Goal: Task Accomplishment & Management: Contribute content

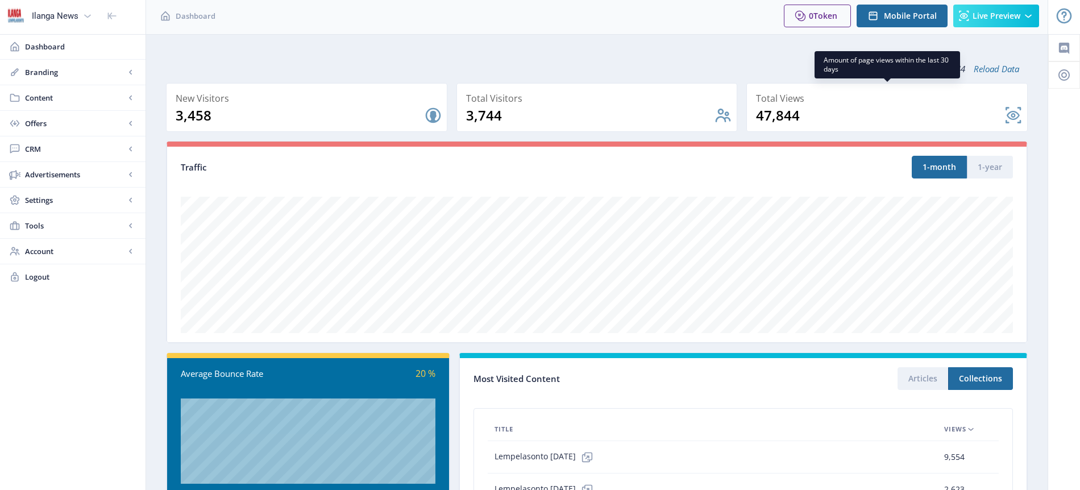
scroll to position [2, 0]
click at [49, 97] on span "Content" at bounding box center [75, 97] width 100 height 11
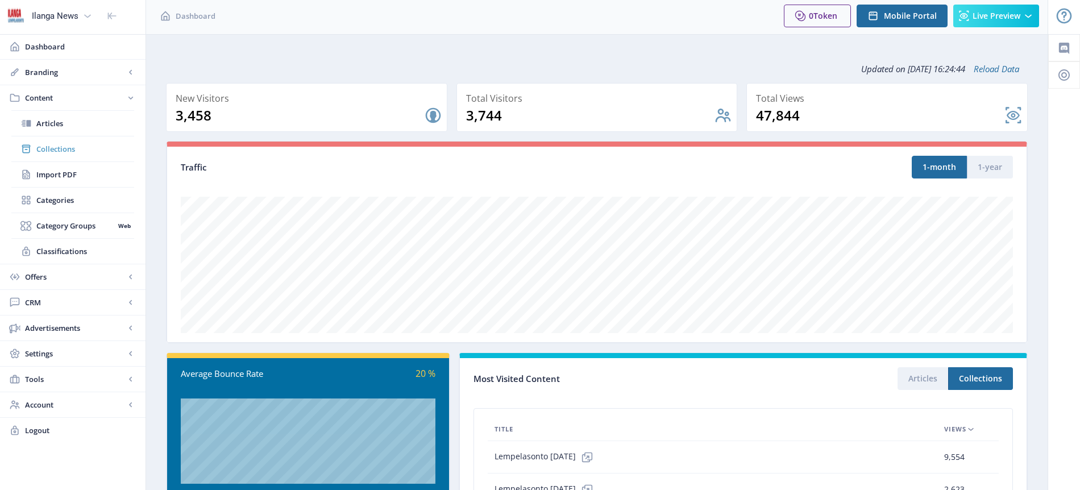
click at [62, 148] on span "Collections" at bounding box center [85, 148] width 98 height 11
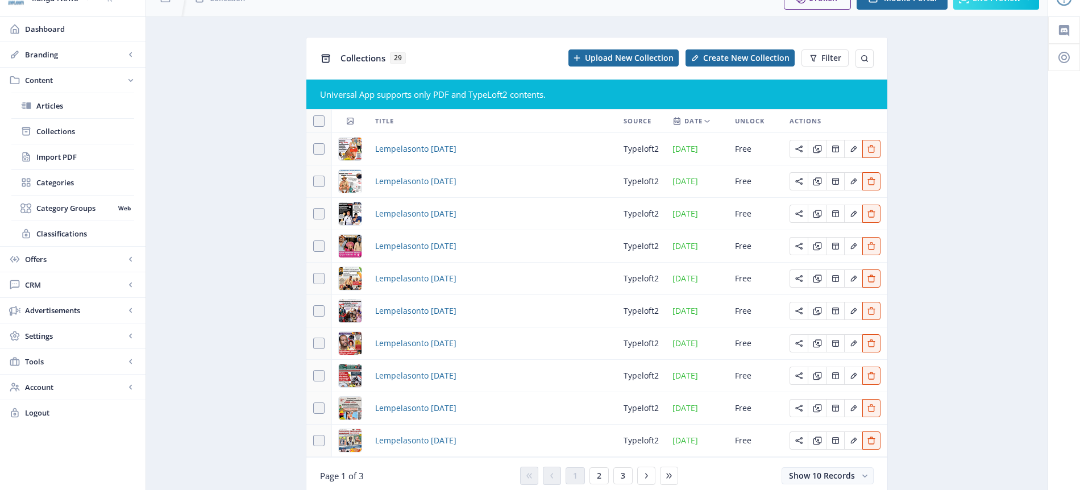
scroll to position [64, 0]
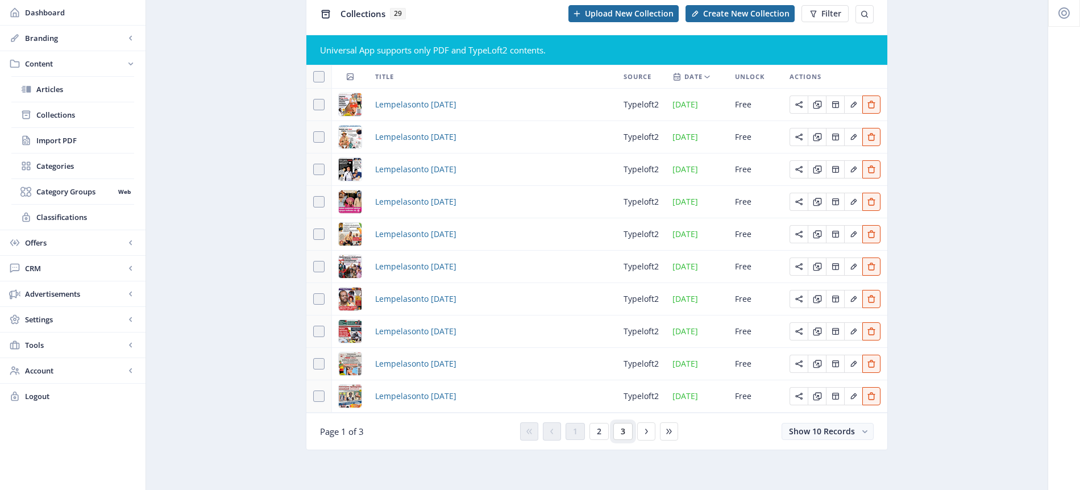
click at [623, 429] on span "3" at bounding box center [623, 431] width 5 height 9
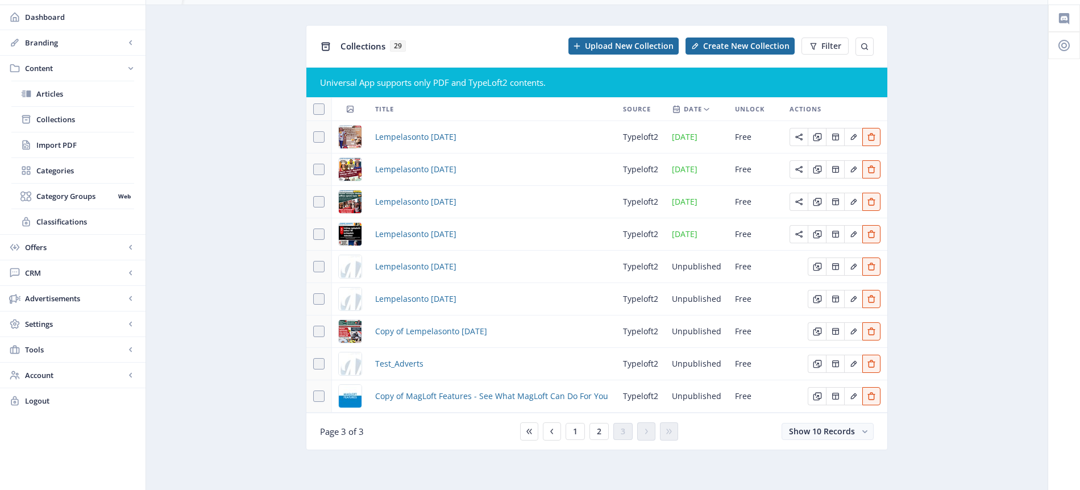
scroll to position [32, 0]
click at [322, 301] on span at bounding box center [318, 298] width 11 height 11
click at [314, 300] on input "checkbox" at bounding box center [313, 299] width 1 height 1
checkbox input "true"
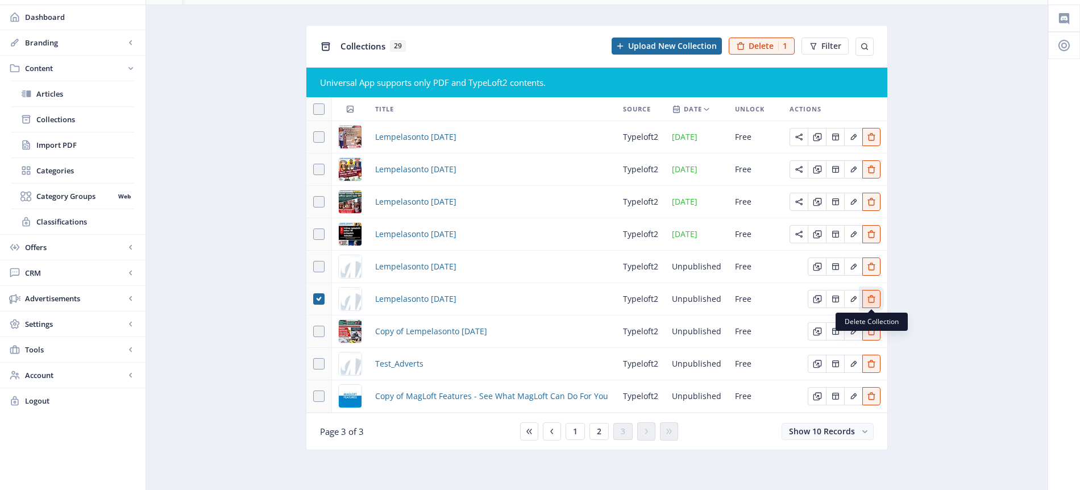
click at [869, 299] on icon "Edit page" at bounding box center [871, 298] width 9 height 9
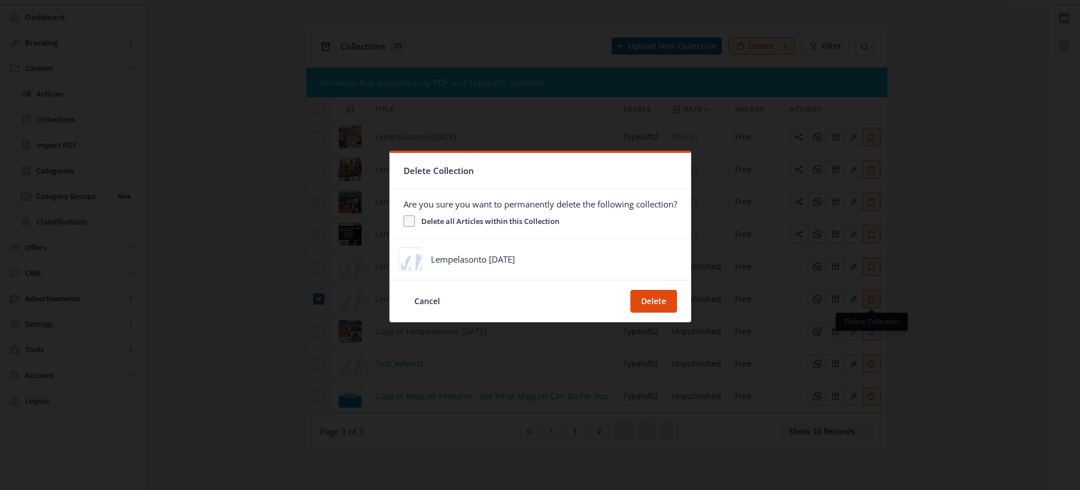
scroll to position [0, 0]
click at [665, 301] on button "Delete" at bounding box center [653, 301] width 47 height 23
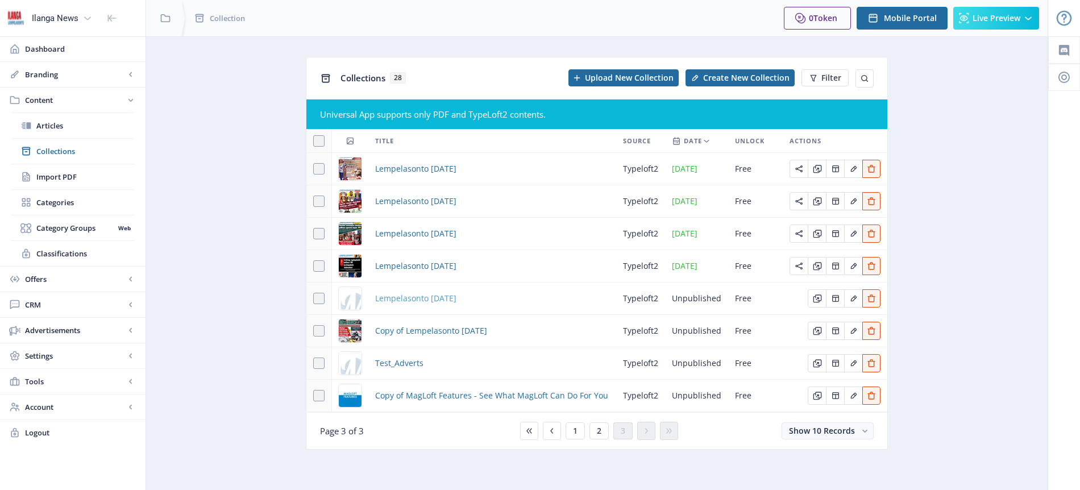
click at [453, 300] on span "Lempelasonto [DATE]" at bounding box center [415, 299] width 81 height 14
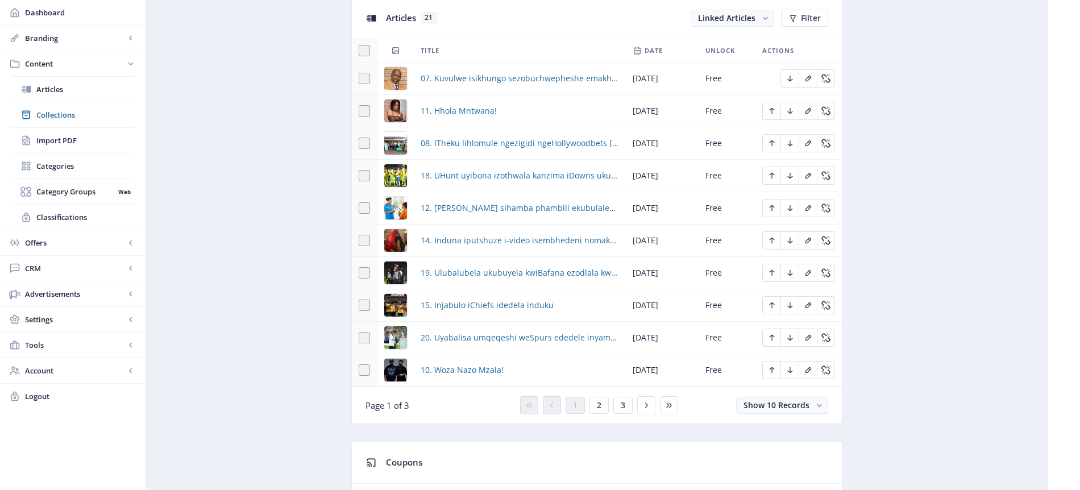
scroll to position [525, 0]
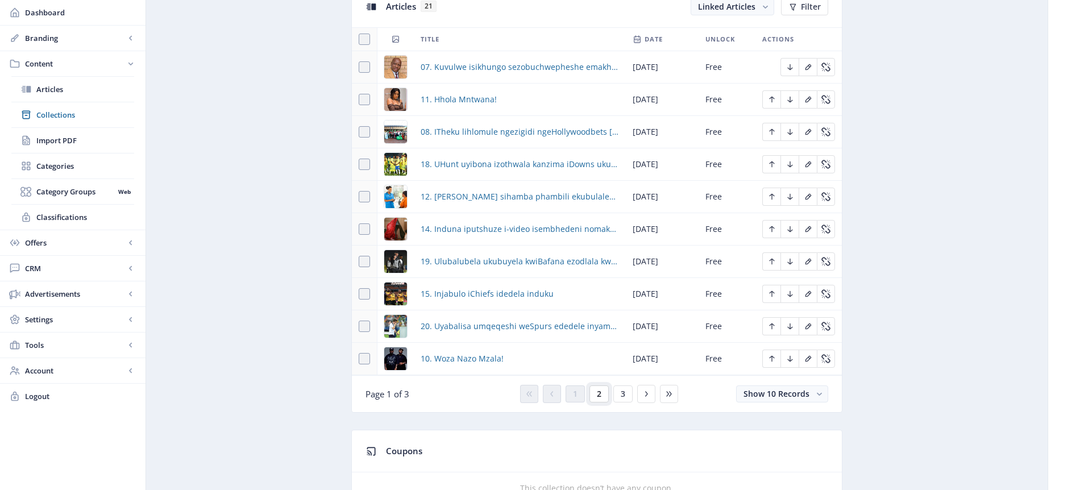
click at [600, 393] on span "2" at bounding box center [599, 393] width 5 height 9
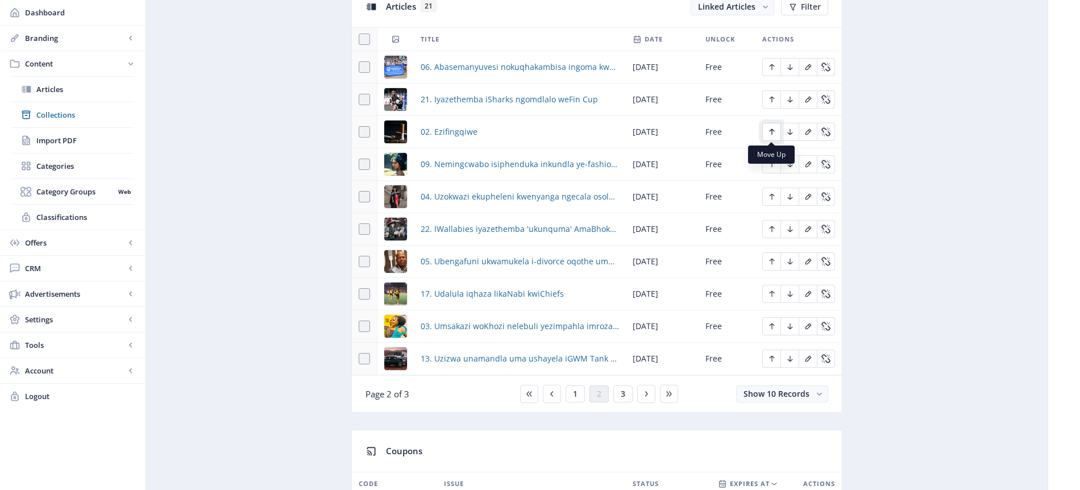
click at [770, 132] on icon "Edit page" at bounding box center [771, 131] width 9 height 9
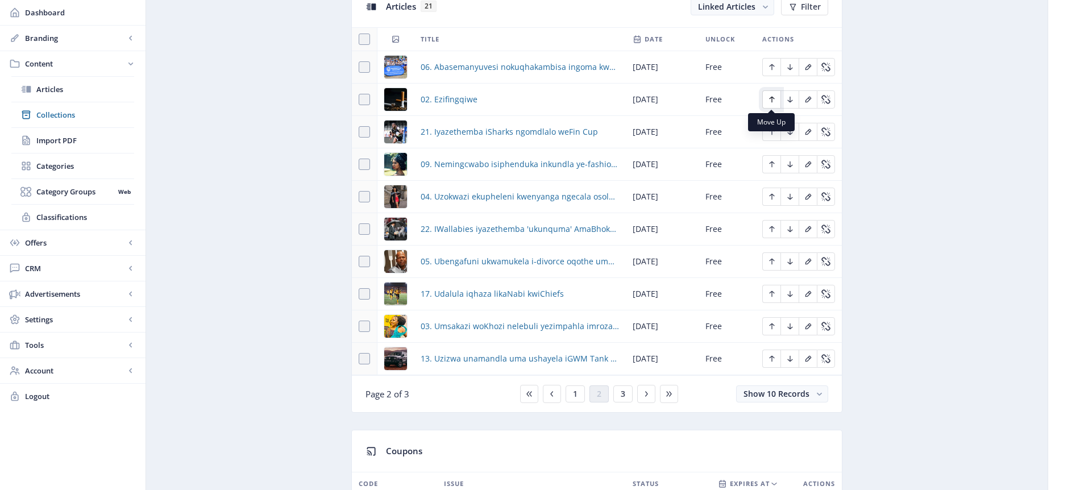
click at [775, 98] on icon "Edit page" at bounding box center [771, 99] width 9 height 9
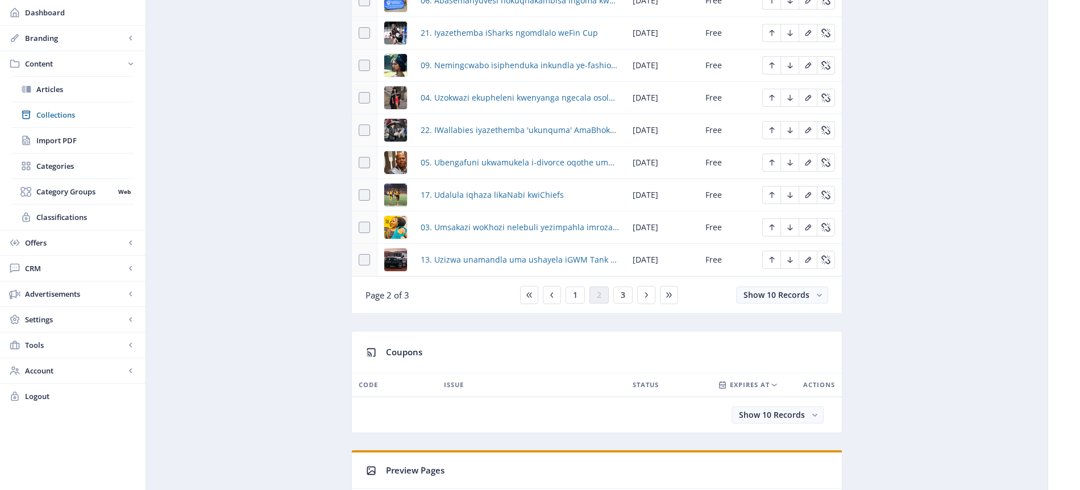
scroll to position [603, 0]
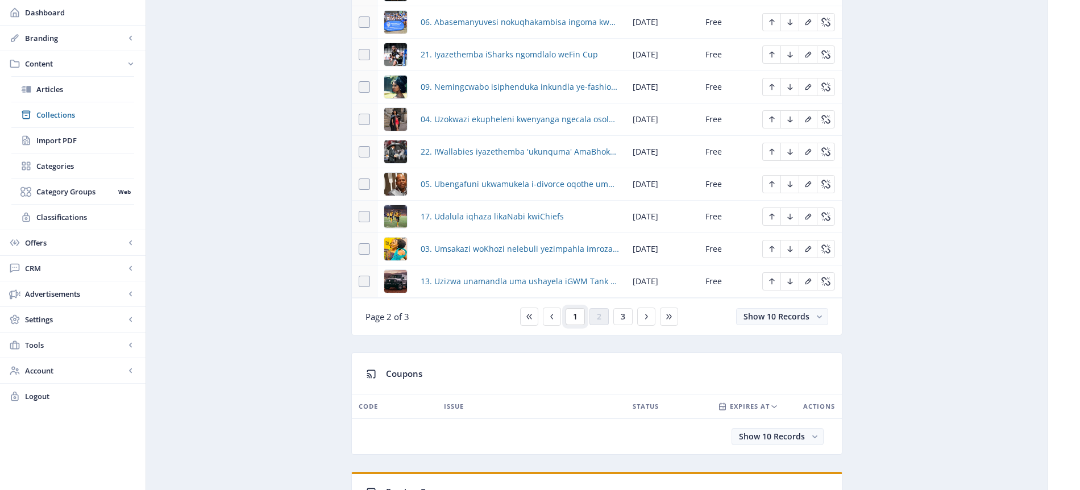
click at [577, 316] on span "1" at bounding box center [575, 316] width 5 height 9
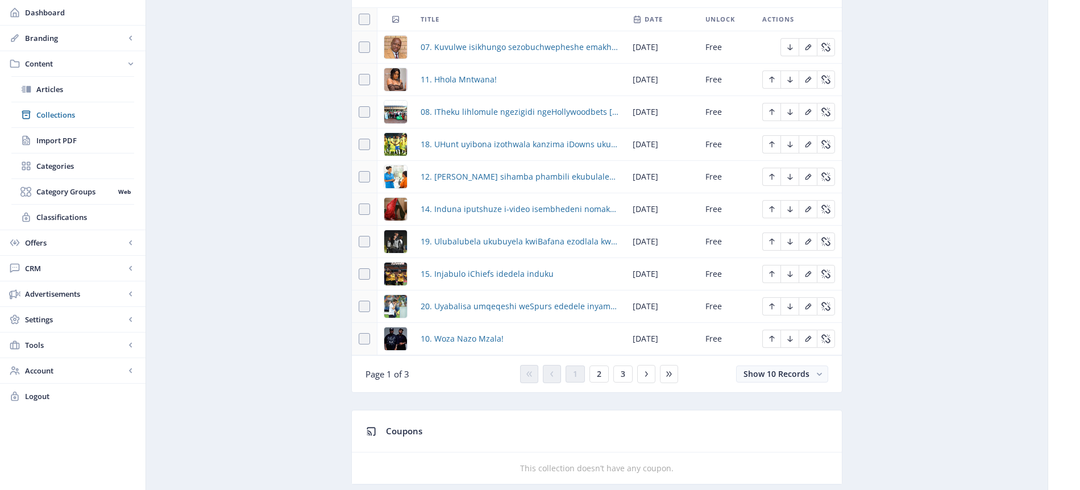
scroll to position [528, 0]
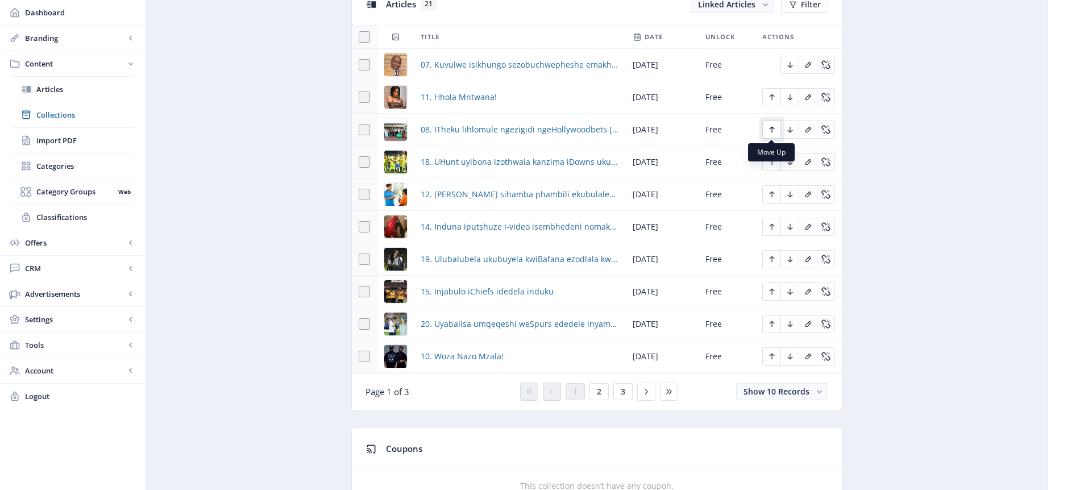
click at [771, 130] on icon "Edit page" at bounding box center [771, 130] width 5 height 6
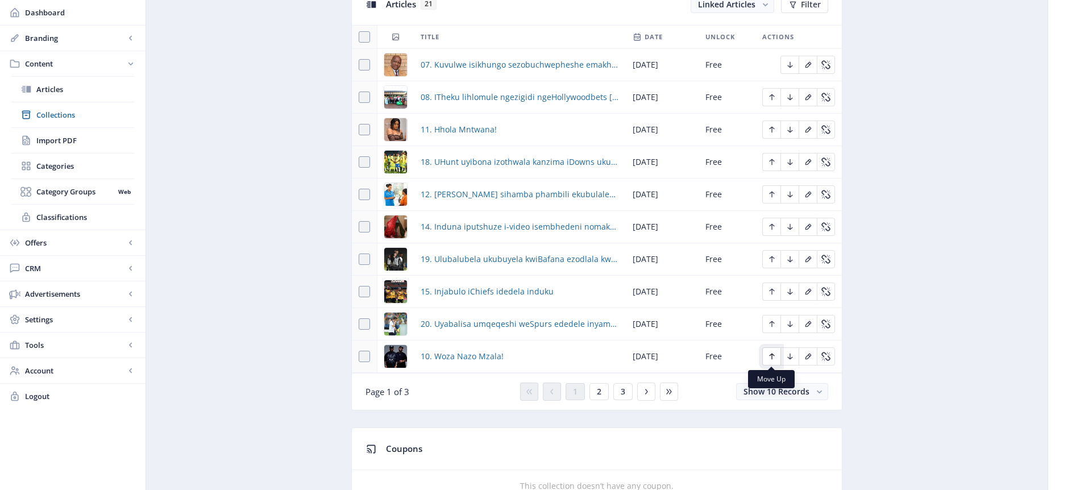
click at [769, 355] on icon "Edit page" at bounding box center [771, 356] width 9 height 9
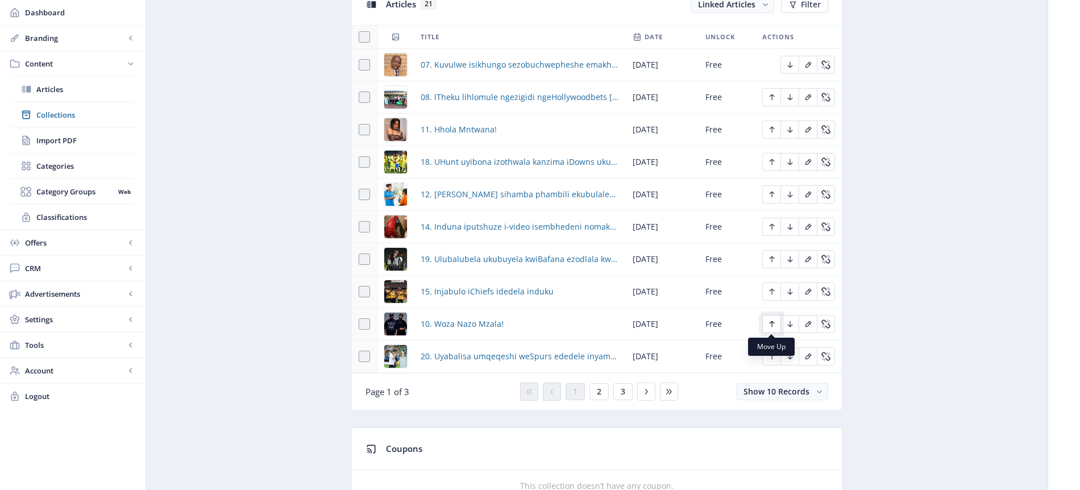
click at [773, 322] on icon "Edit page" at bounding box center [771, 324] width 9 height 9
click at [775, 291] on icon "Edit page" at bounding box center [771, 291] width 9 height 9
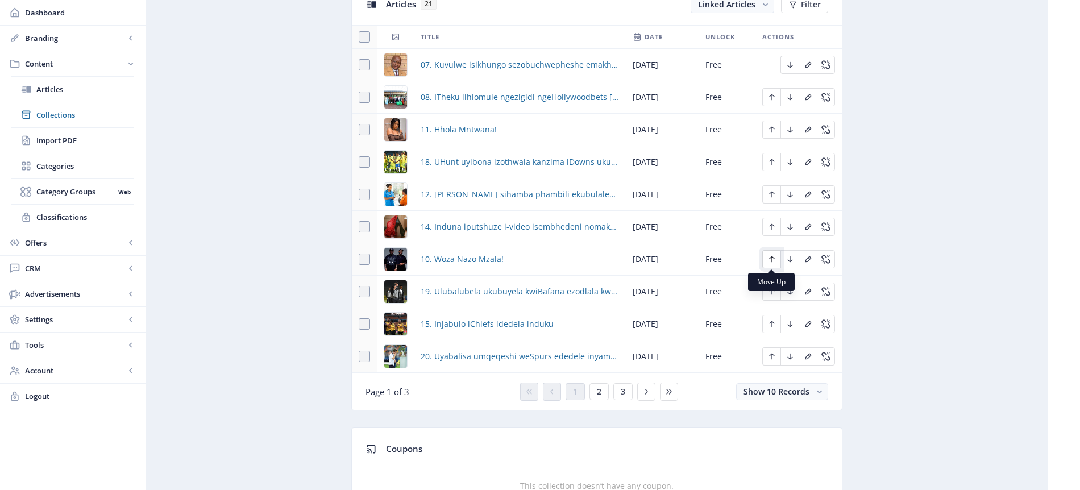
click at [773, 255] on icon "Edit page" at bounding box center [771, 259] width 9 height 9
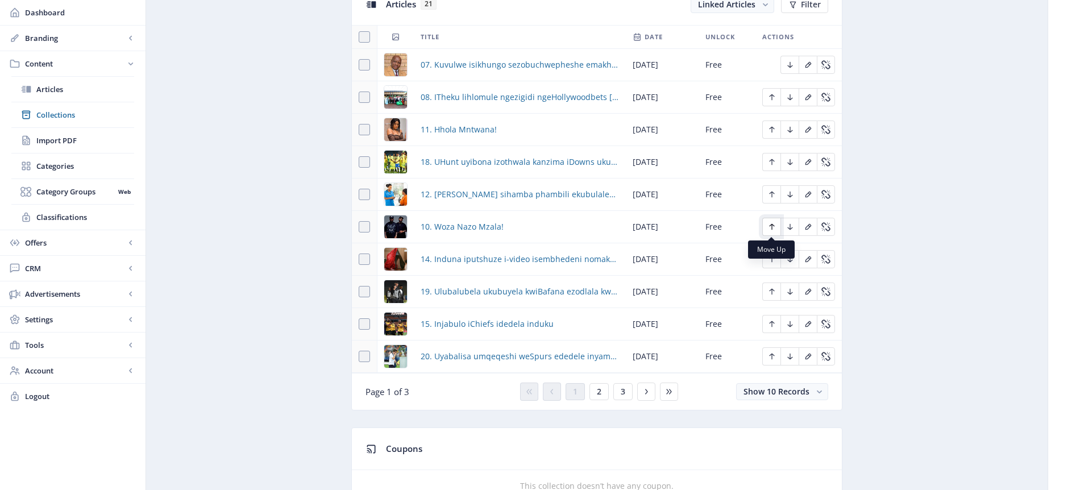
click at [774, 227] on icon "Edit page" at bounding box center [771, 226] width 9 height 9
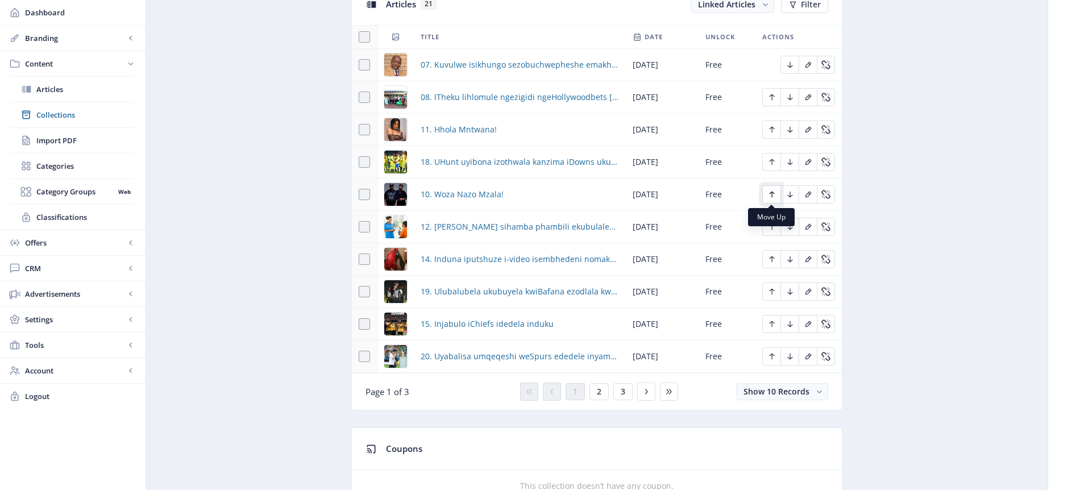
click at [773, 194] on icon "Edit page" at bounding box center [771, 194] width 9 height 9
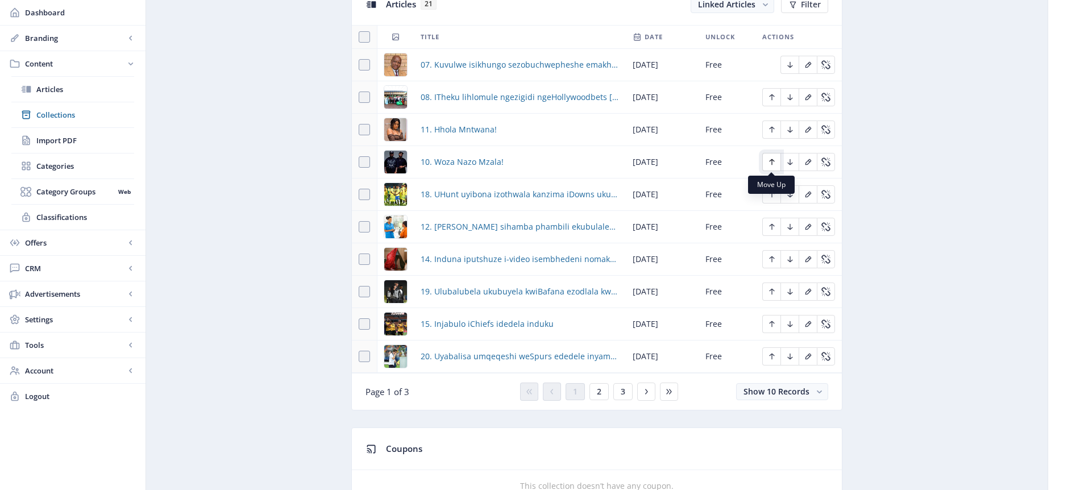
click at [771, 161] on icon "Edit page" at bounding box center [771, 162] width 5 height 6
click at [599, 389] on span "2" at bounding box center [599, 391] width 5 height 9
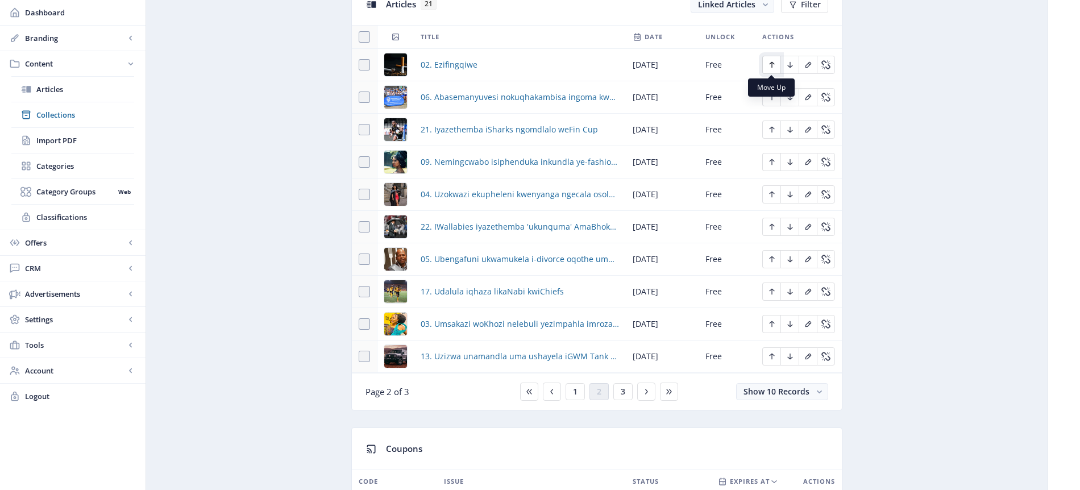
click at [772, 66] on icon "Edit page" at bounding box center [771, 64] width 9 height 9
click at [573, 392] on span "1" at bounding box center [575, 391] width 5 height 9
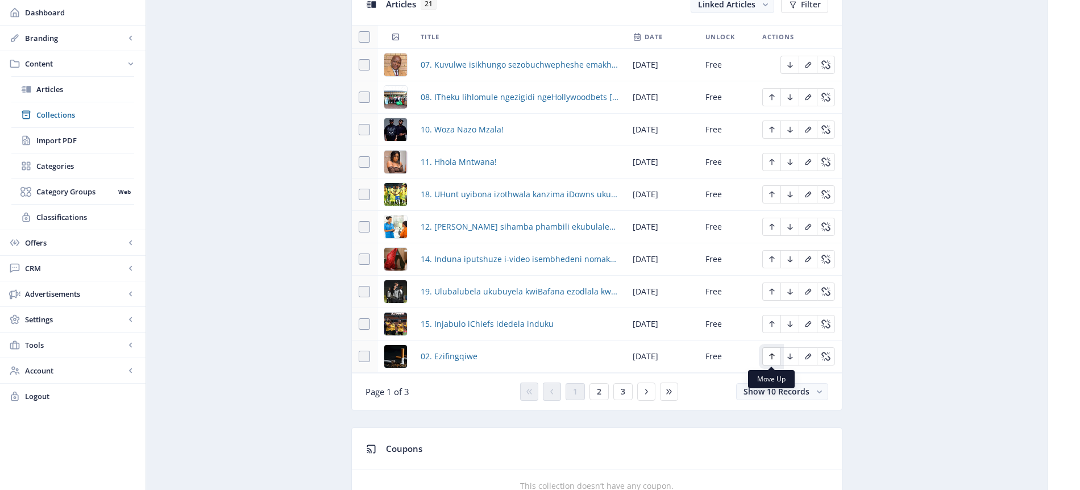
click at [771, 357] on icon "Edit page" at bounding box center [771, 357] width 5 height 6
click at [774, 325] on icon "Edit page" at bounding box center [771, 324] width 9 height 9
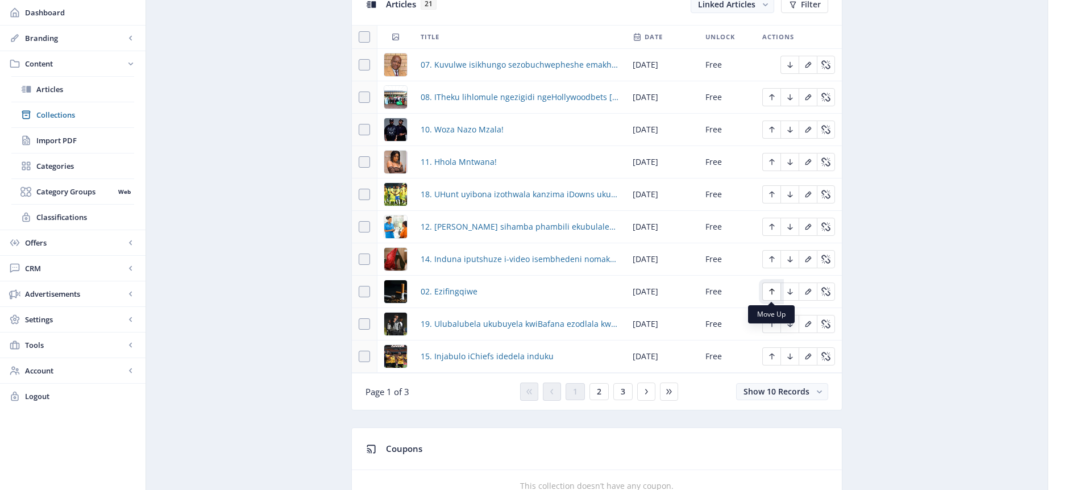
click at [772, 291] on icon "Edit page" at bounding box center [771, 291] width 9 height 9
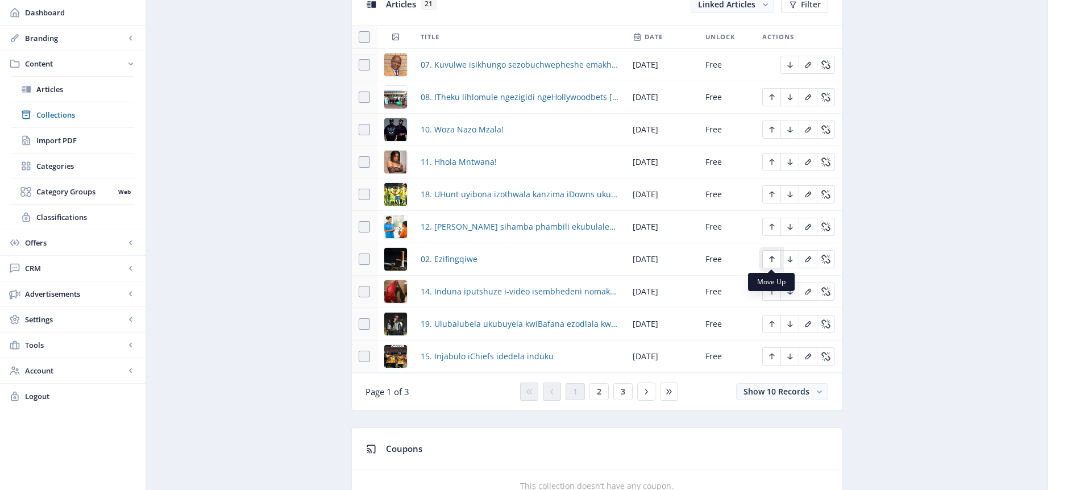
click at [773, 259] on icon "Edit page" at bounding box center [771, 259] width 9 height 9
click at [603, 389] on button "2" at bounding box center [599, 391] width 19 height 17
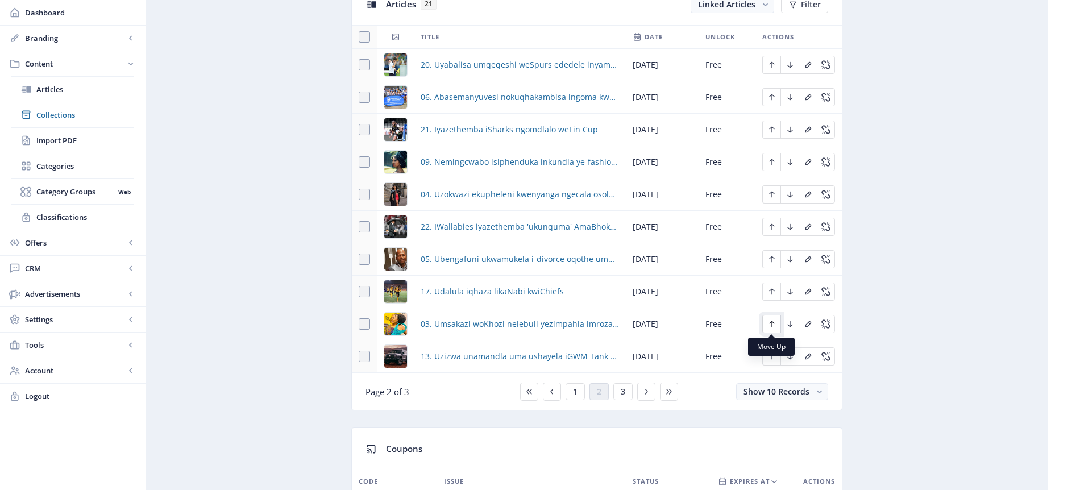
click at [771, 322] on icon "Edit page" at bounding box center [771, 324] width 5 height 6
click at [773, 292] on icon "Edit page" at bounding box center [771, 291] width 9 height 9
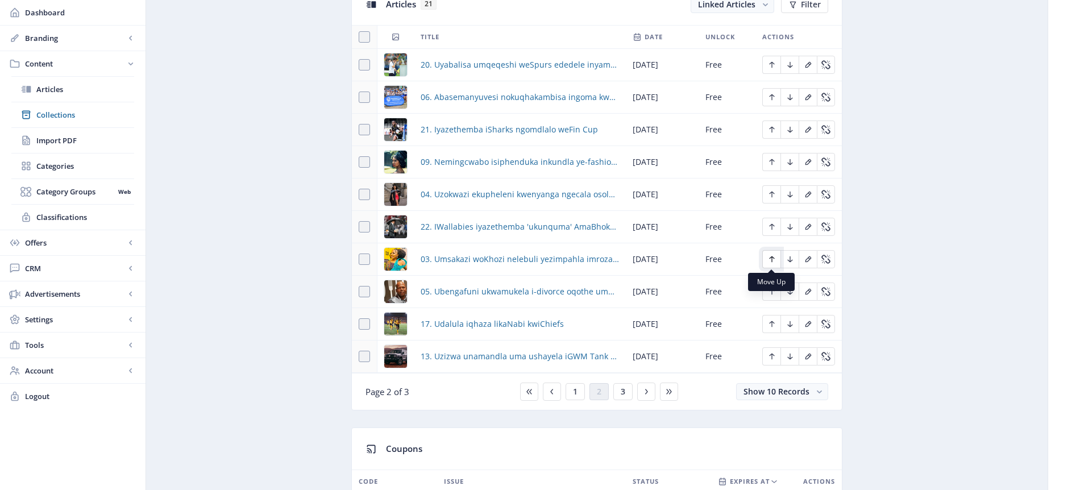
click at [773, 258] on icon "Edit page" at bounding box center [771, 259] width 5 height 6
click at [769, 224] on icon "Edit page" at bounding box center [771, 226] width 9 height 9
click at [771, 196] on icon "Edit page" at bounding box center [771, 194] width 9 height 9
click at [774, 292] on icon "Edit page" at bounding box center [771, 291] width 9 height 9
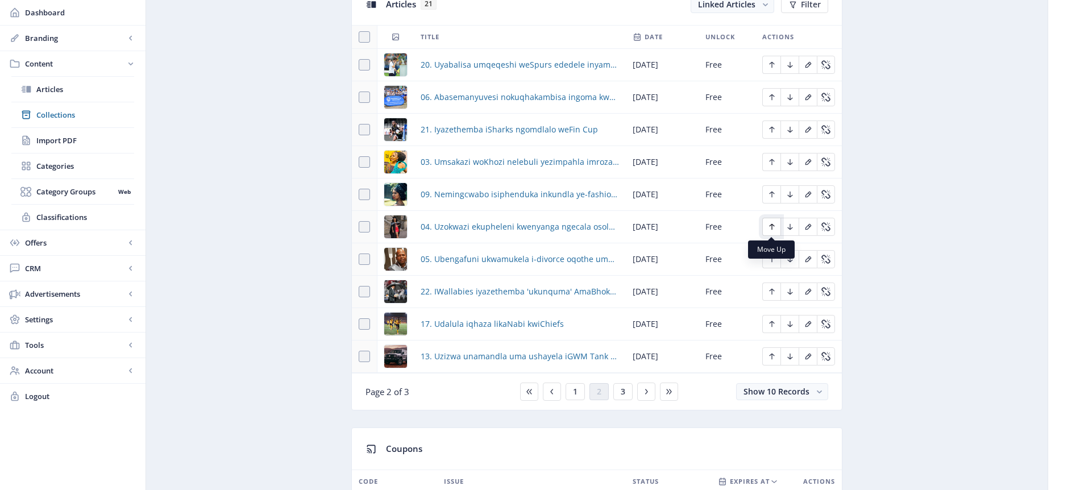
click at [774, 225] on icon "Edit page" at bounding box center [771, 227] width 5 height 6
click at [775, 259] on icon "Edit page" at bounding box center [771, 259] width 9 height 9
click at [775, 225] on icon "Edit page" at bounding box center [771, 226] width 9 height 9
click at [774, 226] on icon "Edit page" at bounding box center [771, 226] width 9 height 9
click at [770, 226] on icon "Edit page" at bounding box center [771, 227] width 5 height 6
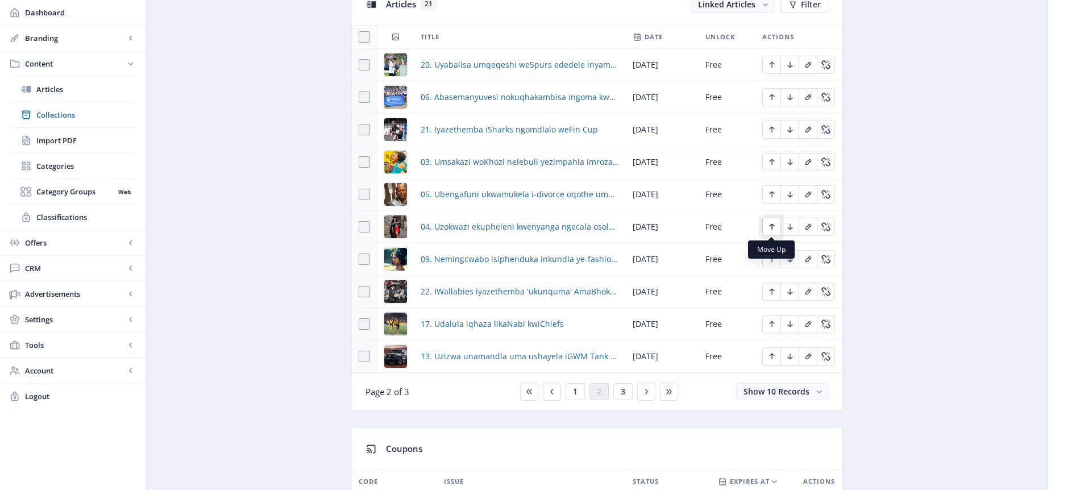
click at [770, 227] on icon "Edit page" at bounding box center [771, 226] width 9 height 9
click at [772, 161] on icon "Edit page" at bounding box center [771, 161] width 9 height 9
click at [773, 129] on icon "Edit page" at bounding box center [771, 129] width 9 height 9
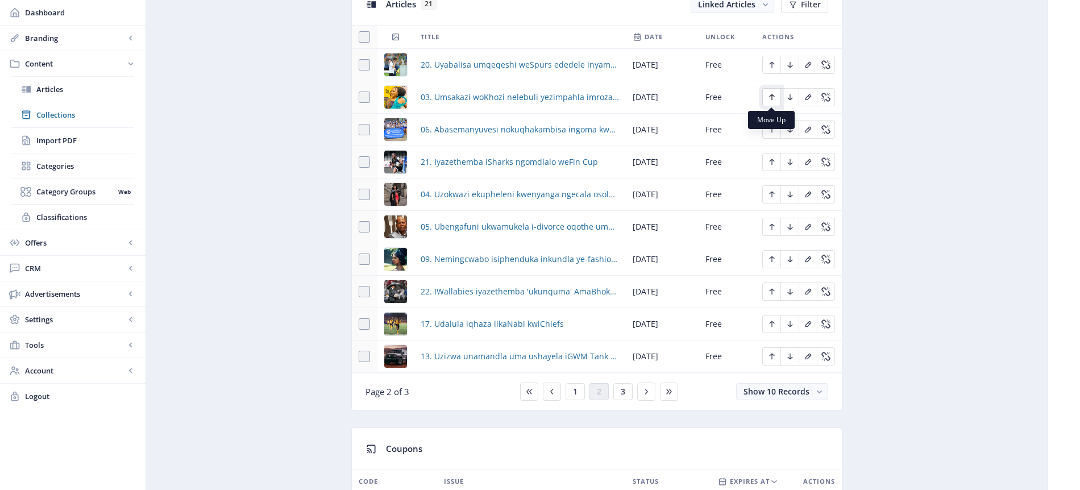
click at [770, 96] on icon "Edit page" at bounding box center [771, 97] width 5 height 6
click at [776, 195] on icon "Edit page" at bounding box center [771, 194] width 9 height 9
click at [769, 128] on icon "Edit page" at bounding box center [771, 129] width 9 height 9
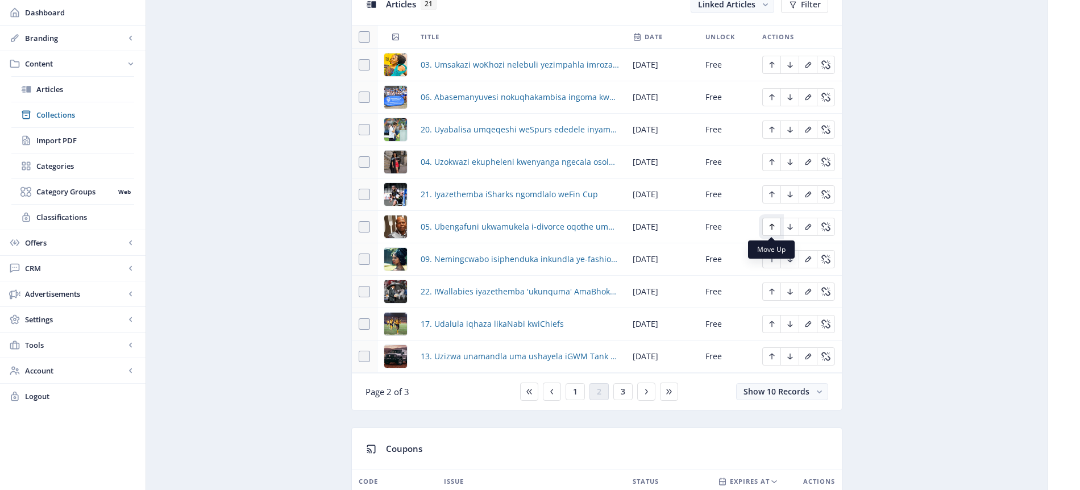
click at [772, 226] on icon "Edit page" at bounding box center [771, 227] width 5 height 6
click at [771, 159] on icon "Edit page" at bounding box center [771, 162] width 5 height 6
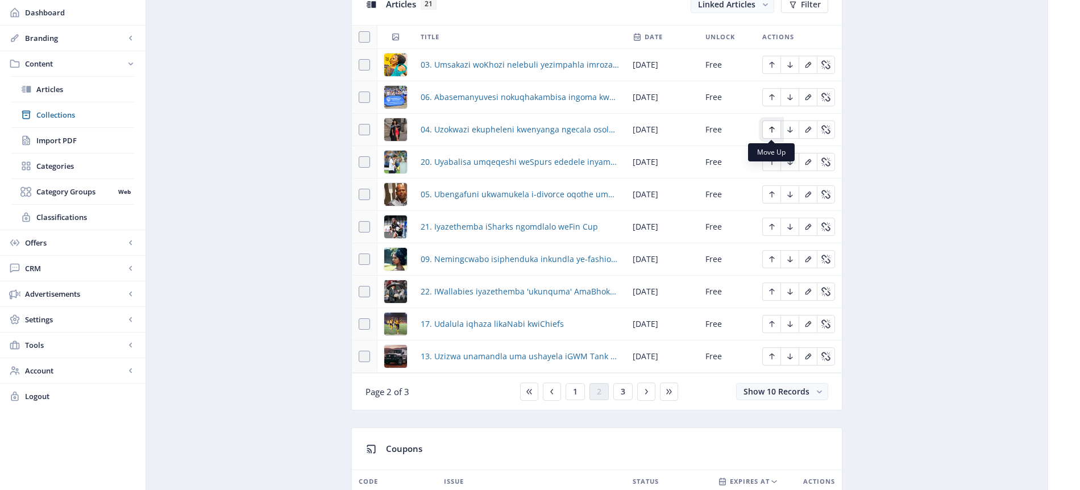
click at [774, 128] on icon "Edit page" at bounding box center [771, 130] width 5 height 6
click at [770, 193] on nb-tooltip "Move Up" at bounding box center [771, 185] width 47 height 18
click at [772, 194] on icon "Edit page" at bounding box center [771, 194] width 9 height 9
click at [774, 160] on icon "Edit page" at bounding box center [771, 161] width 9 height 9
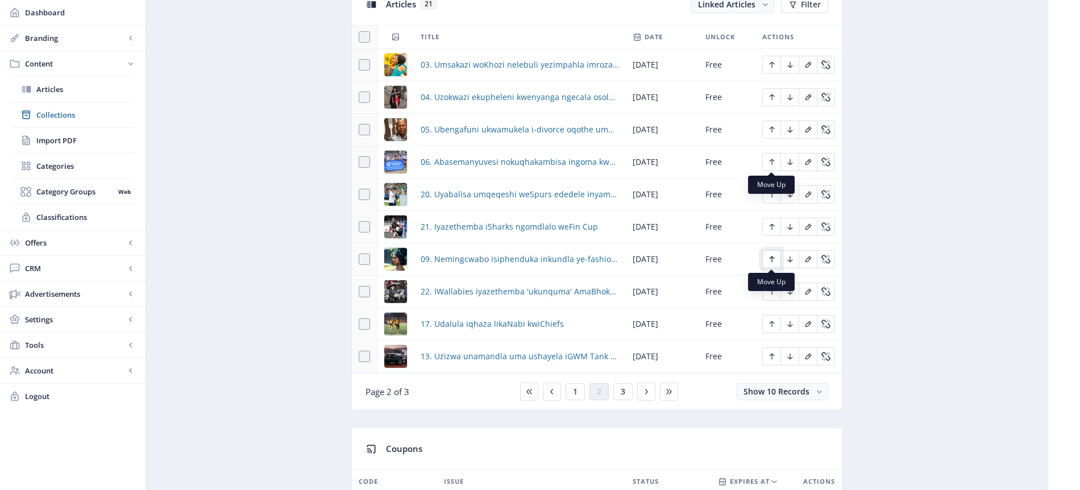
click at [774, 255] on icon "Edit page" at bounding box center [771, 259] width 9 height 9
click at [774, 226] on icon "Edit page" at bounding box center [771, 226] width 9 height 9
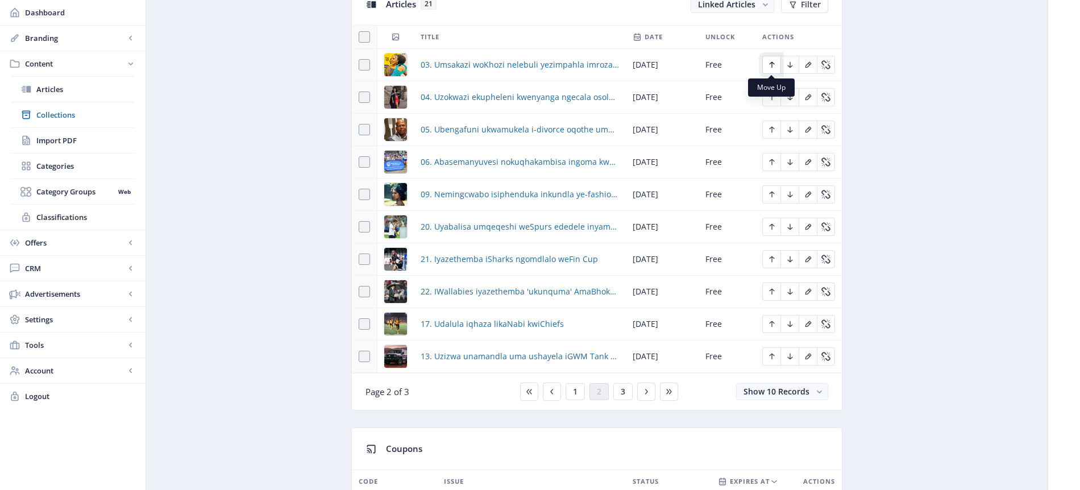
click at [773, 64] on icon "Edit page" at bounding box center [771, 64] width 9 height 9
click at [575, 392] on span "1" at bounding box center [575, 391] width 5 height 9
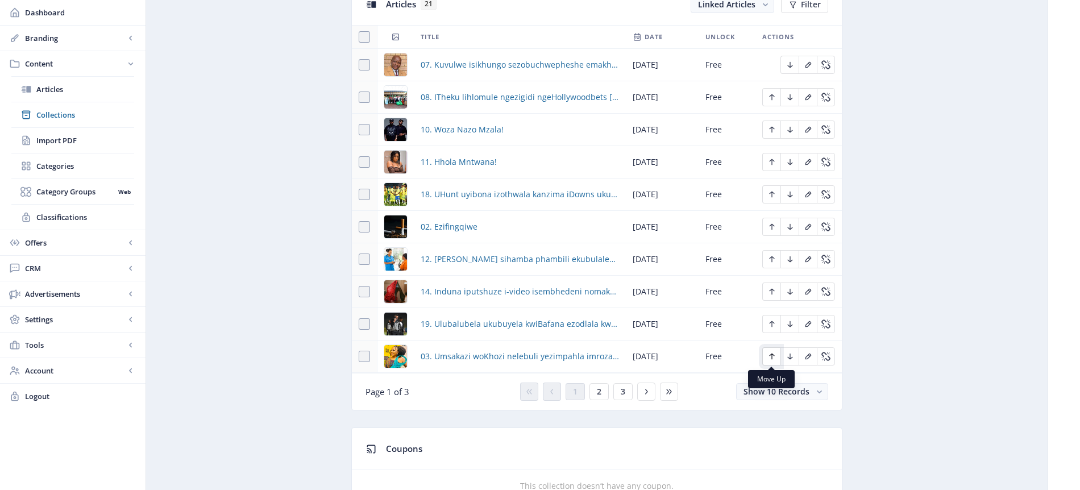
click at [771, 355] on icon "Edit page" at bounding box center [771, 357] width 5 height 6
click at [773, 325] on icon "Edit page" at bounding box center [771, 324] width 9 height 9
click at [774, 292] on icon "Edit page" at bounding box center [771, 291] width 9 height 9
click at [599, 391] on span "2" at bounding box center [599, 391] width 5 height 9
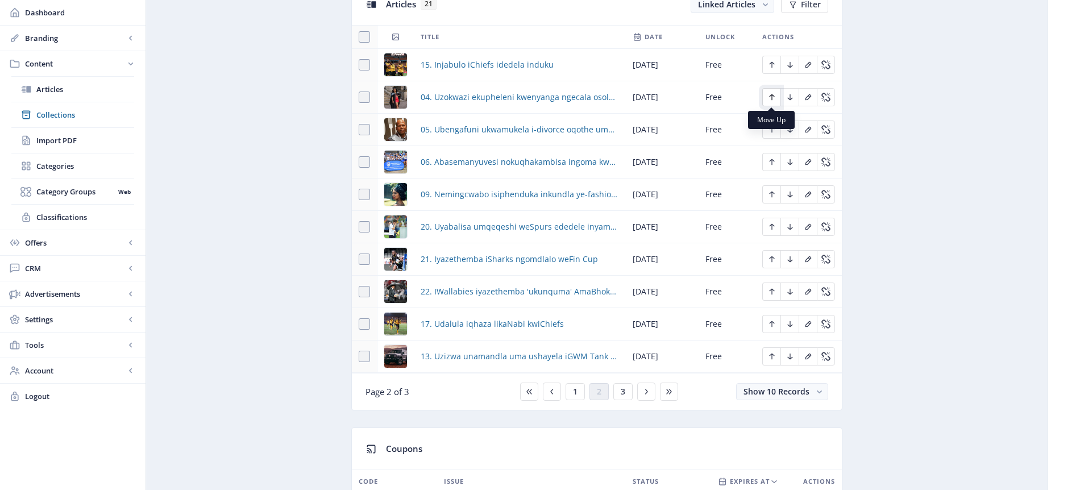
click at [773, 97] on icon "Edit page" at bounding box center [771, 97] width 9 height 9
click at [772, 129] on icon "Edit page" at bounding box center [771, 129] width 9 height 9
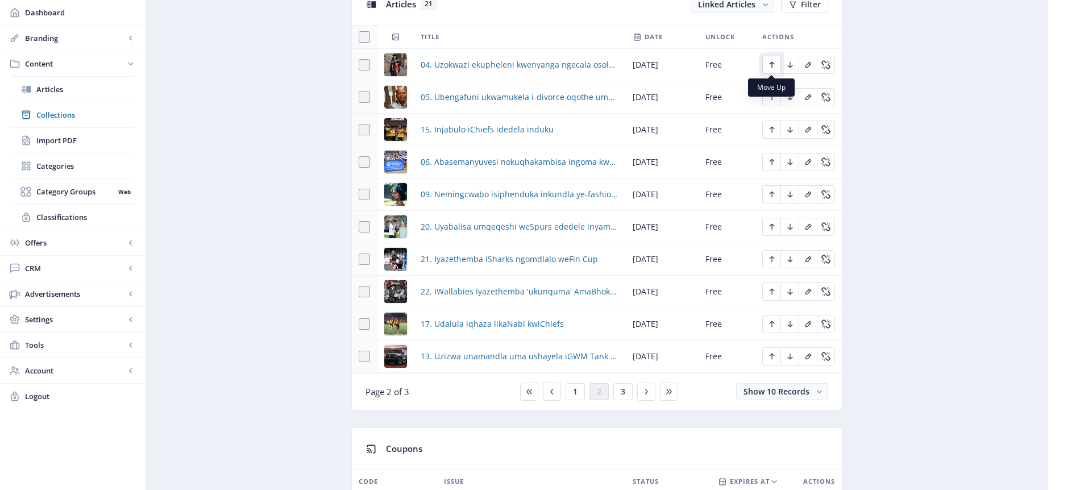
click at [773, 62] on icon "Edit page" at bounding box center [771, 64] width 9 height 9
click at [775, 95] on icon "Edit page" at bounding box center [771, 97] width 9 height 9
click at [772, 158] on icon "Edit page" at bounding box center [771, 161] width 9 height 9
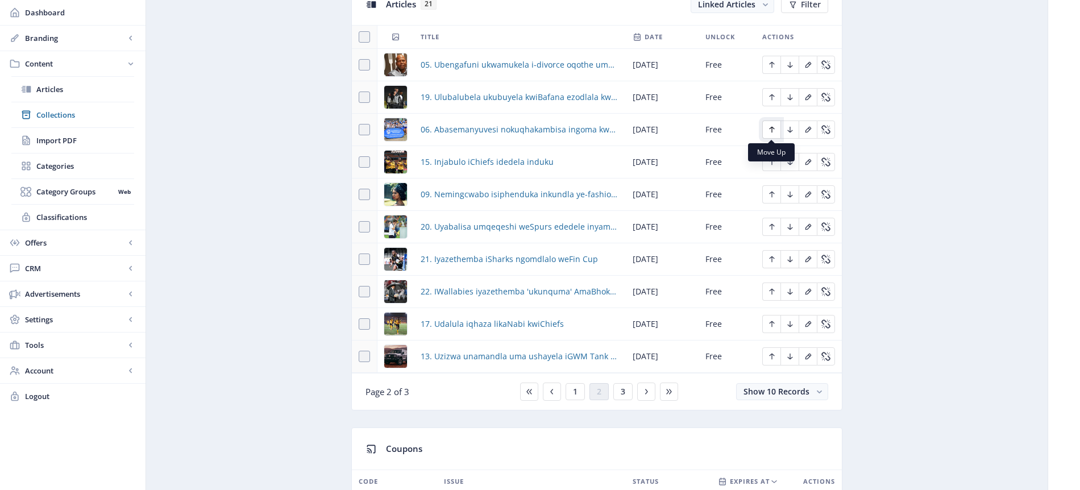
click at [775, 126] on icon "Edit page" at bounding box center [771, 129] width 9 height 9
click at [773, 196] on icon "Edit page" at bounding box center [771, 194] width 9 height 9
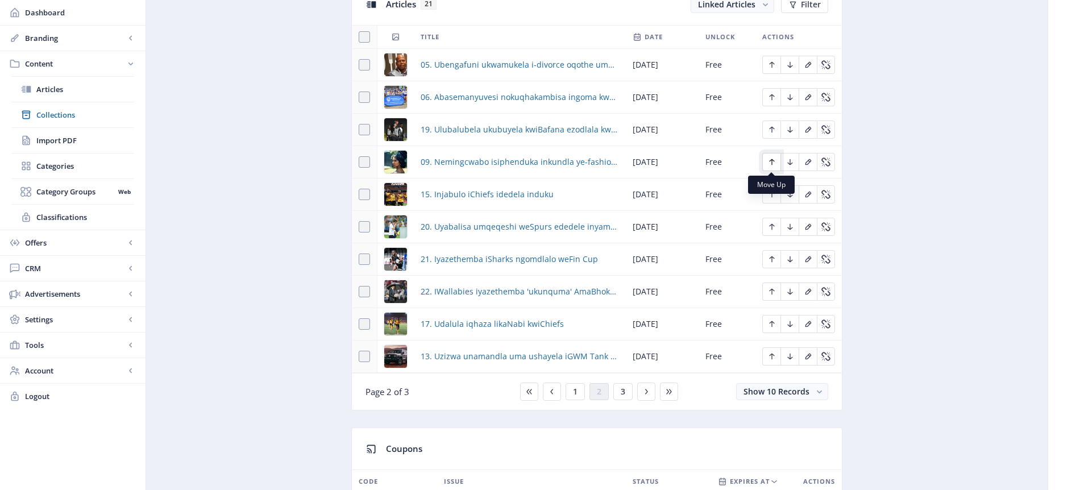
click at [772, 164] on icon "Edit page" at bounding box center [771, 161] width 9 height 9
click at [575, 392] on span "1" at bounding box center [575, 391] width 5 height 9
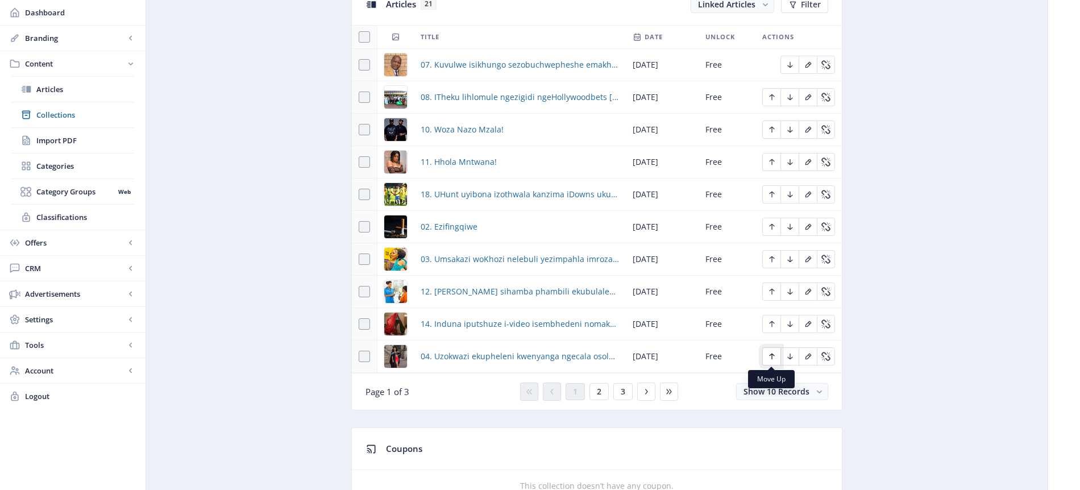
click at [774, 356] on icon "Edit page" at bounding box center [771, 356] width 9 height 9
click at [771, 322] on icon "Edit page" at bounding box center [771, 324] width 5 height 6
click at [774, 225] on icon "Edit page" at bounding box center [771, 226] width 9 height 9
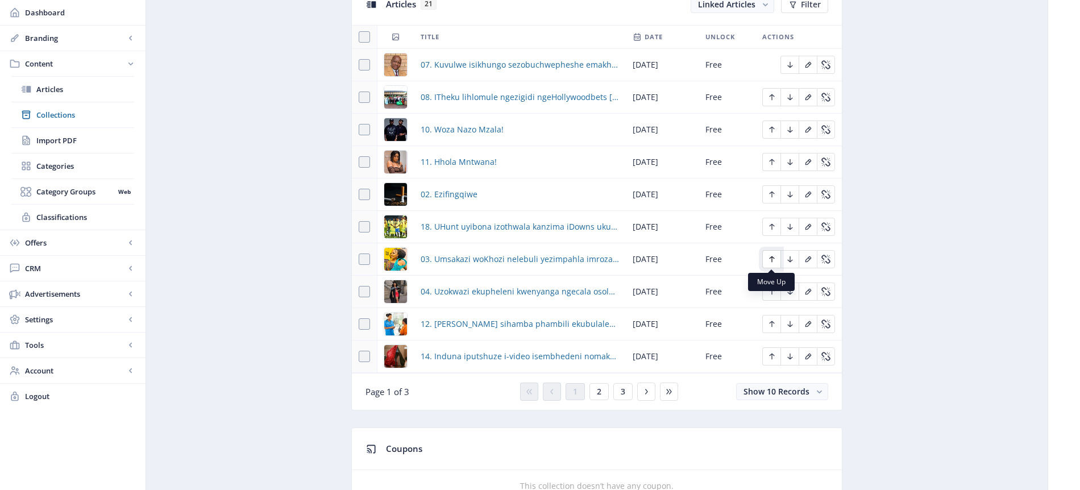
click at [771, 262] on icon "Edit page" at bounding box center [771, 259] width 5 height 6
click at [773, 294] on icon "Edit page" at bounding box center [771, 291] width 9 height 9
click at [603, 391] on button "2" at bounding box center [599, 391] width 19 height 17
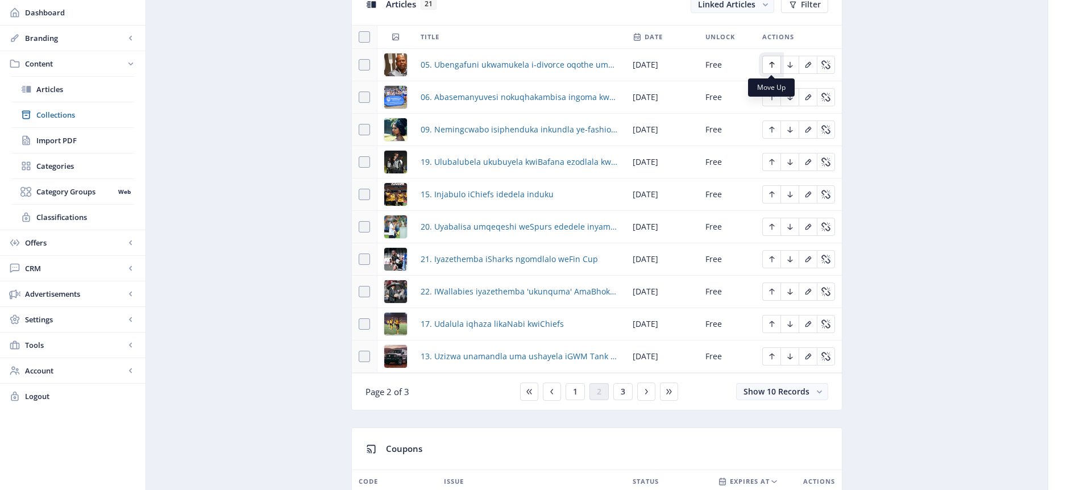
click at [772, 60] on icon "Edit page" at bounding box center [771, 64] width 9 height 9
click at [773, 97] on icon "Edit page" at bounding box center [771, 97] width 9 height 9
click at [773, 132] on icon "Edit page" at bounding box center [771, 129] width 9 height 9
click at [576, 392] on span "1" at bounding box center [575, 391] width 5 height 9
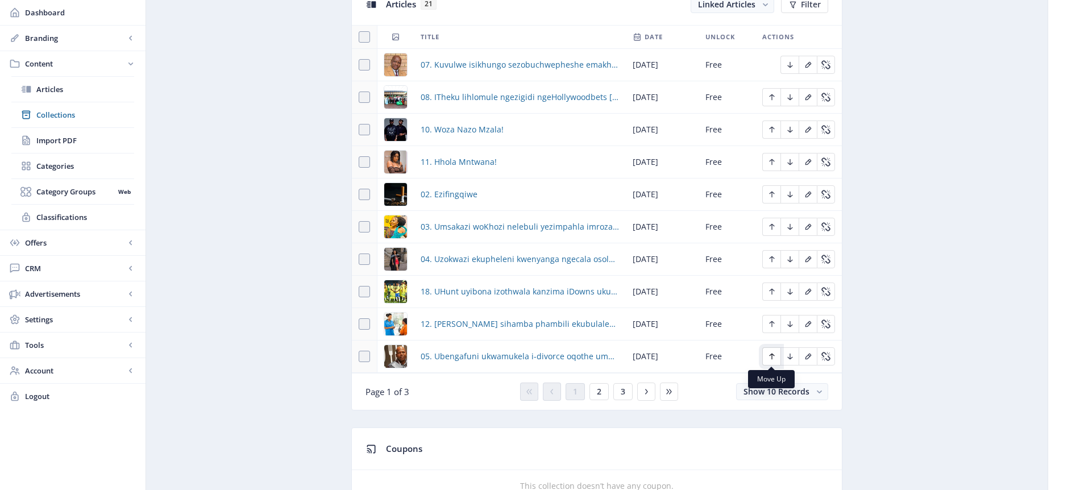
click at [770, 355] on icon "Edit page" at bounding box center [771, 357] width 5 height 6
click at [774, 324] on icon "Edit page" at bounding box center [771, 324] width 9 height 9
click at [772, 193] on icon "Edit page" at bounding box center [771, 194] width 9 height 9
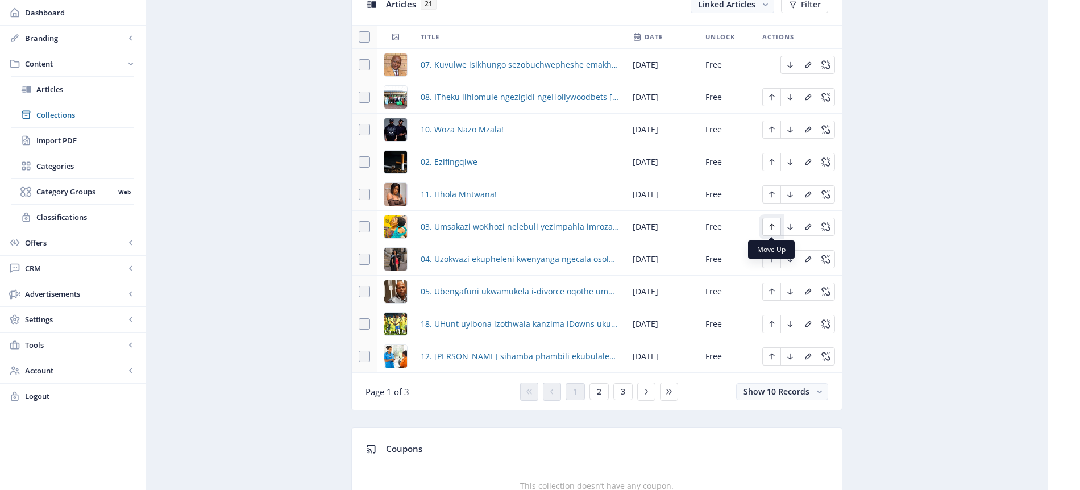
click at [774, 227] on icon "Edit page" at bounding box center [771, 226] width 9 height 9
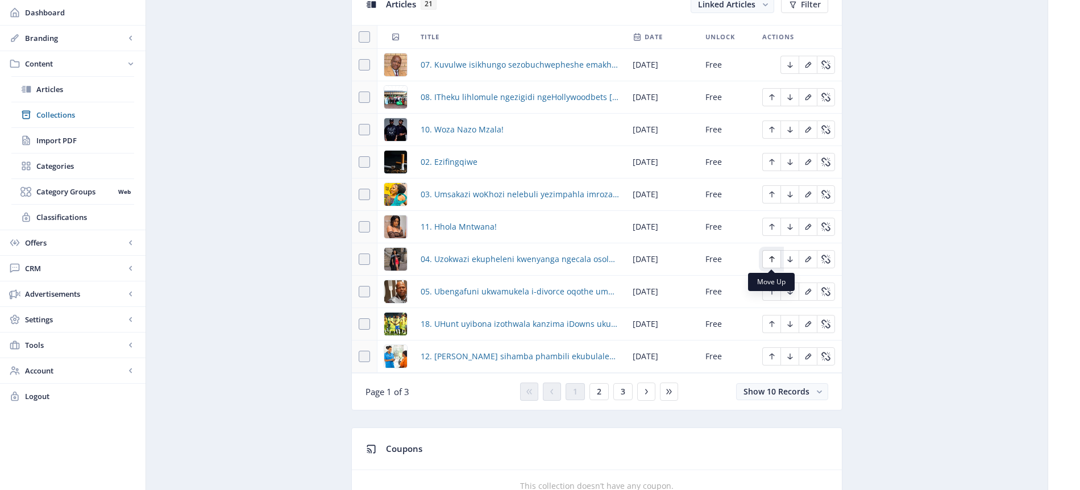
click at [773, 261] on icon "Edit page" at bounding box center [771, 259] width 9 height 9
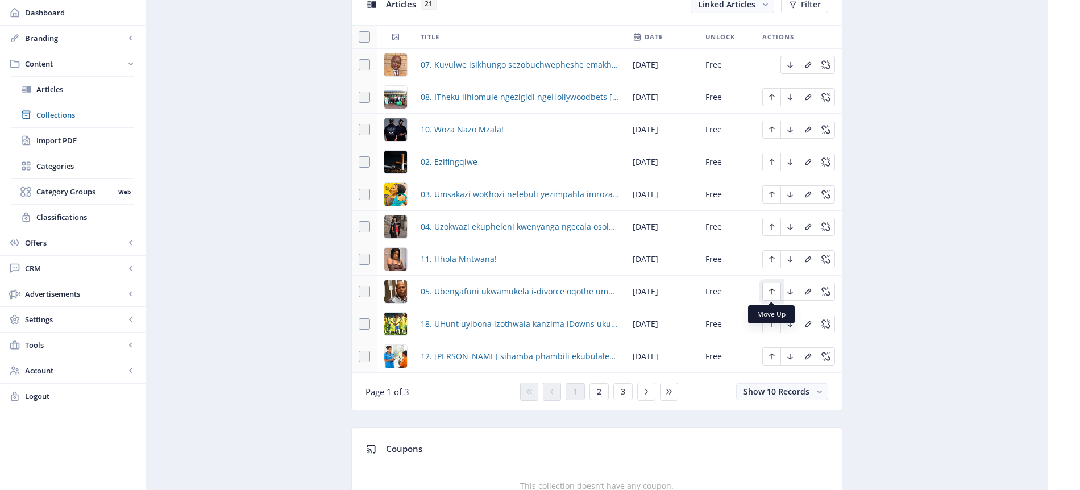
click at [772, 294] on icon "Edit page" at bounding box center [771, 291] width 9 height 9
click at [600, 392] on span "2" at bounding box center [599, 391] width 5 height 9
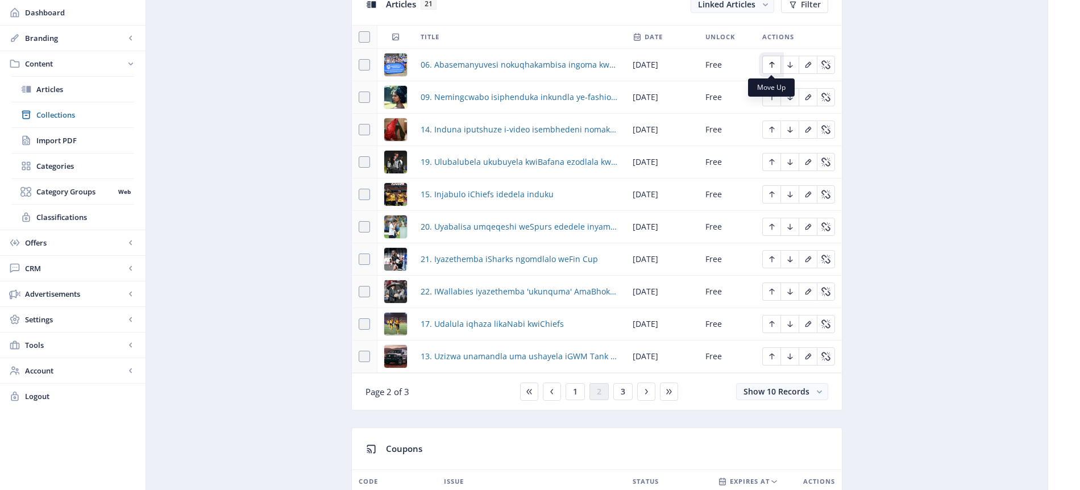
click at [773, 67] on icon "Edit page" at bounding box center [771, 64] width 9 height 9
click at [774, 99] on icon "Edit page" at bounding box center [771, 97] width 9 height 9
click at [578, 392] on button "1" at bounding box center [575, 391] width 19 height 17
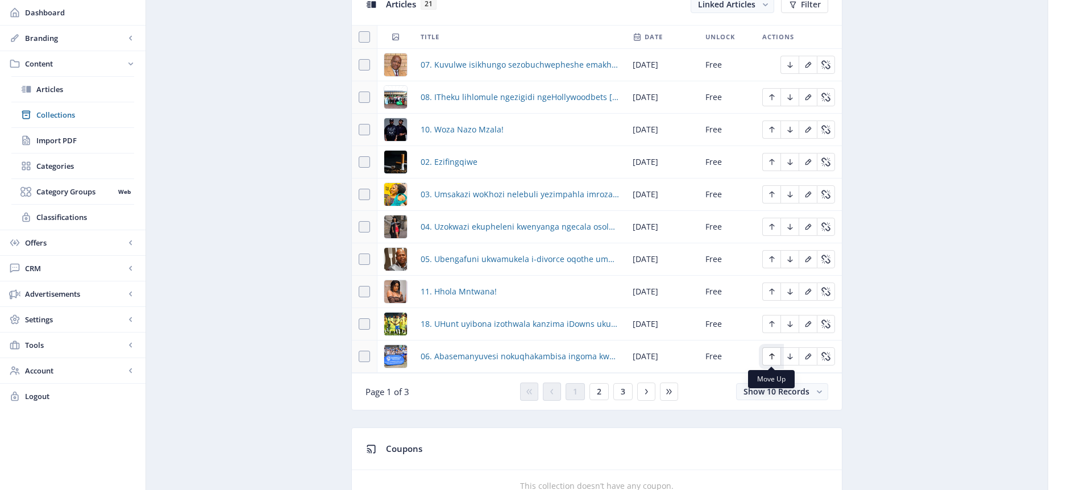
click at [772, 356] on icon "Edit page" at bounding box center [771, 357] width 5 height 6
click at [775, 323] on icon "Edit page" at bounding box center [771, 324] width 9 height 9
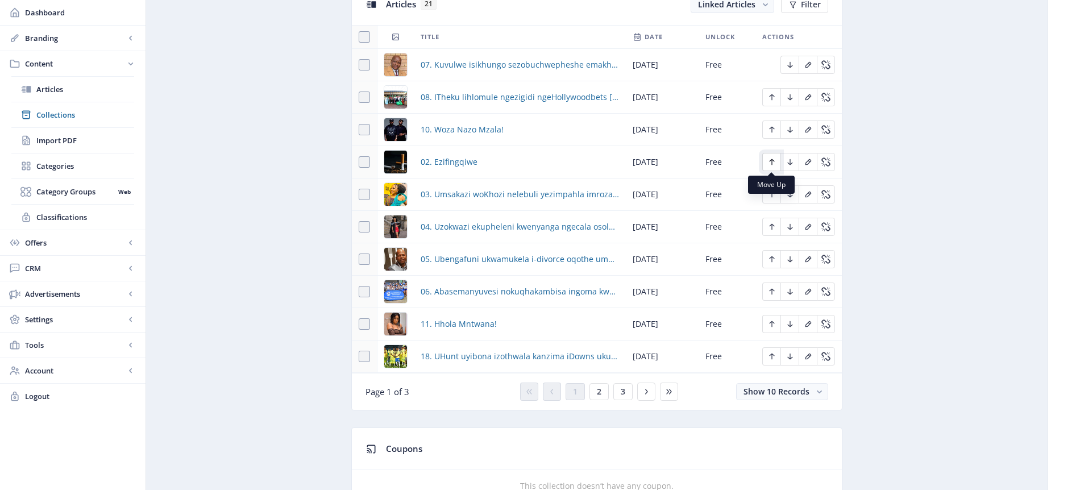
click at [770, 159] on icon "Edit page" at bounding box center [771, 161] width 9 height 9
click at [773, 193] on icon "Edit page" at bounding box center [771, 195] width 5 height 6
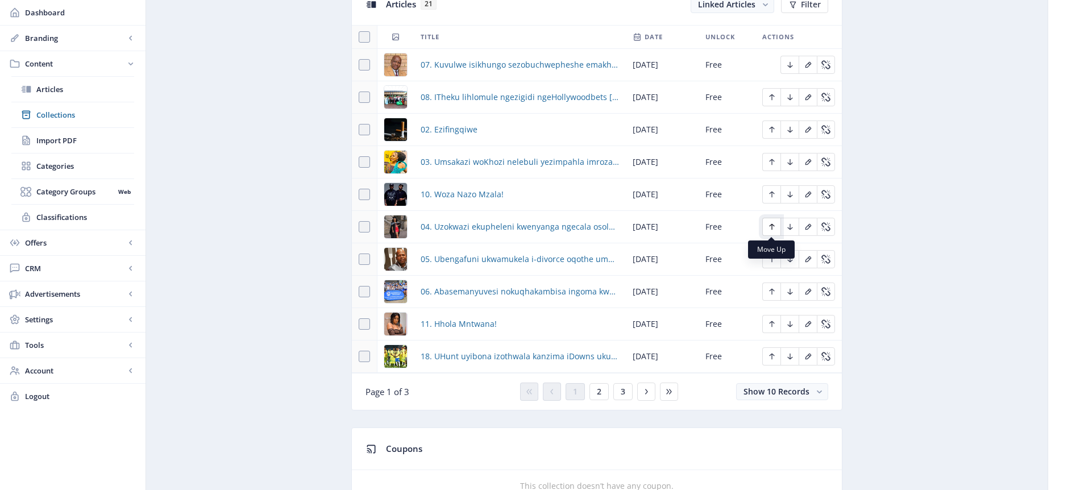
click at [771, 226] on icon "Edit page" at bounding box center [771, 227] width 5 height 6
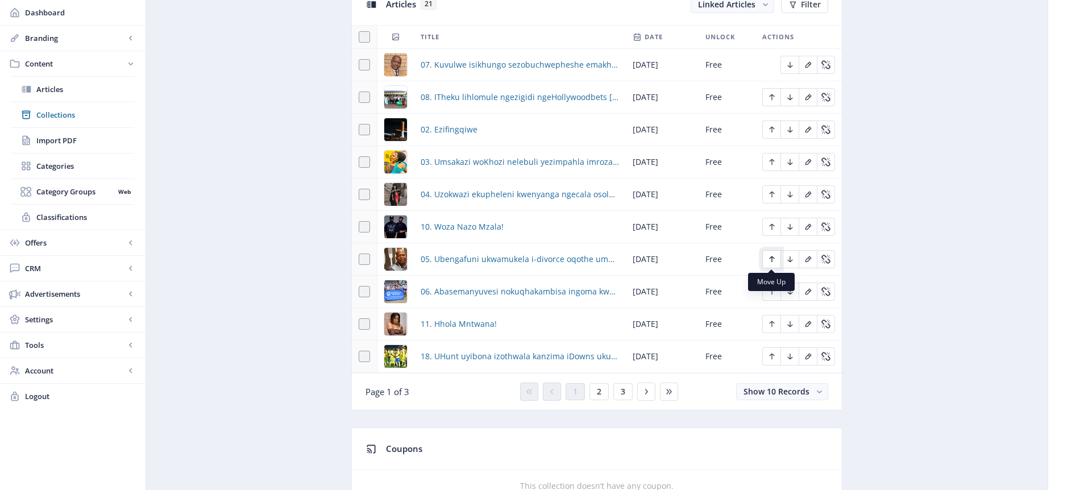
click at [773, 259] on icon "Edit page" at bounding box center [771, 259] width 9 height 9
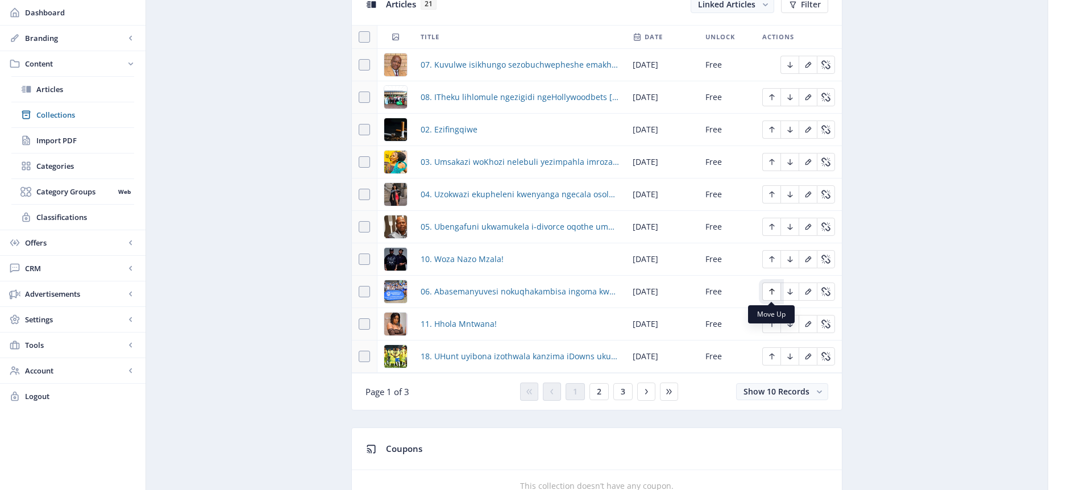
click at [773, 293] on icon "Edit page" at bounding box center [771, 291] width 9 height 9
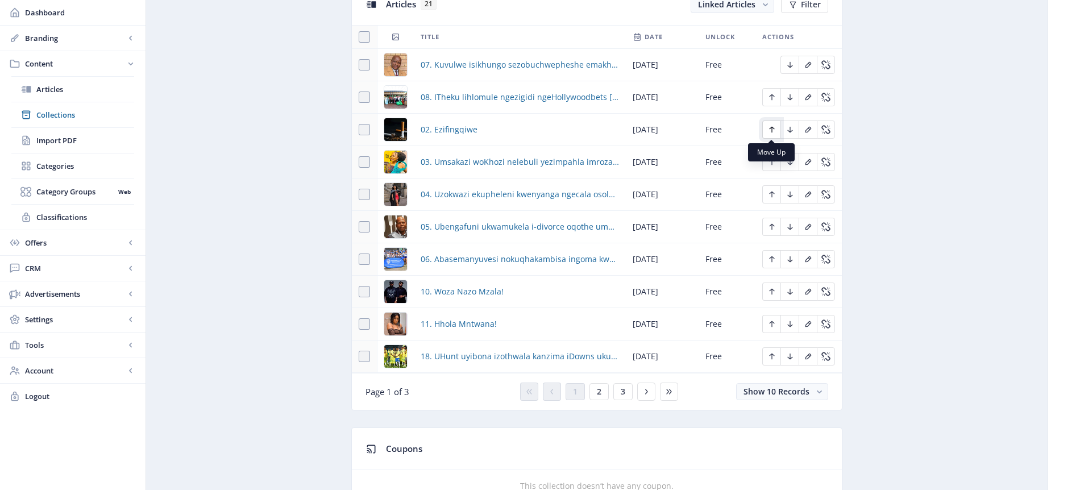
click at [771, 127] on icon "Edit page" at bounding box center [771, 130] width 5 height 6
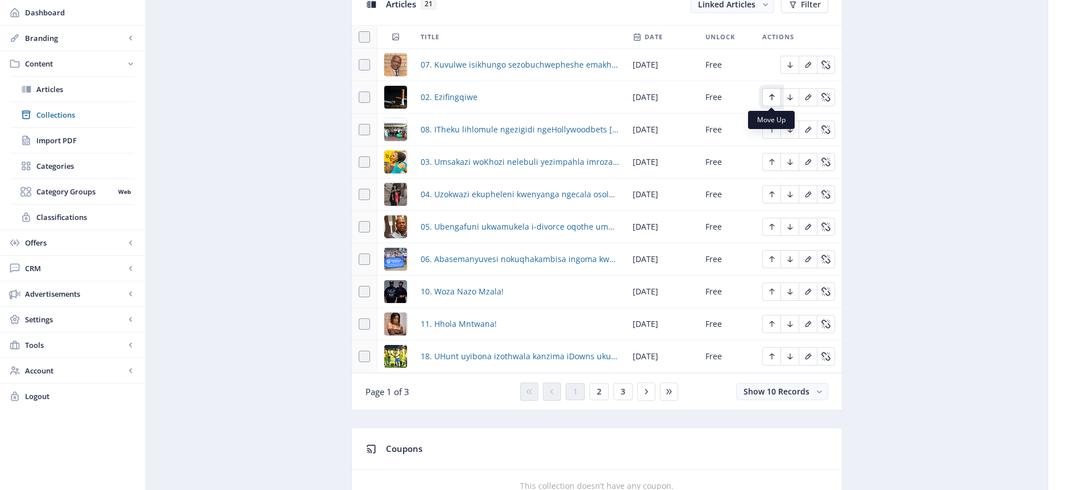
click at [773, 97] on icon "Edit page" at bounding box center [771, 97] width 9 height 9
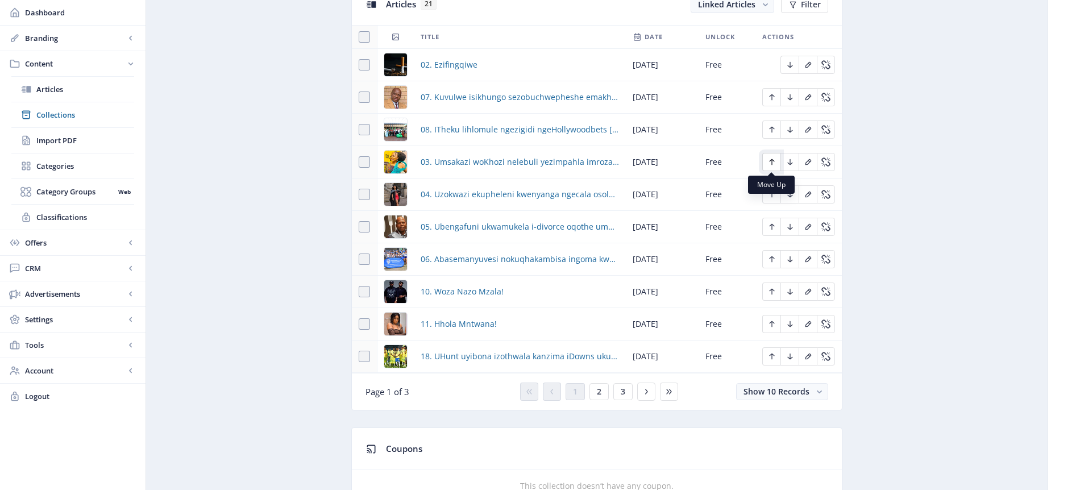
click at [771, 163] on icon "Edit page" at bounding box center [771, 162] width 5 height 6
click at [770, 127] on icon "Edit page" at bounding box center [771, 129] width 9 height 9
click at [773, 195] on icon "Edit page" at bounding box center [771, 194] width 9 height 9
click at [770, 160] on icon "Edit page" at bounding box center [771, 162] width 5 height 6
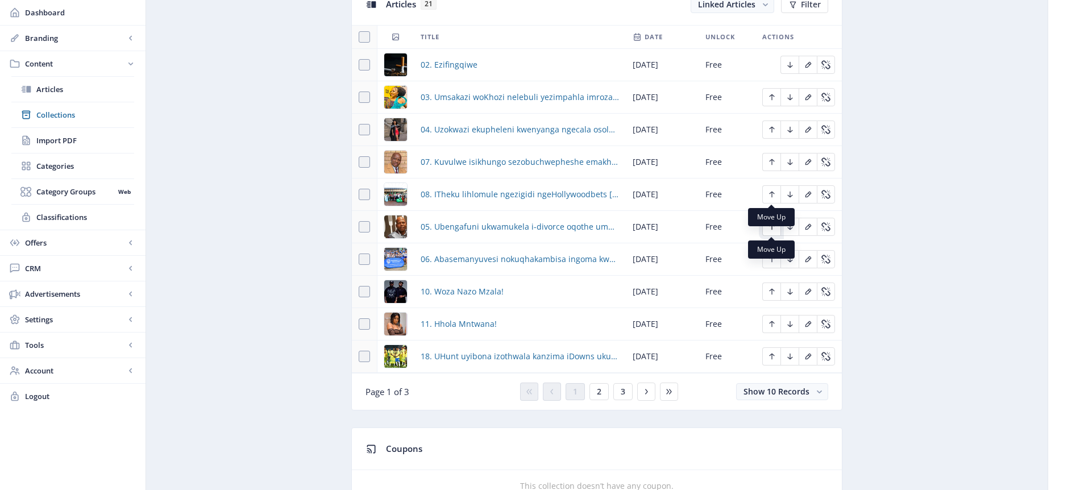
click at [773, 229] on icon "Edit page" at bounding box center [771, 226] width 9 height 9
click at [770, 193] on icon "Edit page" at bounding box center [771, 194] width 9 height 9
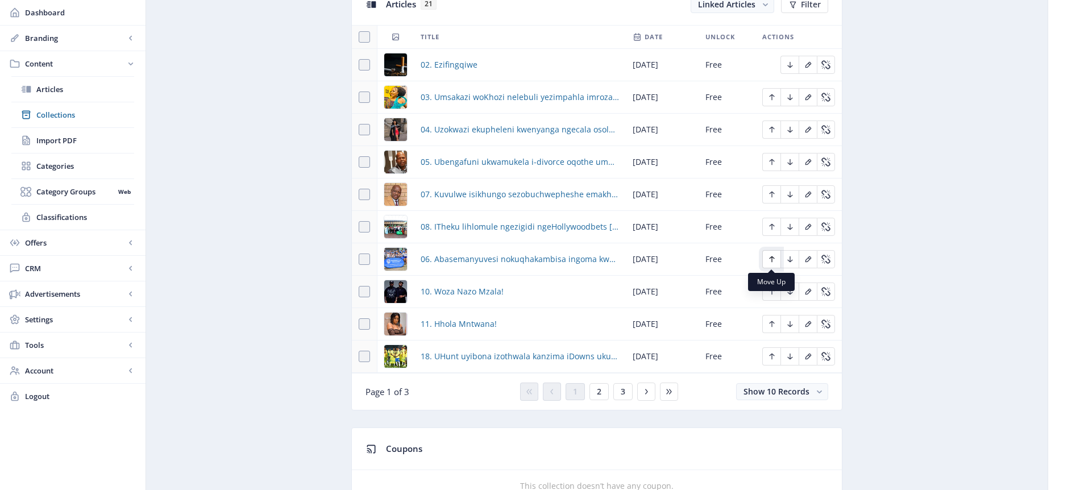
click at [771, 259] on icon "Edit page" at bounding box center [771, 259] width 5 height 6
click at [774, 227] on icon "Edit page" at bounding box center [771, 226] width 9 height 9
click at [603, 393] on button "2" at bounding box center [599, 391] width 19 height 17
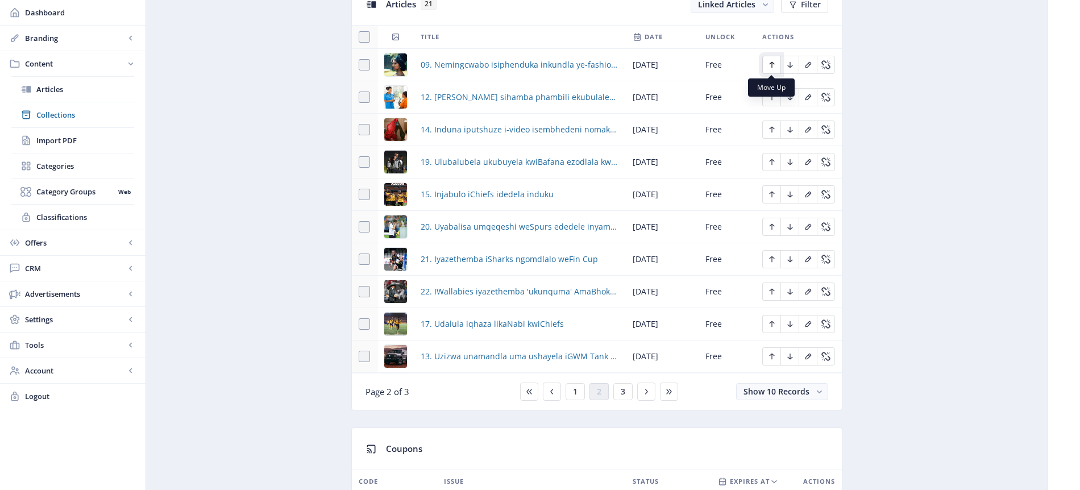
click at [774, 66] on icon "Edit page" at bounding box center [771, 64] width 9 height 9
click at [577, 392] on span "1" at bounding box center [575, 391] width 5 height 9
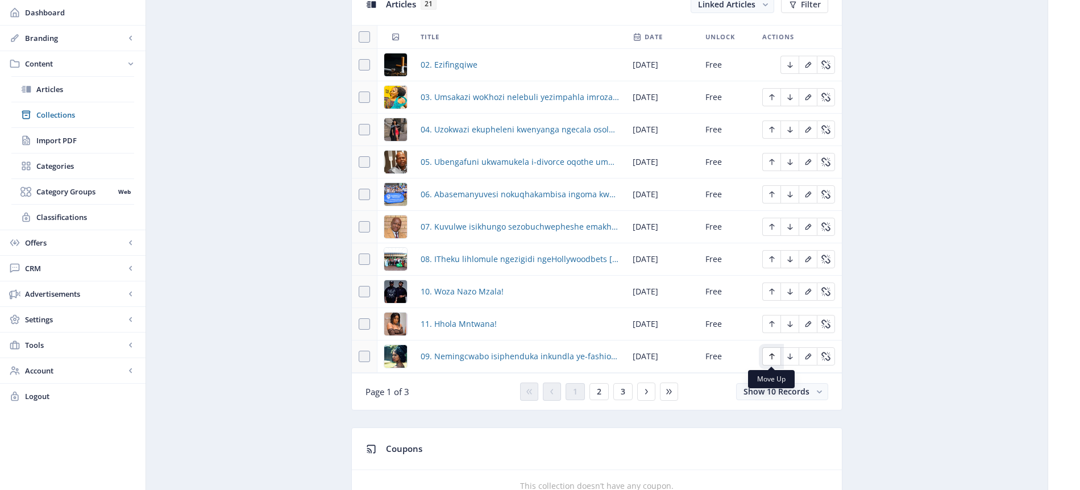
click at [771, 354] on icon "Edit page" at bounding box center [771, 357] width 5 height 6
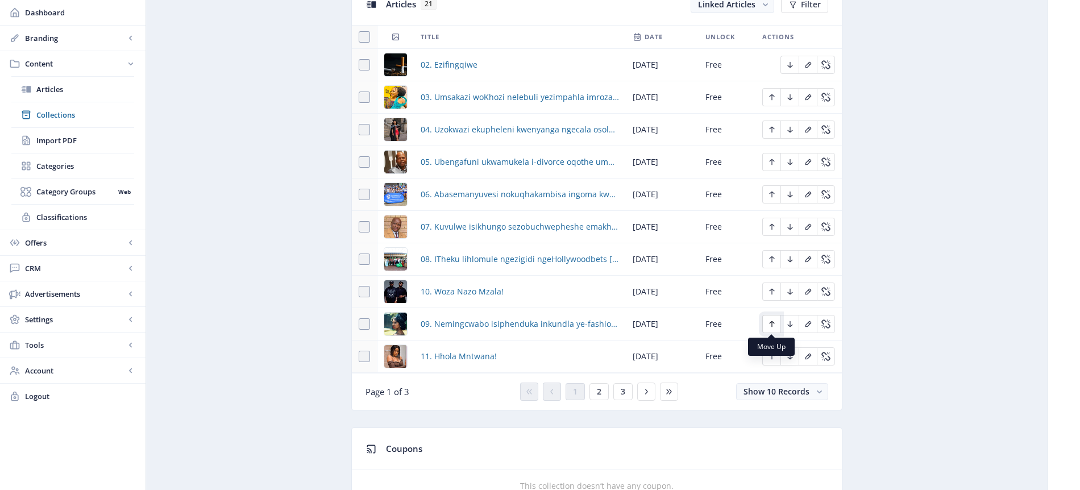
click at [770, 323] on icon "Edit page" at bounding box center [771, 324] width 5 height 6
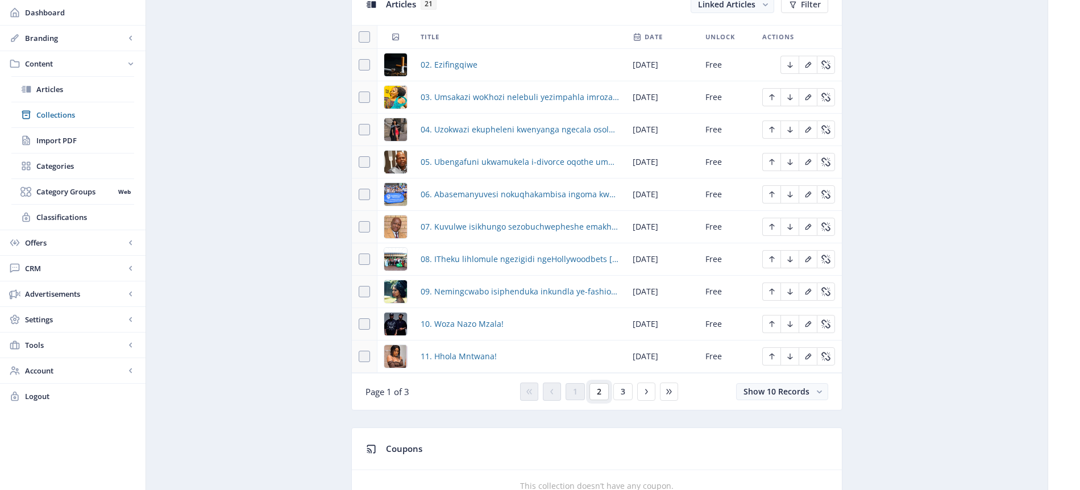
click at [597, 392] on span "2" at bounding box center [599, 391] width 5 height 9
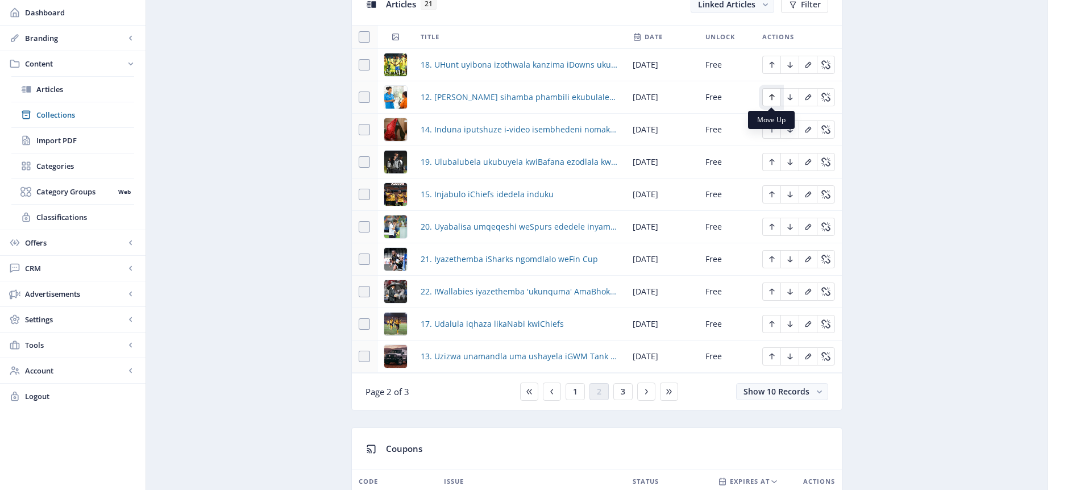
click at [770, 96] on icon "Edit page" at bounding box center [771, 97] width 5 height 6
click at [771, 356] on icon "Edit page" at bounding box center [771, 357] width 5 height 6
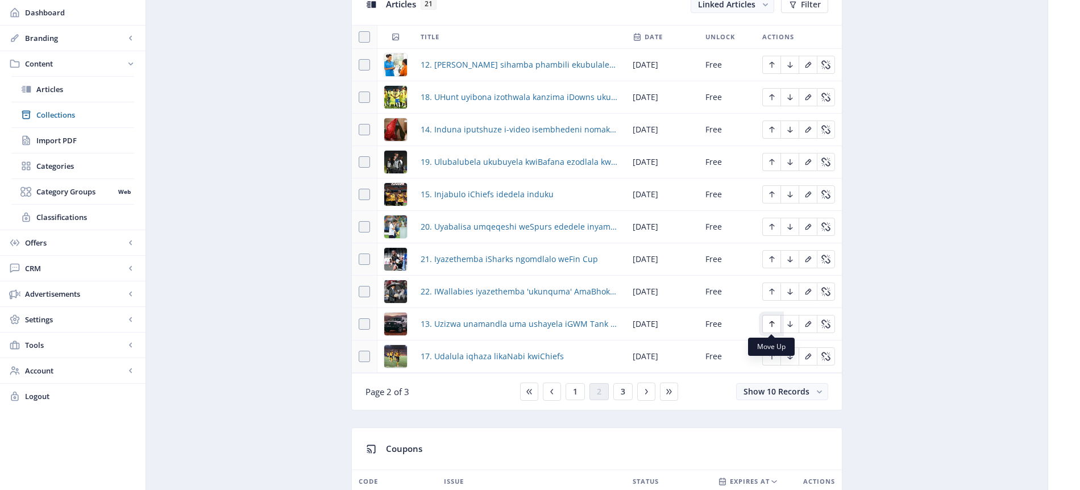
click at [774, 324] on icon "Edit page" at bounding box center [771, 324] width 9 height 9
click at [772, 291] on icon "Edit page" at bounding box center [771, 291] width 9 height 9
click at [771, 260] on icon "Edit page" at bounding box center [771, 259] width 5 height 6
click at [775, 227] on icon "Edit page" at bounding box center [771, 226] width 9 height 9
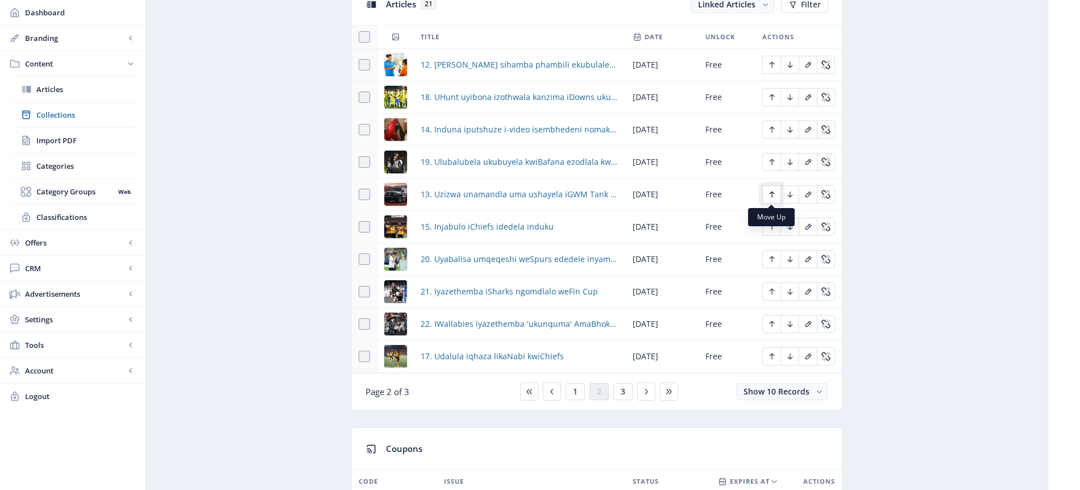
click at [770, 191] on icon "Edit page" at bounding box center [771, 194] width 9 height 9
click at [771, 163] on icon "Edit page" at bounding box center [771, 162] width 5 height 6
click at [771, 130] on icon "Edit page" at bounding box center [771, 130] width 5 height 6
click at [771, 163] on icon "Edit page" at bounding box center [771, 162] width 5 height 6
click at [768, 225] on icon "Edit page" at bounding box center [771, 226] width 9 height 9
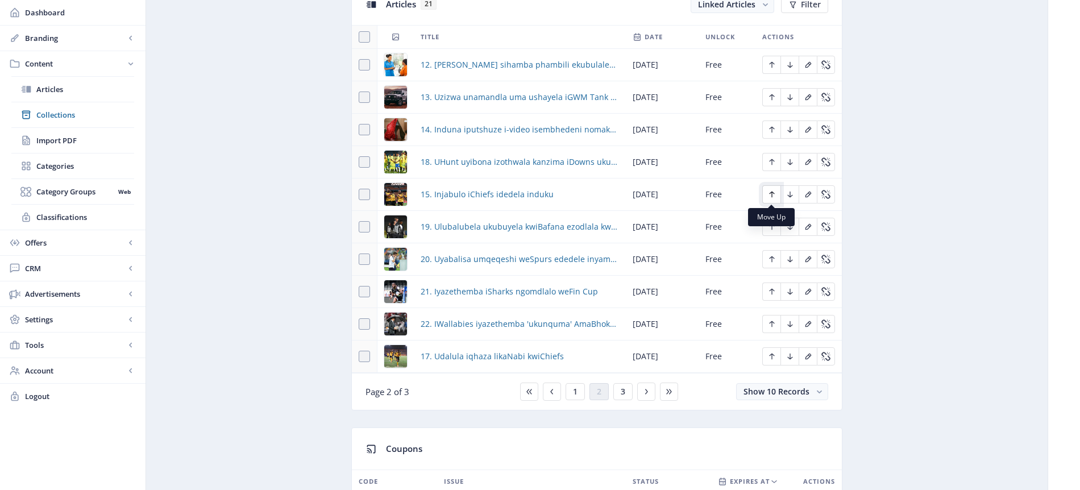
click at [771, 194] on icon "Edit page" at bounding box center [771, 194] width 9 height 9
click at [770, 355] on icon "Edit page" at bounding box center [771, 357] width 5 height 6
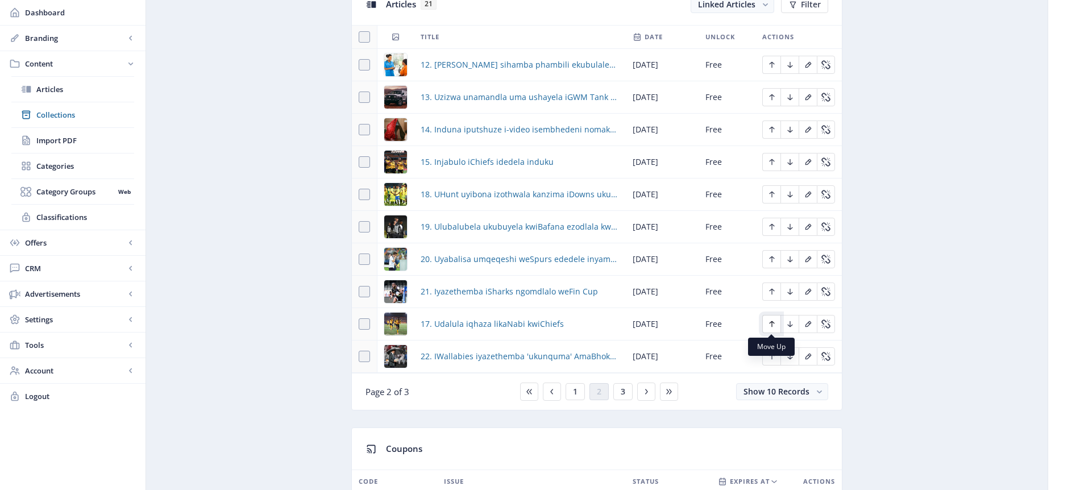
click at [772, 325] on icon "Edit page" at bounding box center [771, 324] width 9 height 9
click at [772, 291] on icon "Edit page" at bounding box center [771, 291] width 9 height 9
click at [628, 392] on button "3" at bounding box center [622, 391] width 19 height 17
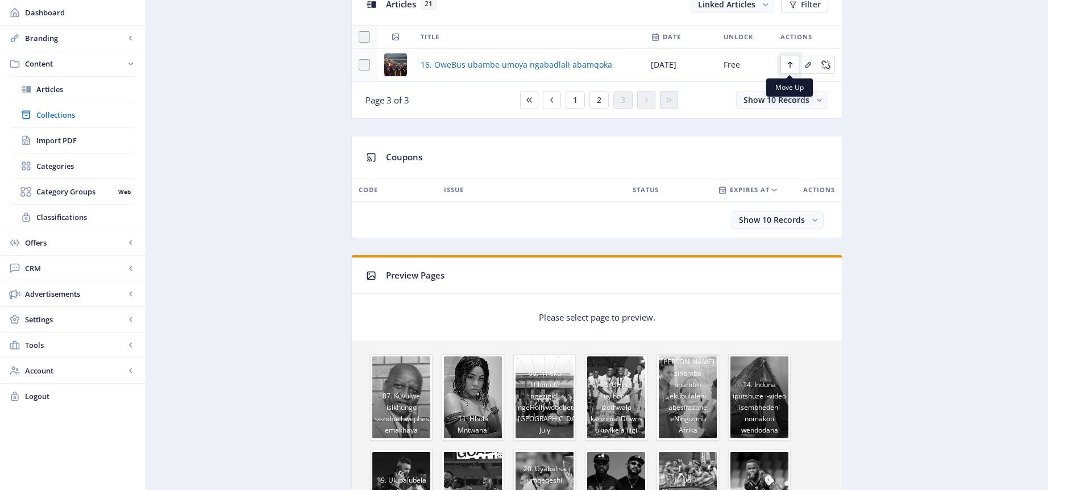
click at [790, 65] on icon "Edit page" at bounding box center [789, 65] width 5 height 6
click at [600, 101] on span "2" at bounding box center [599, 100] width 5 height 9
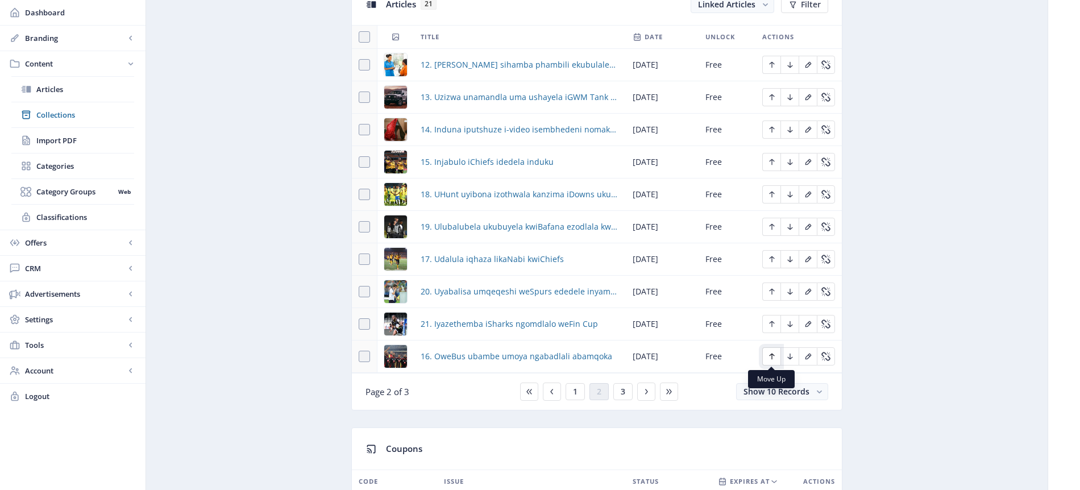
click at [770, 356] on icon "Edit page" at bounding box center [771, 356] width 9 height 9
click at [774, 323] on icon "Edit page" at bounding box center [771, 324] width 9 height 9
click at [773, 293] on icon "Edit page" at bounding box center [771, 291] width 9 height 9
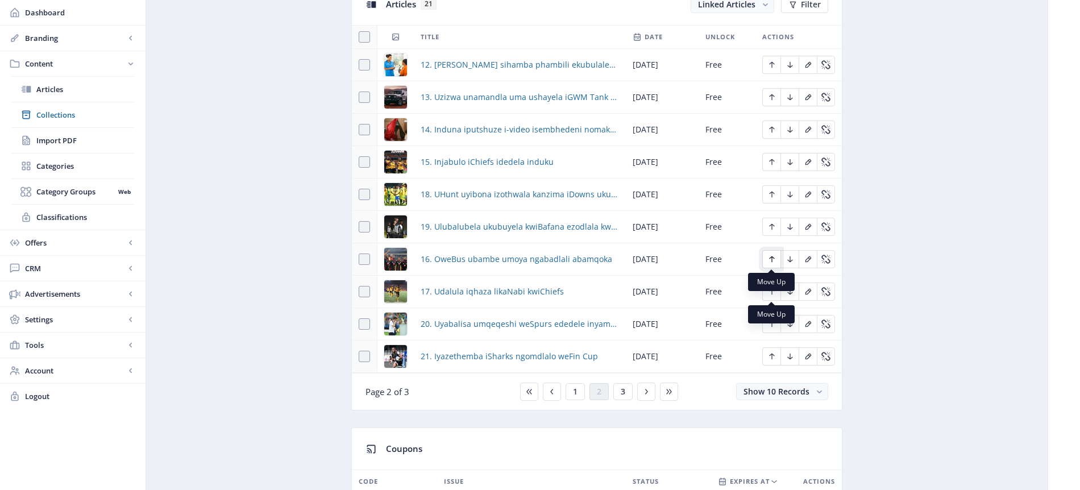
click at [772, 259] on icon "Edit page" at bounding box center [771, 259] width 9 height 9
click at [773, 292] on icon "Edit page" at bounding box center [771, 291] width 9 height 9
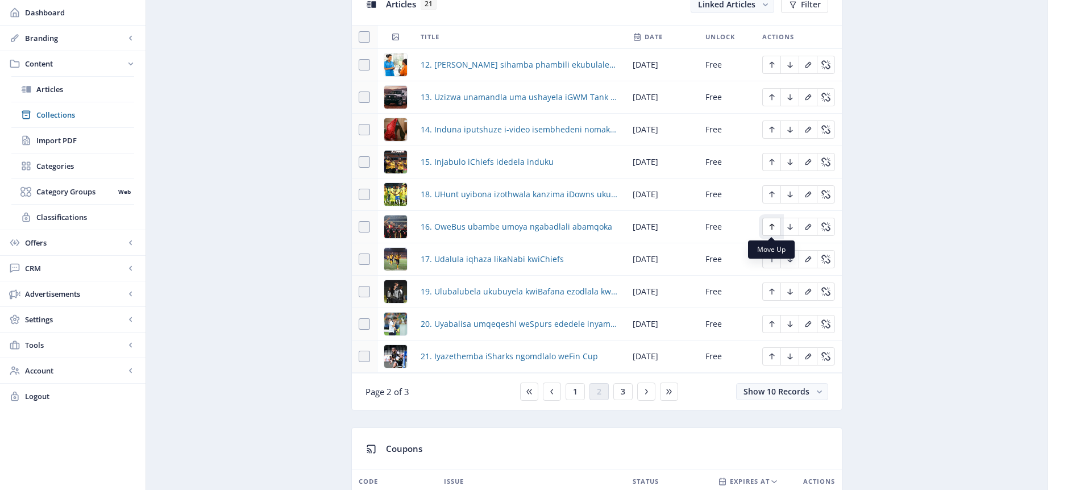
click at [773, 229] on icon "Edit page" at bounding box center [771, 226] width 9 height 9
click at [774, 262] on icon "Edit page" at bounding box center [771, 259] width 9 height 9
click at [627, 391] on button "3" at bounding box center [622, 391] width 19 height 17
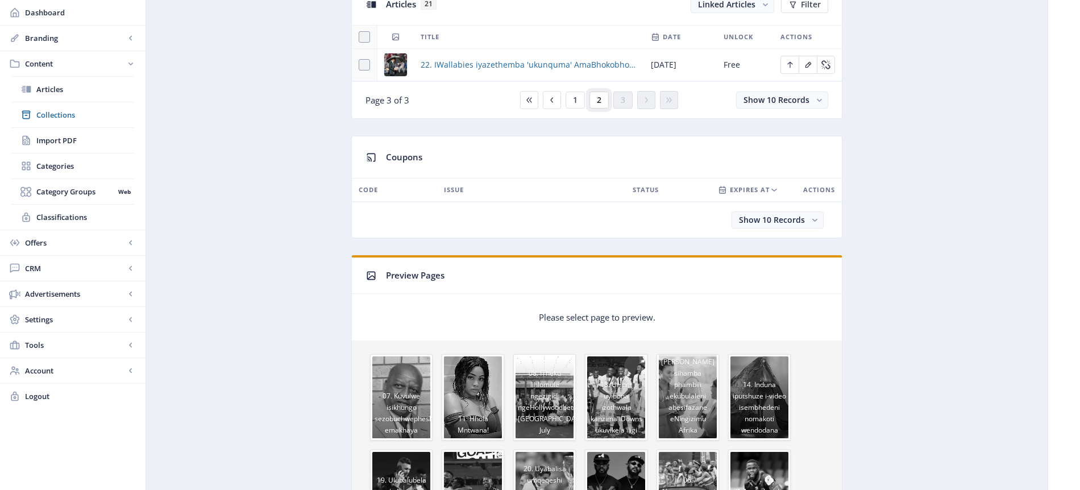
click at [599, 100] on span "2" at bounding box center [599, 100] width 5 height 9
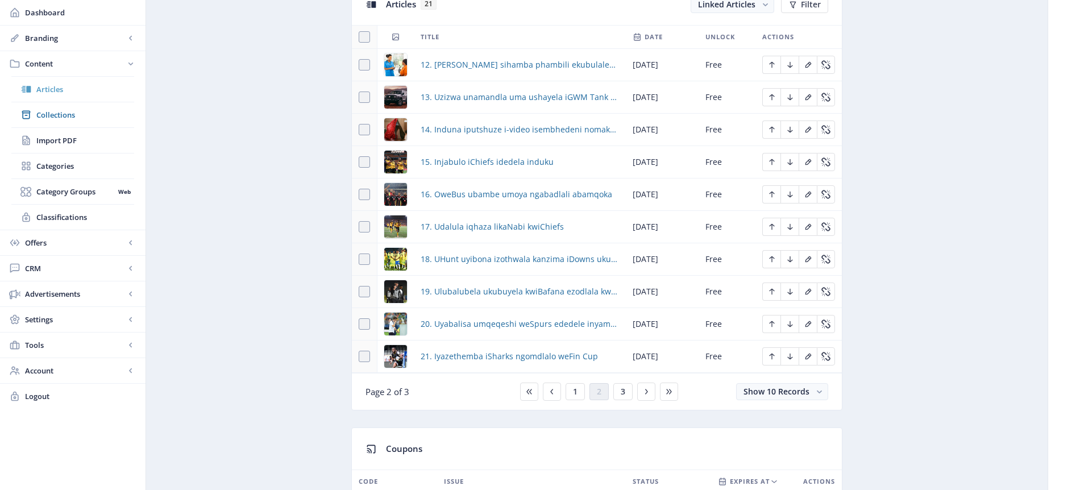
click at [68, 89] on span "Articles" at bounding box center [85, 89] width 98 height 11
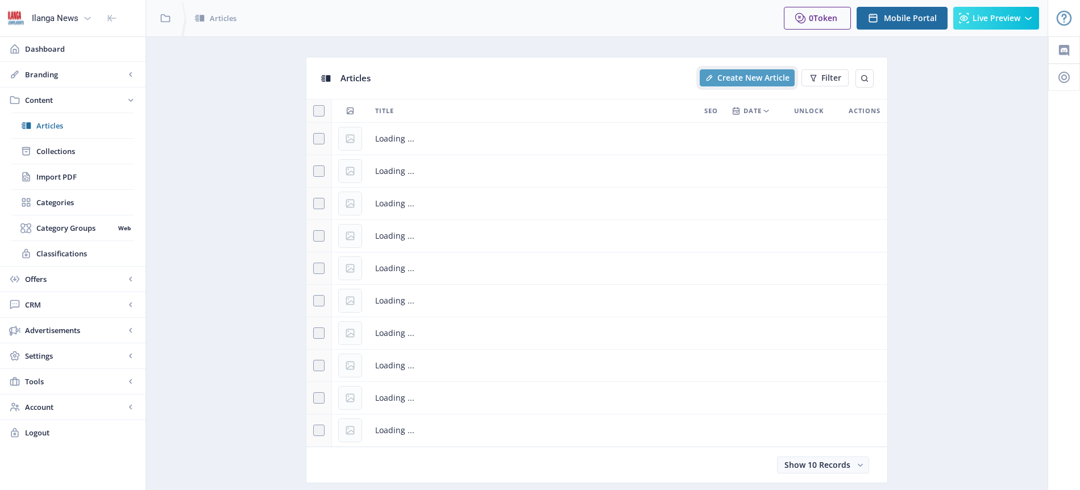
click at [743, 80] on span "Create New Article" at bounding box center [753, 77] width 72 height 9
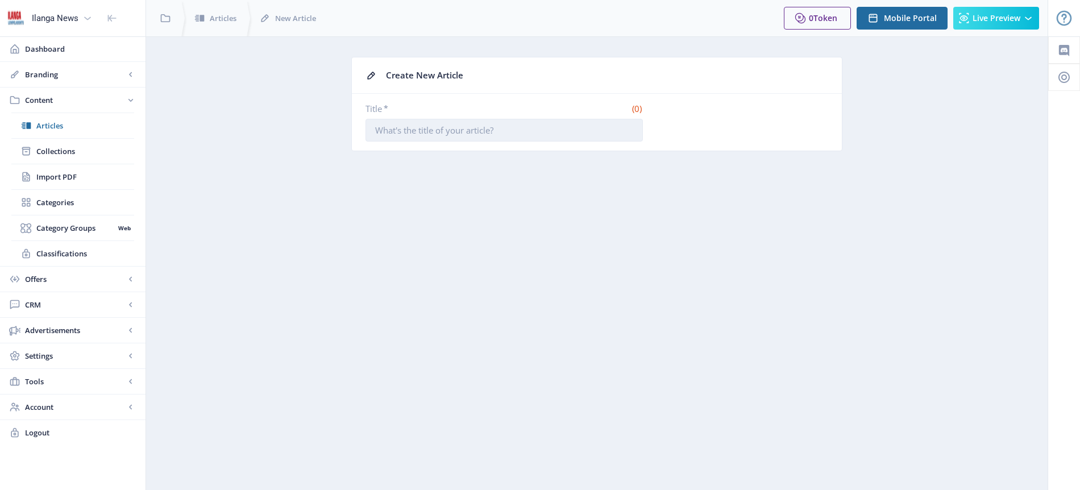
click at [445, 123] on input "Title *" at bounding box center [504, 130] width 277 height 23
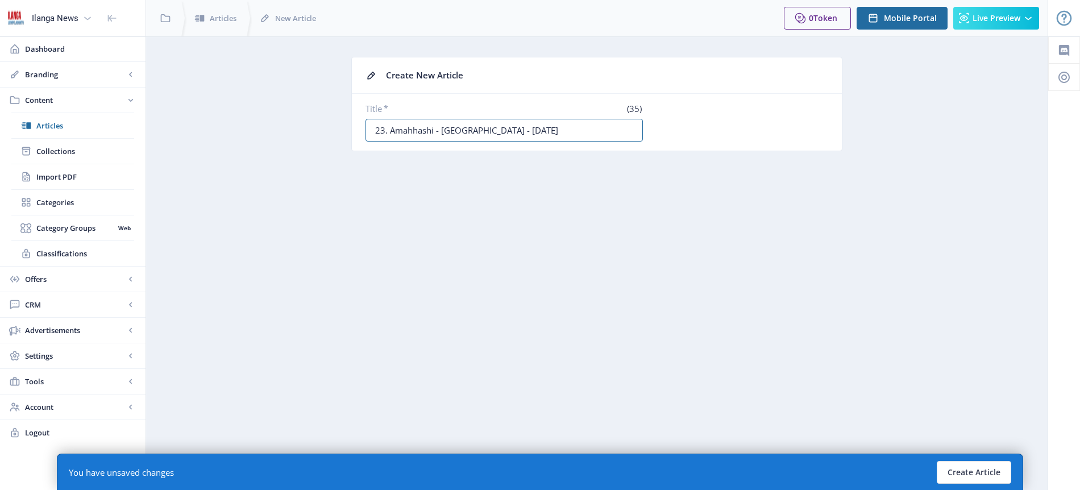
type input "23. Amahhashi - [GEOGRAPHIC_DATA] - [DATE]"
click at [483, 176] on nb-layout-column "Create New Article Title * (35) 23. Amahhashi - [GEOGRAPHIC_DATA] - [DATE] You …" at bounding box center [597, 263] width 903 height 454
click at [979, 474] on button "Create Article" at bounding box center [974, 472] width 74 height 23
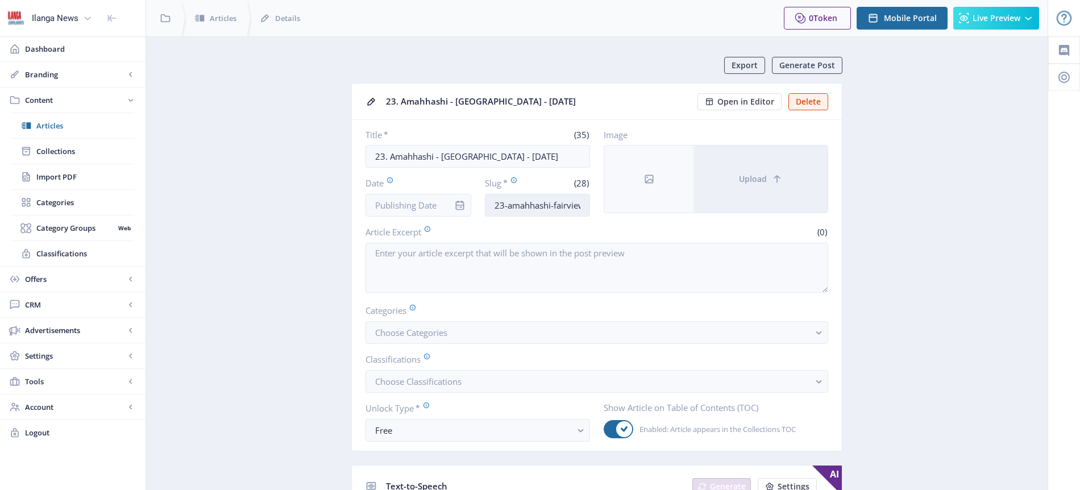
click at [545, 208] on input "23-amahhashi-fairview-150825" at bounding box center [538, 205] width 106 height 23
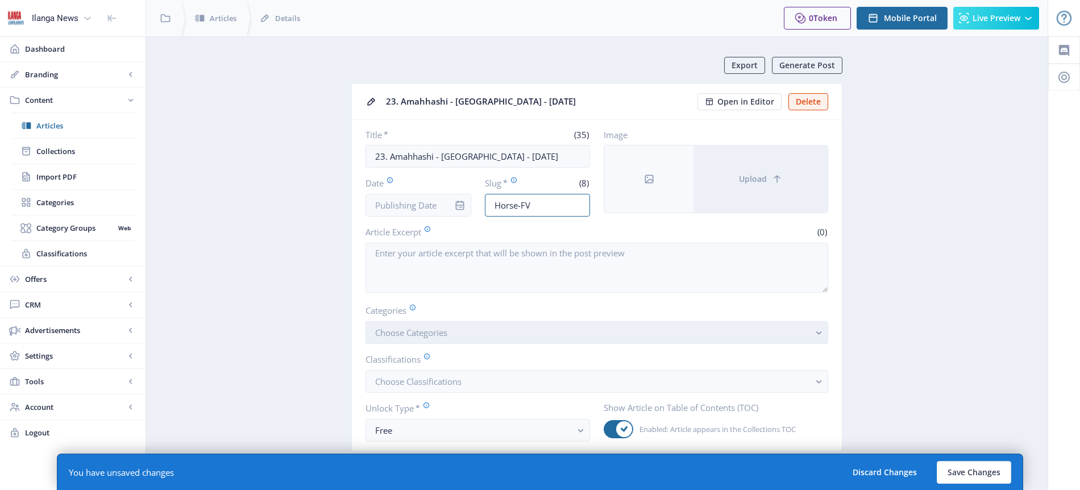
type input "Horse-FV"
click at [416, 331] on span "Choose Categories" at bounding box center [411, 332] width 72 height 11
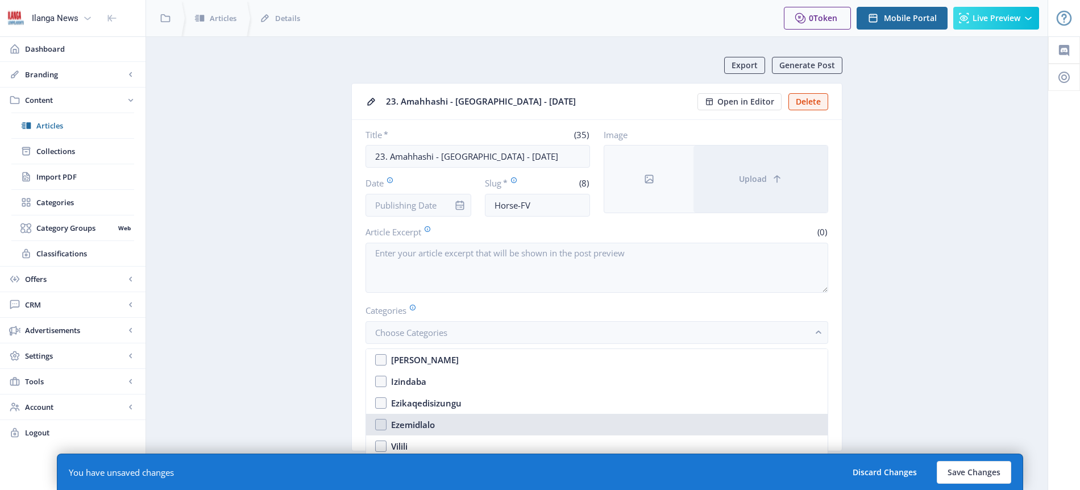
click at [422, 425] on div "Ezemidlalo" at bounding box center [413, 425] width 44 height 14
checkbox input "true"
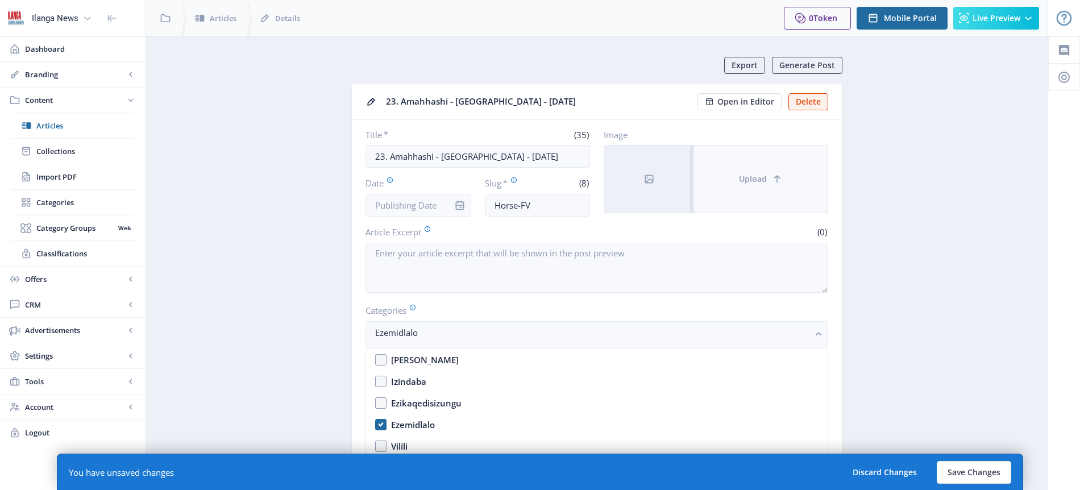
click at [756, 181] on span "Upload" at bounding box center [753, 179] width 28 height 9
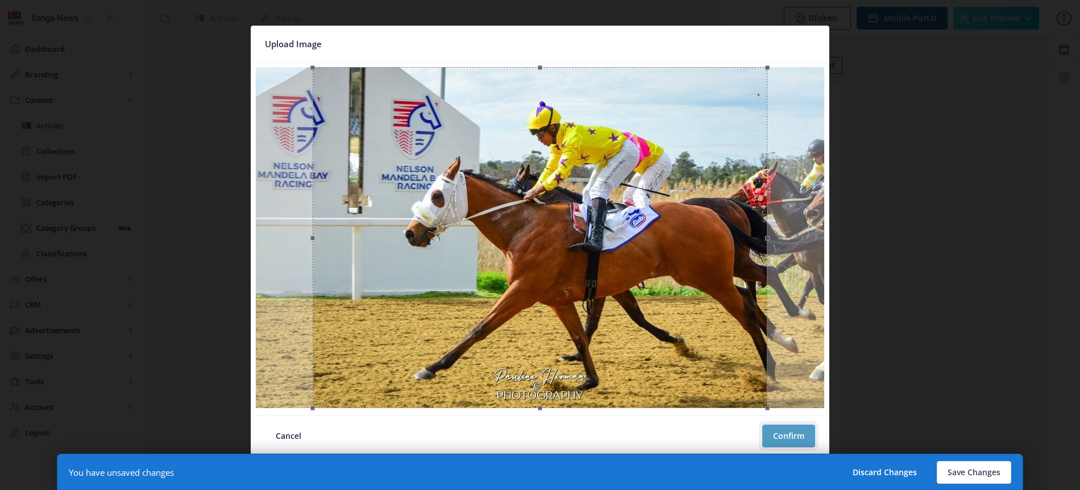
click at [795, 441] on button "Confirm" at bounding box center [788, 436] width 53 height 23
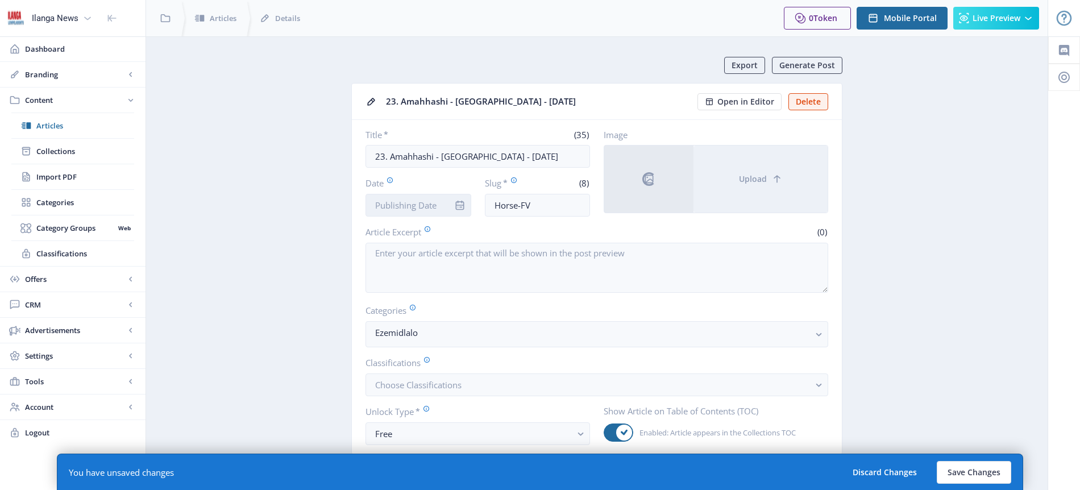
click at [422, 208] on input "Date" at bounding box center [419, 205] width 106 height 23
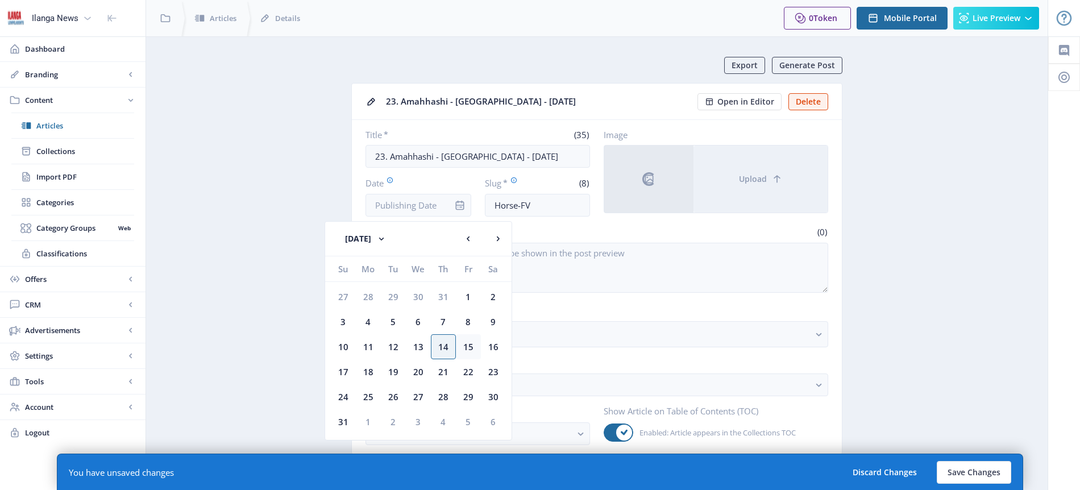
click at [471, 344] on div "15" at bounding box center [468, 346] width 25 height 25
type input "[DATE]"
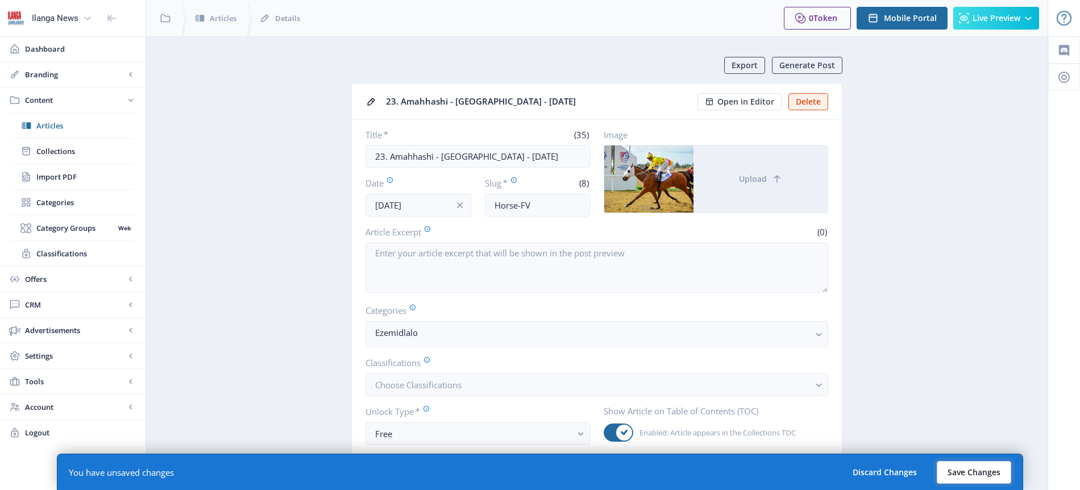
click at [965, 470] on button "Save Changes" at bounding box center [974, 472] width 74 height 23
type input "horse-fv"
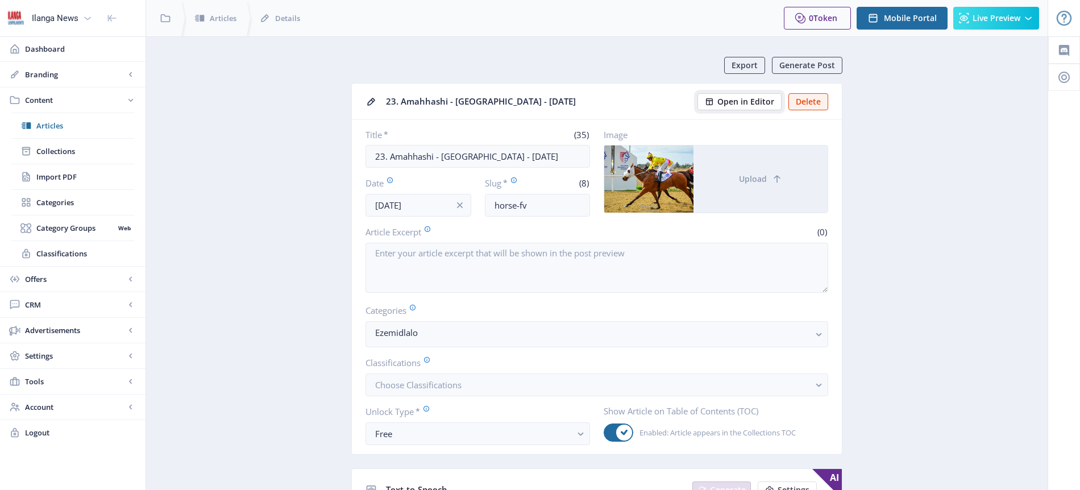
click at [754, 102] on span "Open in Editor" at bounding box center [745, 101] width 57 height 9
click at [61, 128] on span "Articles" at bounding box center [85, 125] width 98 height 11
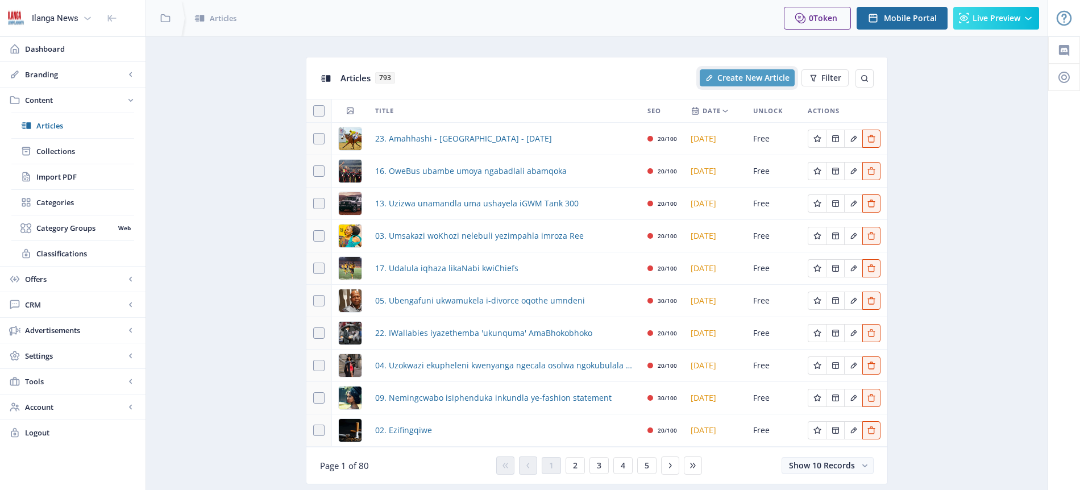
click at [737, 80] on span "Create New Article" at bounding box center [753, 77] width 72 height 9
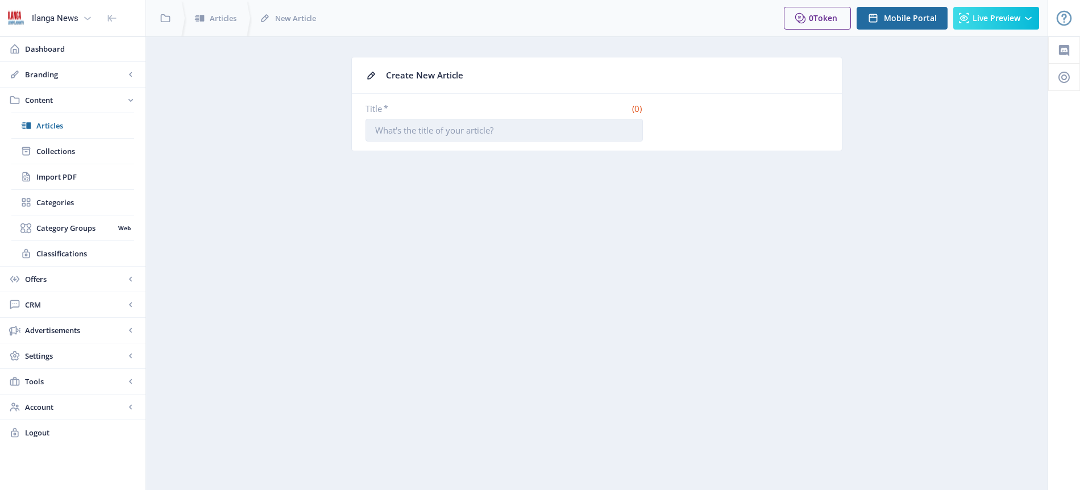
click at [485, 131] on input "Title *" at bounding box center [504, 130] width 277 height 23
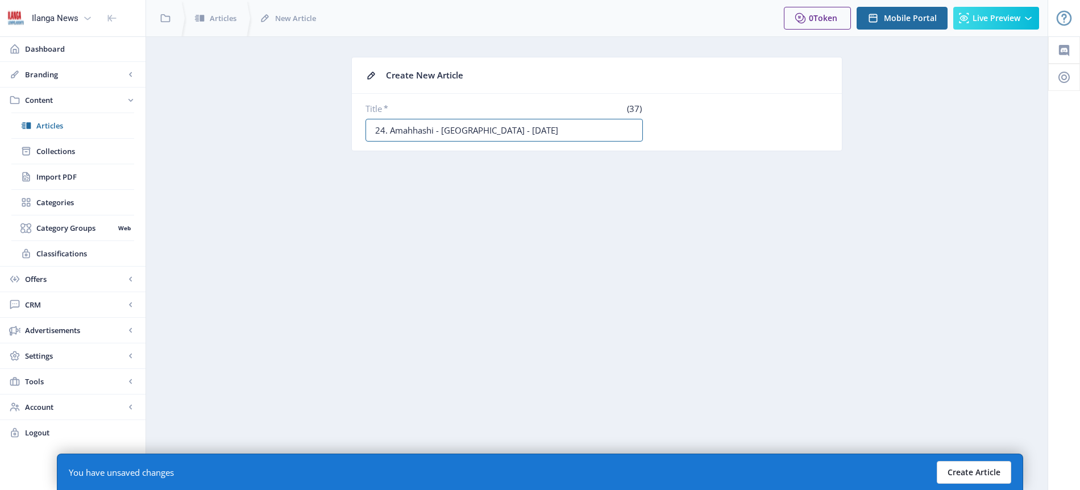
type input "24. Amahhashi - [GEOGRAPHIC_DATA] - [DATE]"
click at [983, 472] on button "Create Article" at bounding box center [974, 472] width 74 height 23
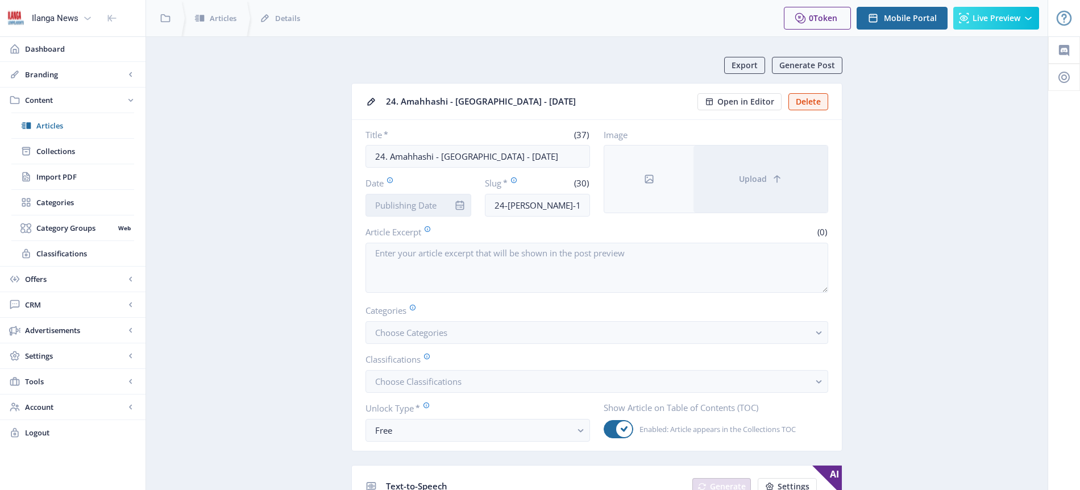
click at [416, 206] on input "Date" at bounding box center [419, 205] width 106 height 23
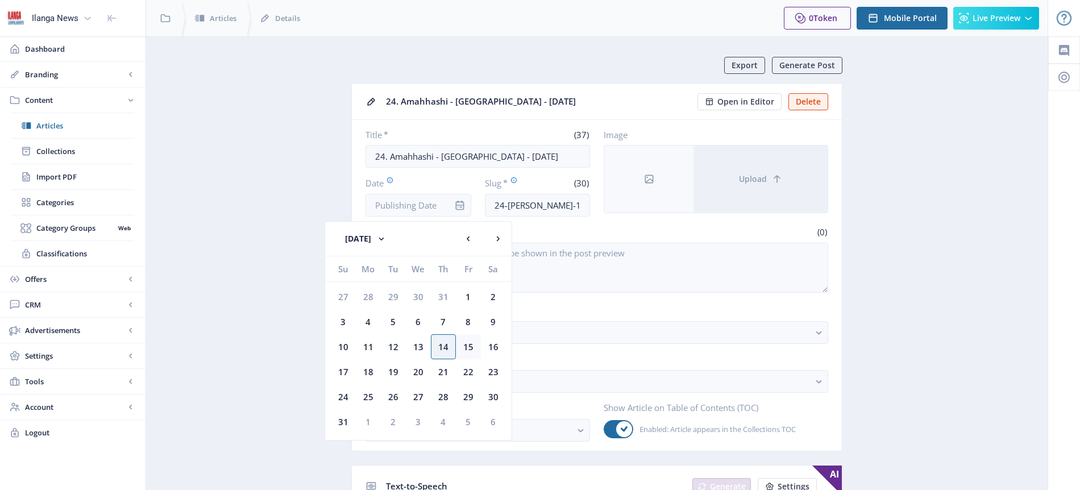
click at [470, 347] on div "15" at bounding box center [468, 346] width 25 height 25
type input "[DATE]"
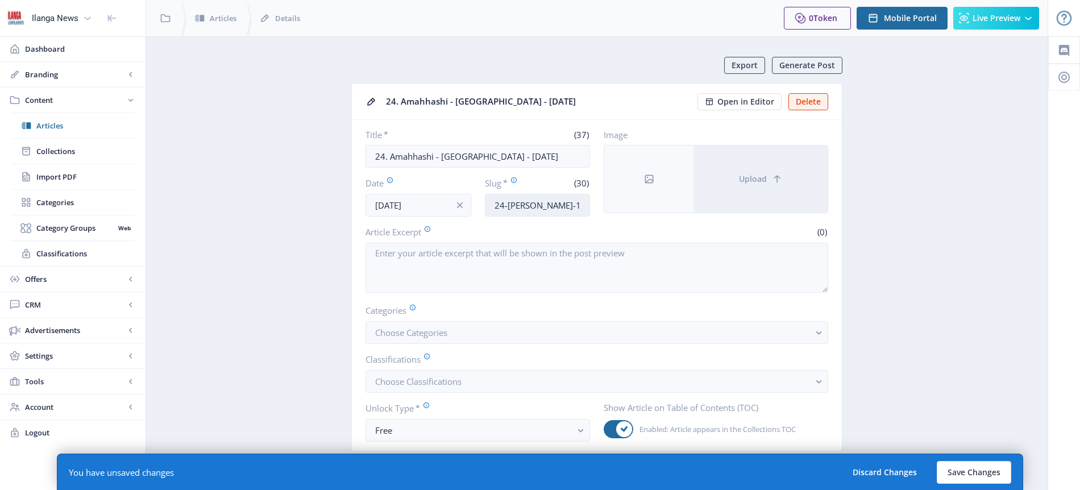
click at [533, 205] on input "24-[PERSON_NAME]-160825" at bounding box center [538, 205] width 106 height 23
type input "Horse-[PERSON_NAME]"
click at [443, 335] on span "Choose Categories" at bounding box center [411, 332] width 72 height 11
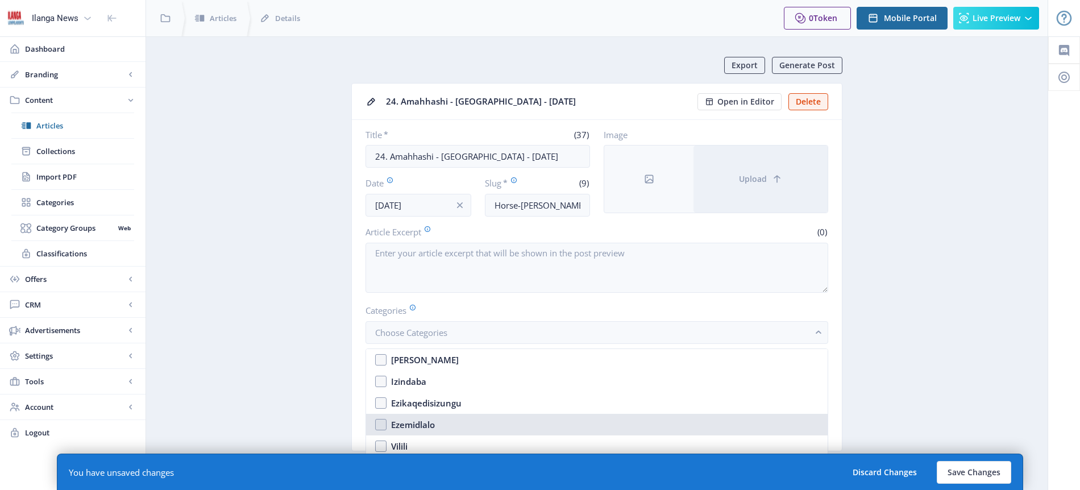
click at [428, 424] on div "Ezemidlalo" at bounding box center [413, 425] width 44 height 14
checkbox input "true"
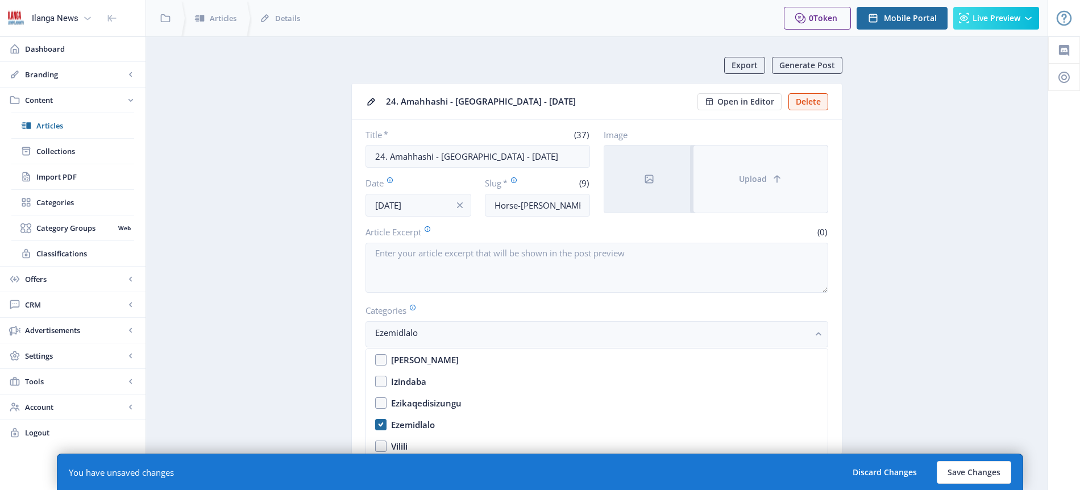
click at [748, 180] on span "Upload" at bounding box center [753, 179] width 28 height 9
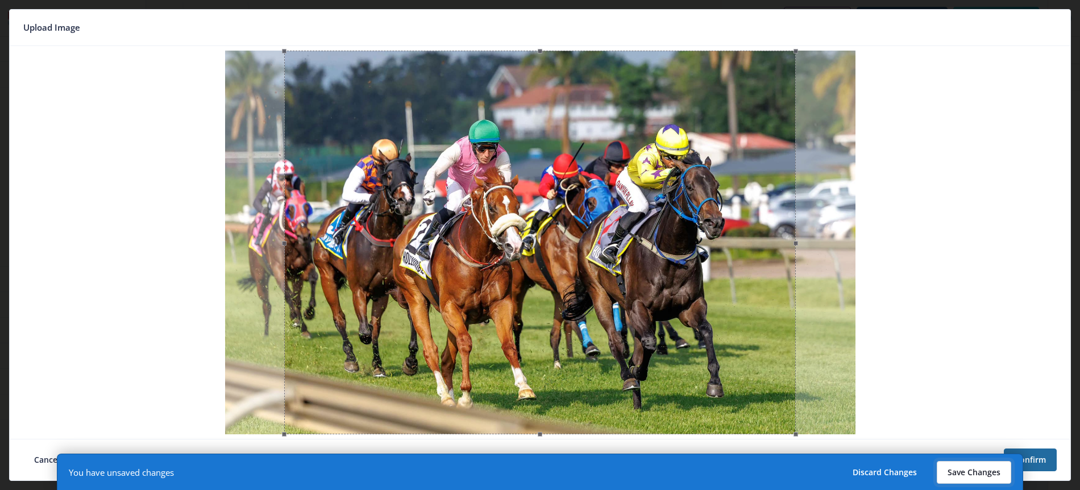
click at [973, 471] on button "Save Changes" at bounding box center [974, 472] width 74 height 23
type input "horse-[PERSON_NAME]"
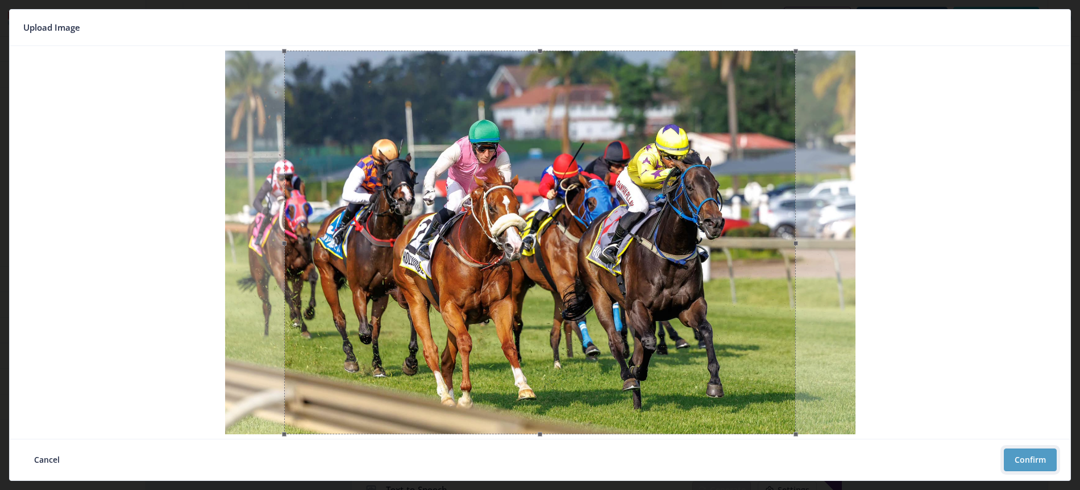
click at [1028, 458] on button "Confirm" at bounding box center [1030, 460] width 53 height 23
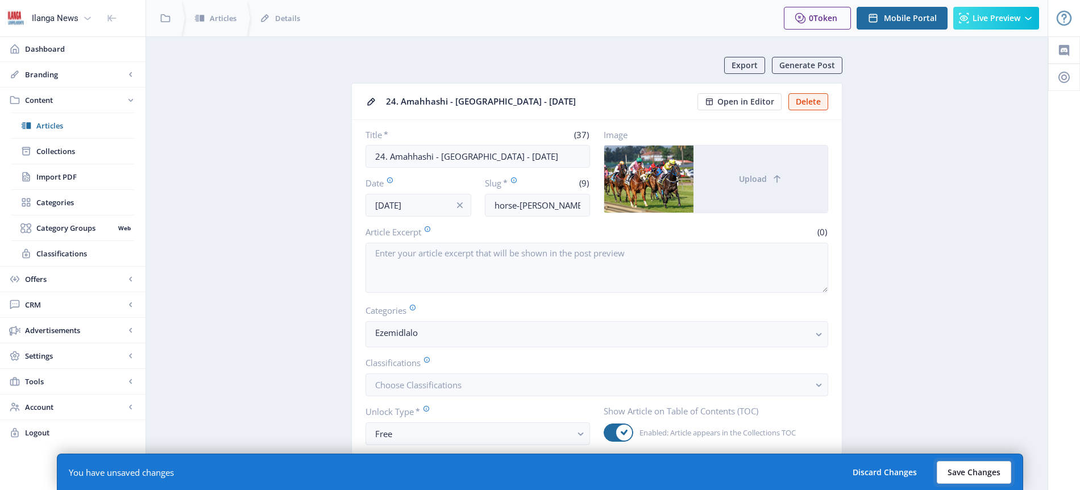
click at [976, 478] on button "Save Changes" at bounding box center [974, 472] width 74 height 23
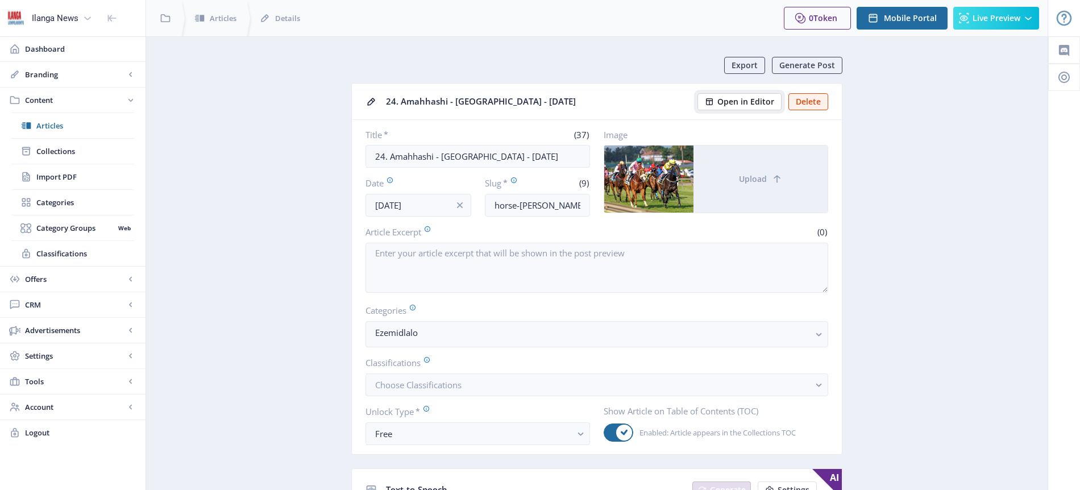
click at [750, 99] on span "Open in Editor" at bounding box center [745, 101] width 57 height 9
click at [65, 130] on span "Articles" at bounding box center [85, 125] width 98 height 11
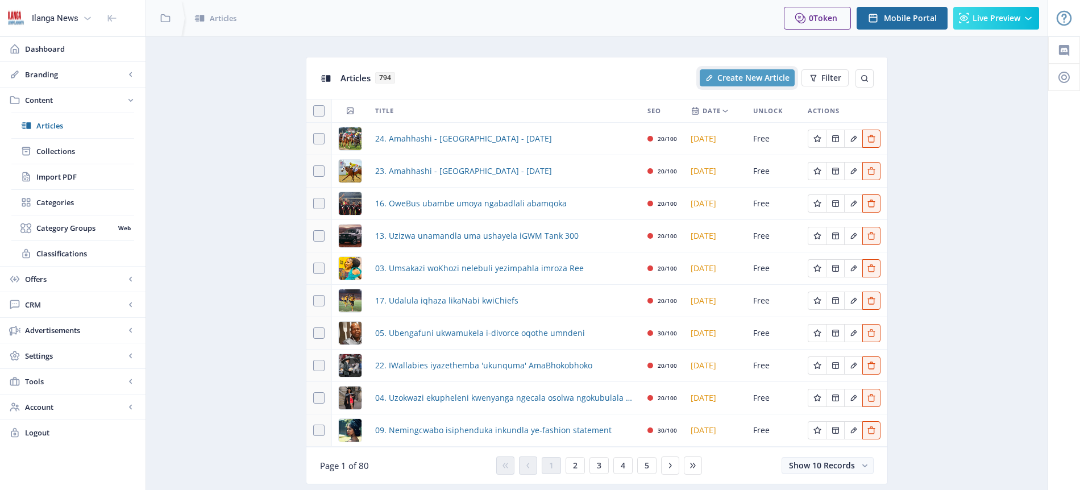
click at [753, 81] on span "Create New Article" at bounding box center [753, 77] width 72 height 9
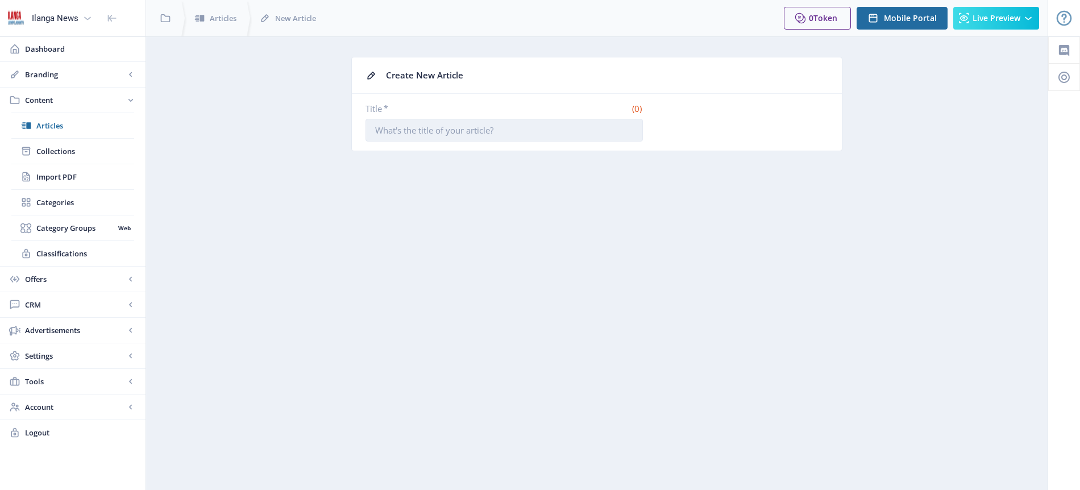
click at [459, 130] on input "Title *" at bounding box center [504, 130] width 277 height 23
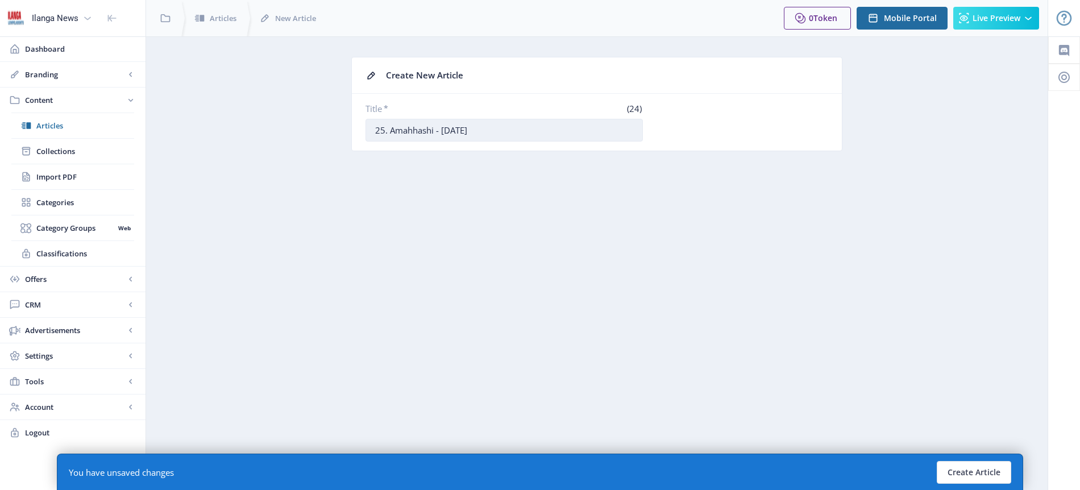
click at [442, 131] on input "25. Amahhashi - [DATE]" at bounding box center [504, 130] width 277 height 23
type input "25. Amahhashi - [GEOGRAPHIC_DATA] - [DATE]"
click at [985, 471] on button "Create Article" at bounding box center [974, 472] width 74 height 23
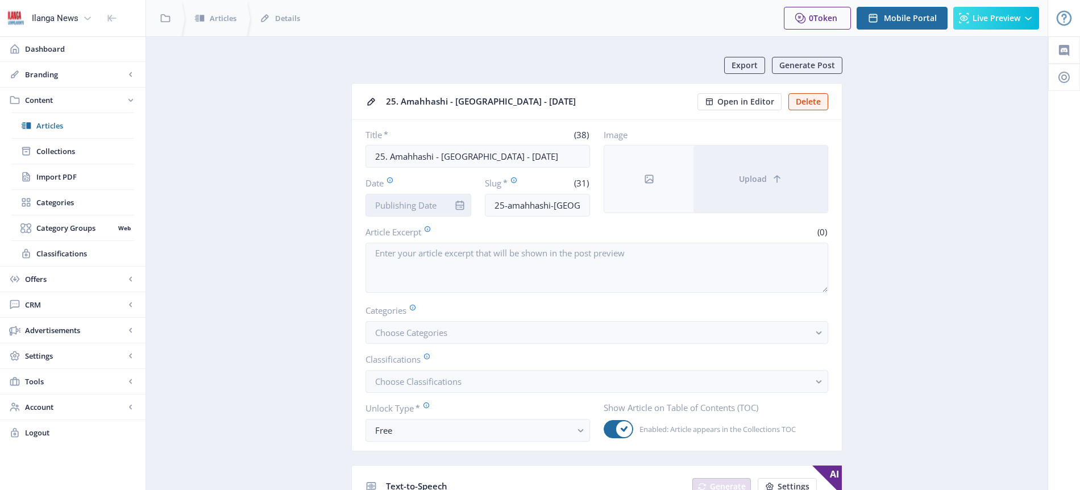
click at [431, 200] on input "Date" at bounding box center [419, 205] width 106 height 23
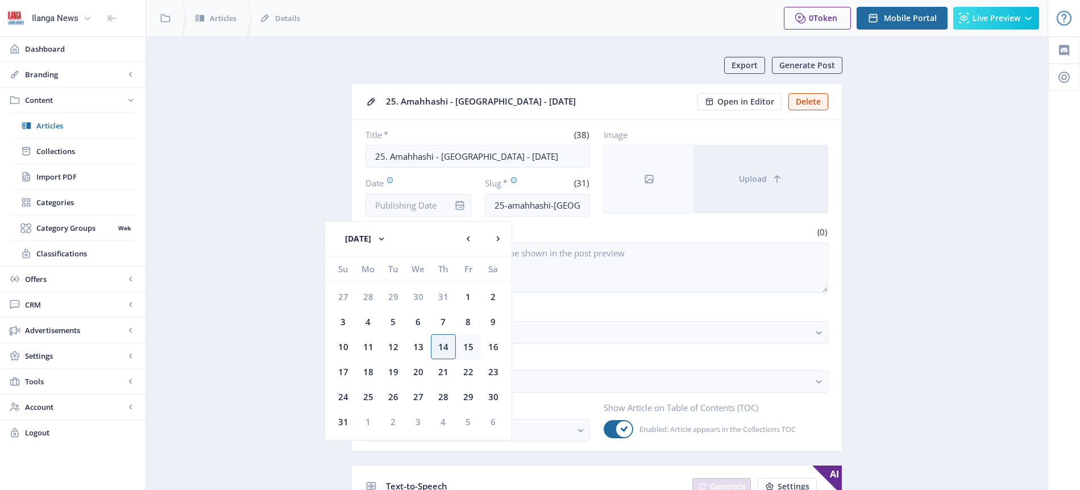
click at [471, 347] on div "15" at bounding box center [468, 346] width 25 height 25
type input "[DATE]"
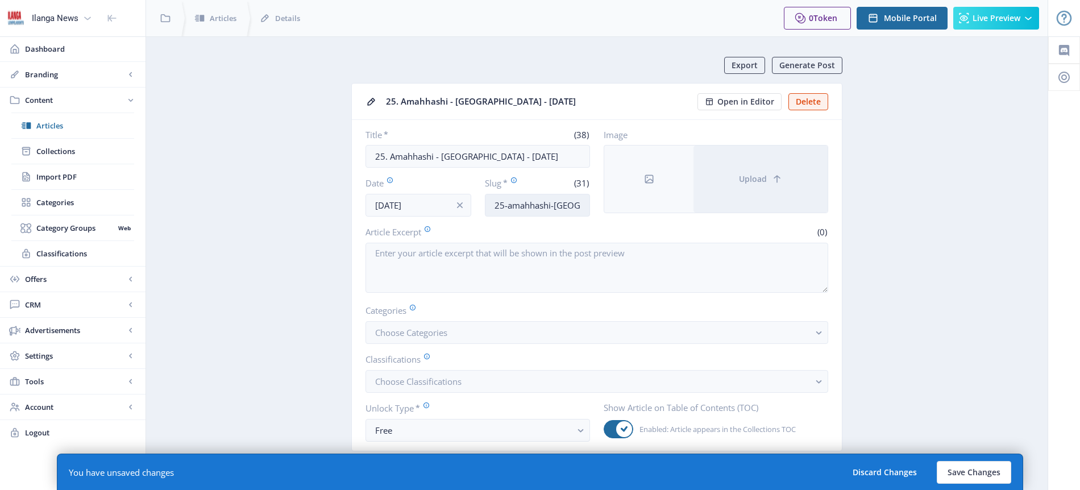
click at [567, 198] on input "25-amahhashi-[GEOGRAPHIC_DATA]-170825" at bounding box center [538, 205] width 106 height 23
type input "Horses-TF"
click at [435, 335] on span "Choose Categories" at bounding box center [411, 332] width 72 height 11
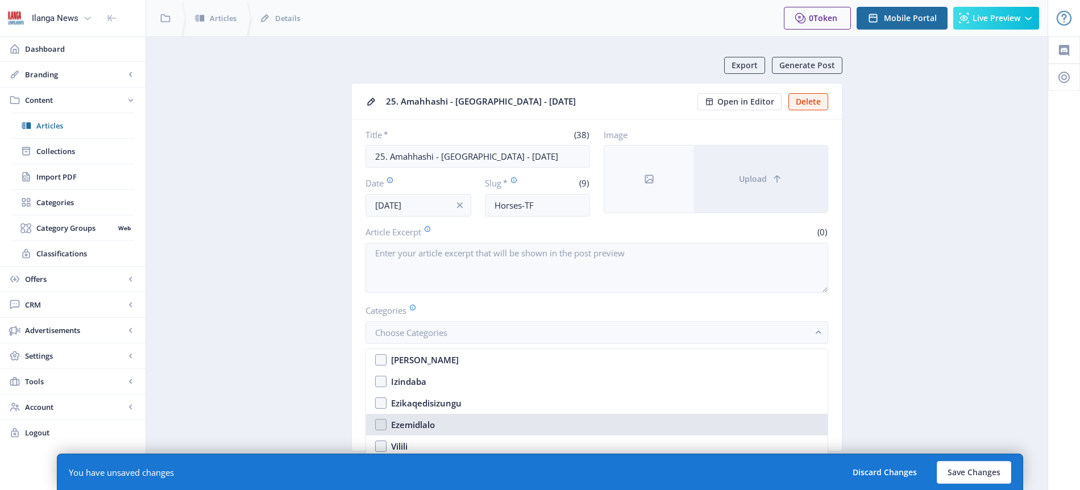
click at [417, 422] on div "Ezemidlalo" at bounding box center [413, 425] width 44 height 14
checkbox input "true"
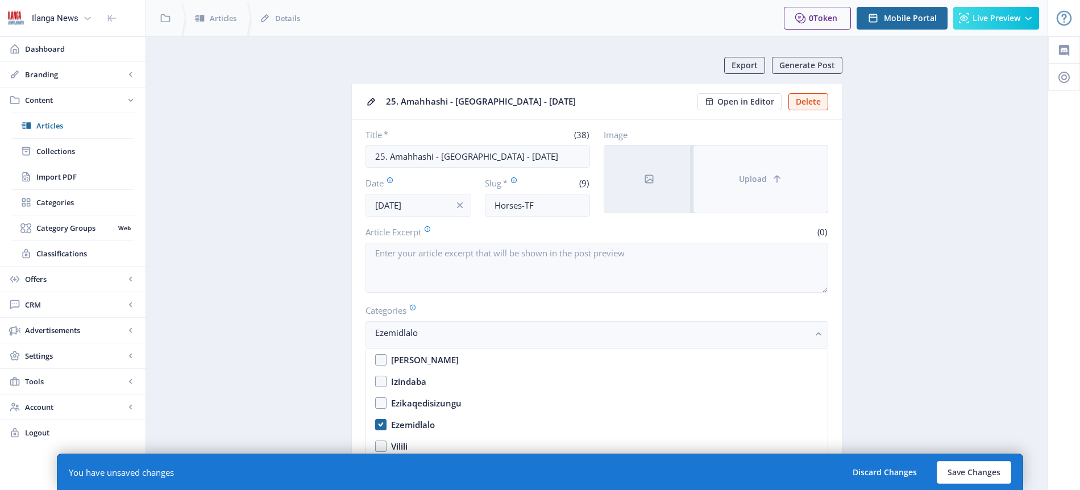
click at [758, 179] on span "Upload" at bounding box center [753, 179] width 28 height 9
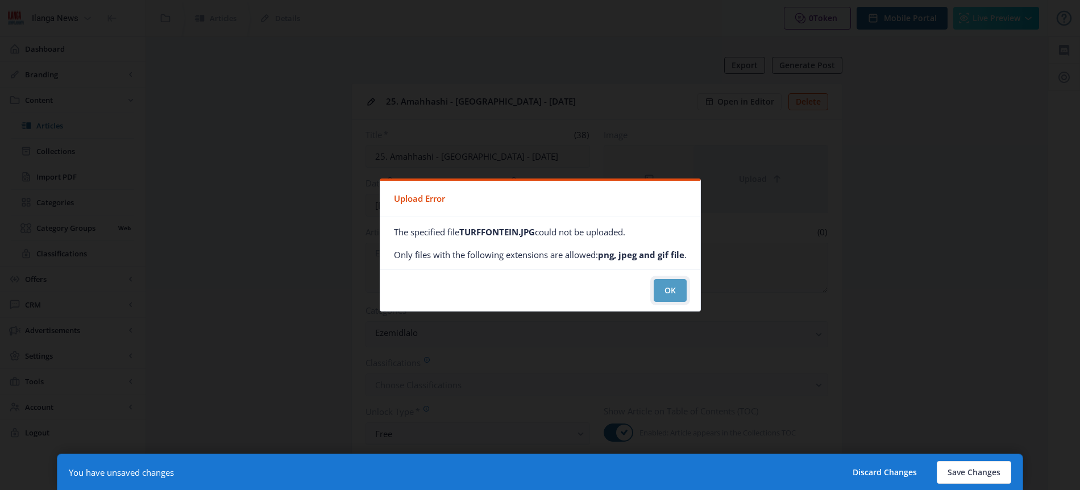
click at [681, 292] on button "OK" at bounding box center [670, 290] width 33 height 23
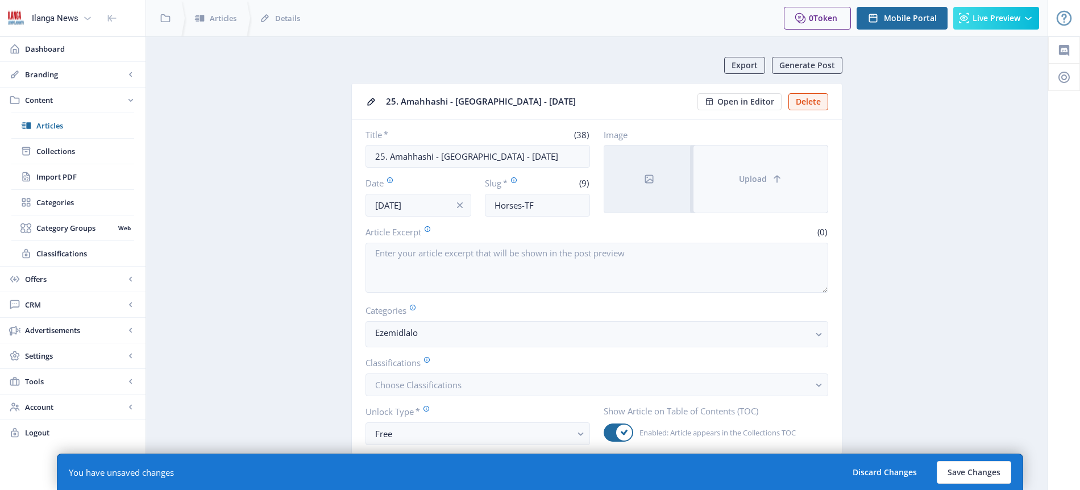
click at [766, 178] on span "Upload" at bounding box center [753, 179] width 28 height 9
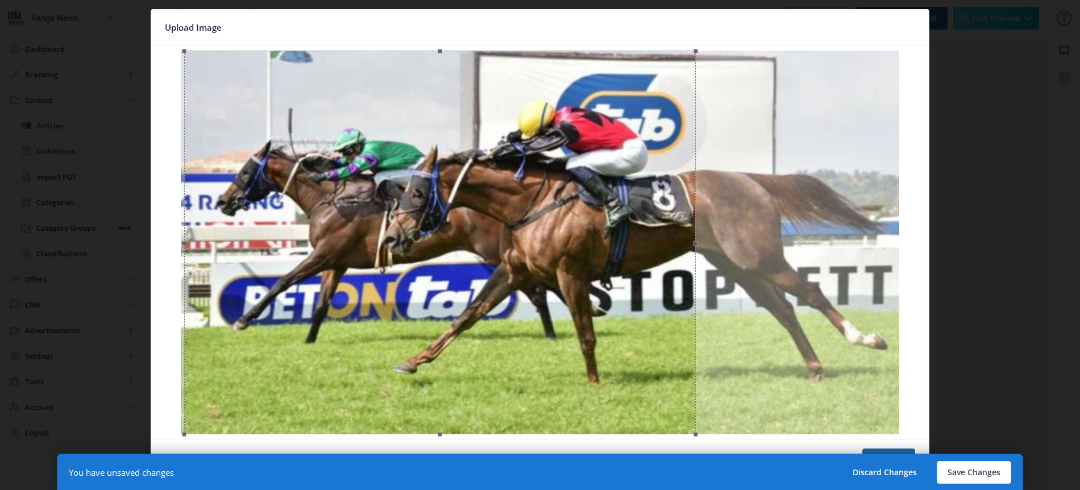
drag, startPoint x: 538, startPoint y: 155, endPoint x: 438, endPoint y: 140, distance: 101.1
click at [438, 140] on div at bounding box center [440, 243] width 512 height 384
click at [982, 476] on button "Save Changes" at bounding box center [974, 472] width 74 height 23
type input "horses-tf"
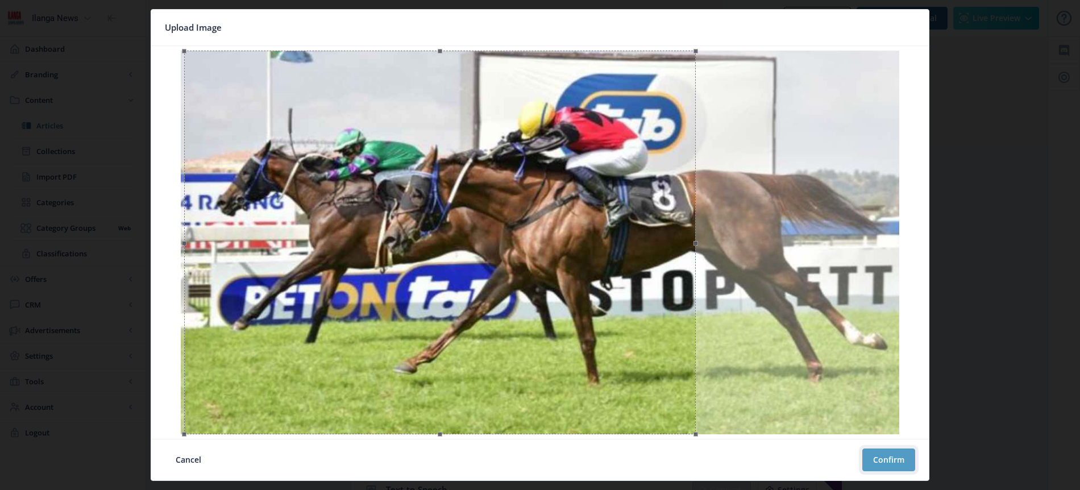
click at [890, 460] on button "Confirm" at bounding box center [888, 460] width 53 height 23
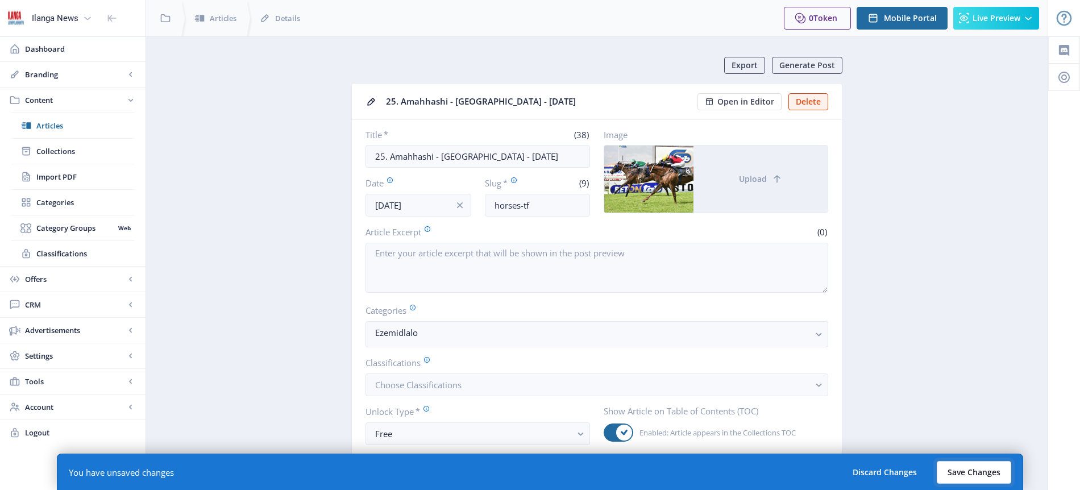
click at [978, 476] on button "Save Changes" at bounding box center [974, 472] width 74 height 23
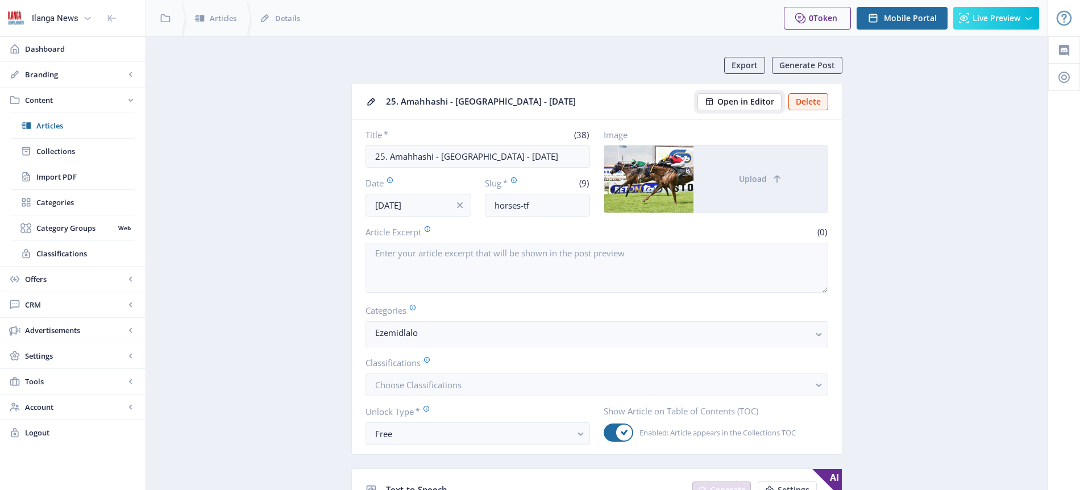
click at [770, 103] on span "Open in Editor" at bounding box center [745, 101] width 57 height 9
click at [66, 151] on span "Collections" at bounding box center [85, 151] width 98 height 11
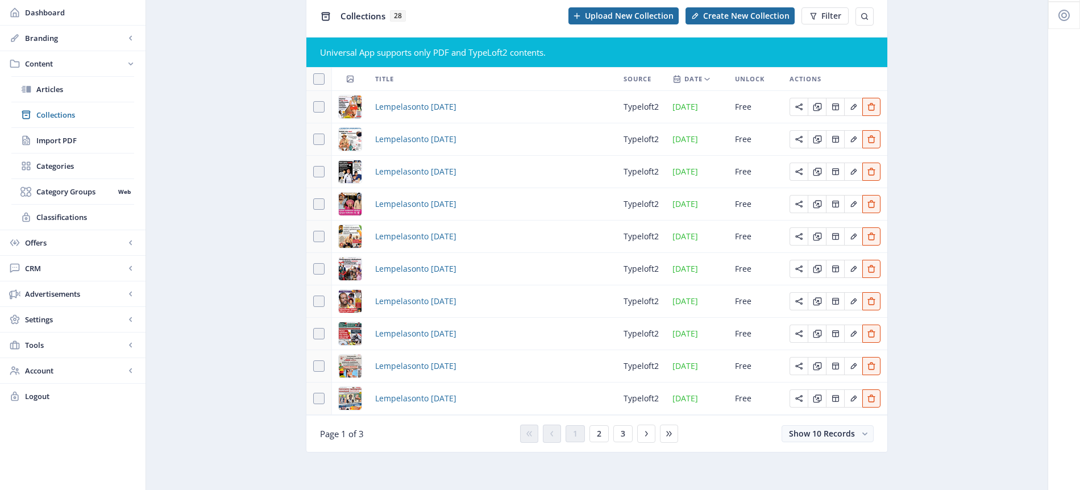
scroll to position [64, 0]
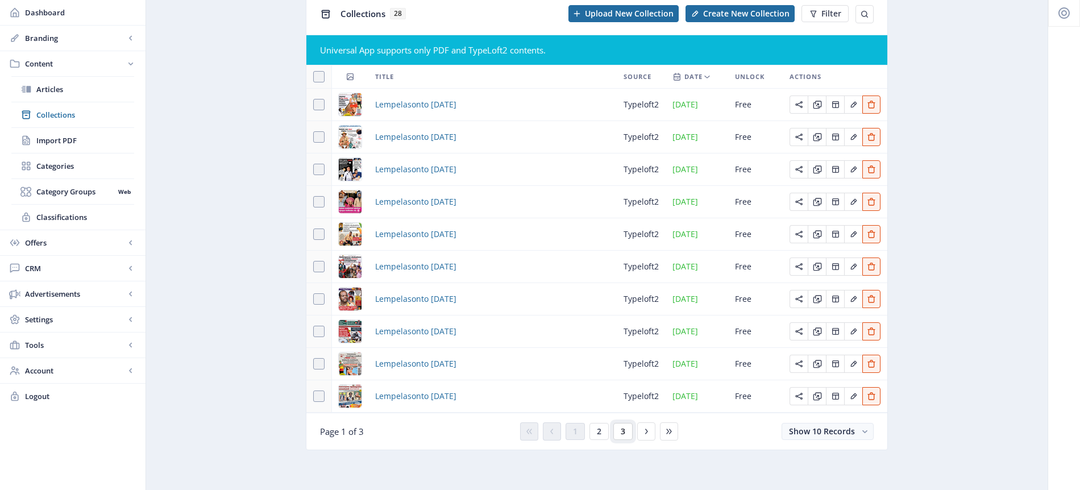
click at [626, 429] on button "3" at bounding box center [622, 431] width 19 height 17
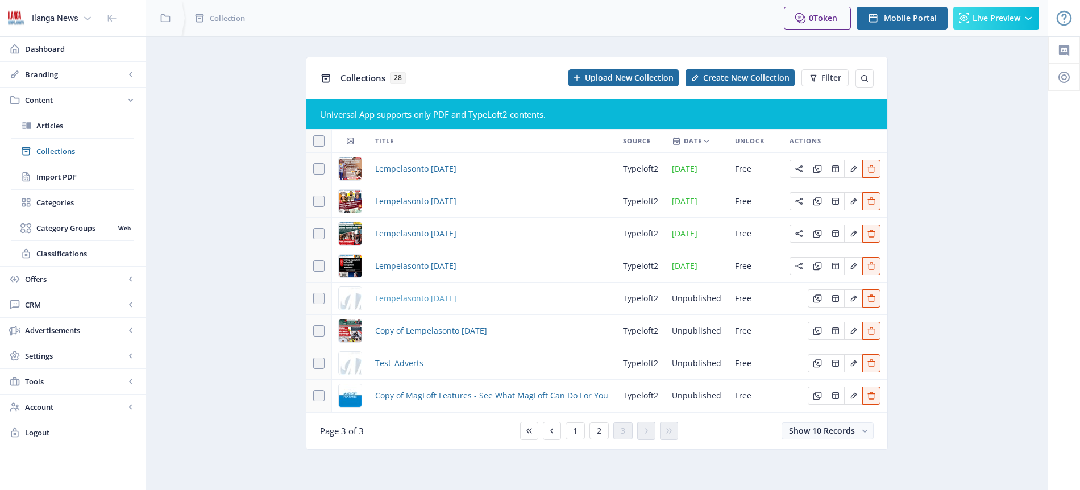
click at [457, 296] on span "Lempelasonto [DATE]" at bounding box center [415, 299] width 81 height 14
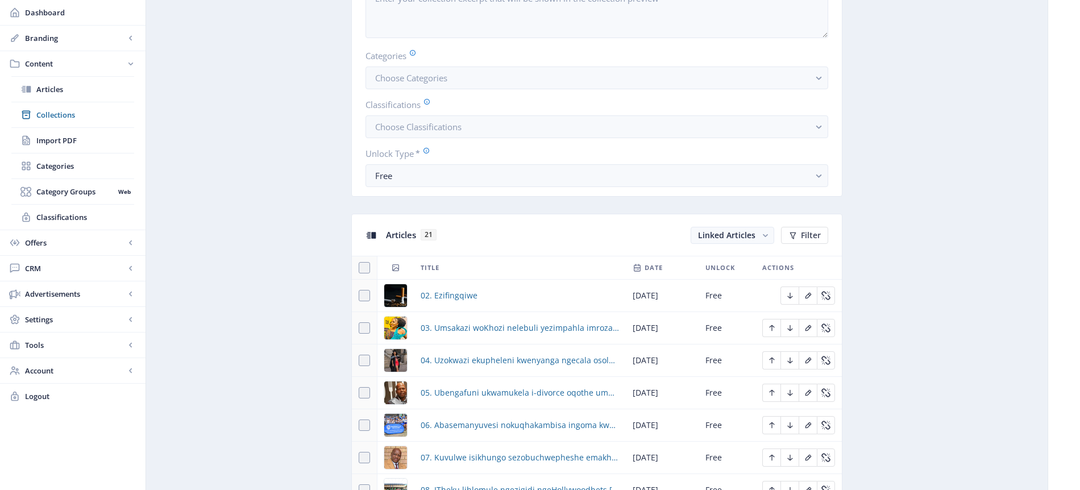
scroll to position [298, 0]
click at [755, 235] on span "Linked Articles" at bounding box center [726, 233] width 57 height 11
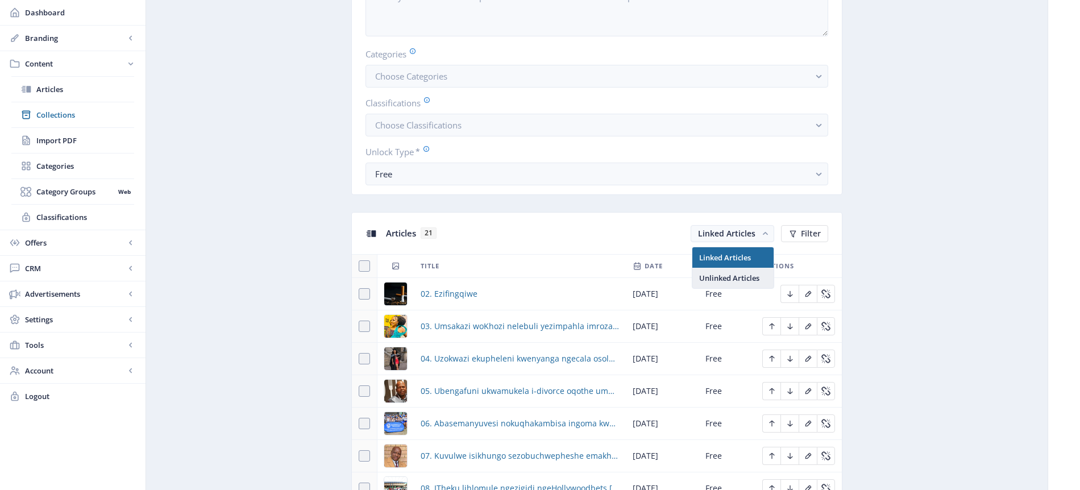
click at [732, 279] on nb-option "Unlinked Articles" at bounding box center [732, 278] width 81 height 20
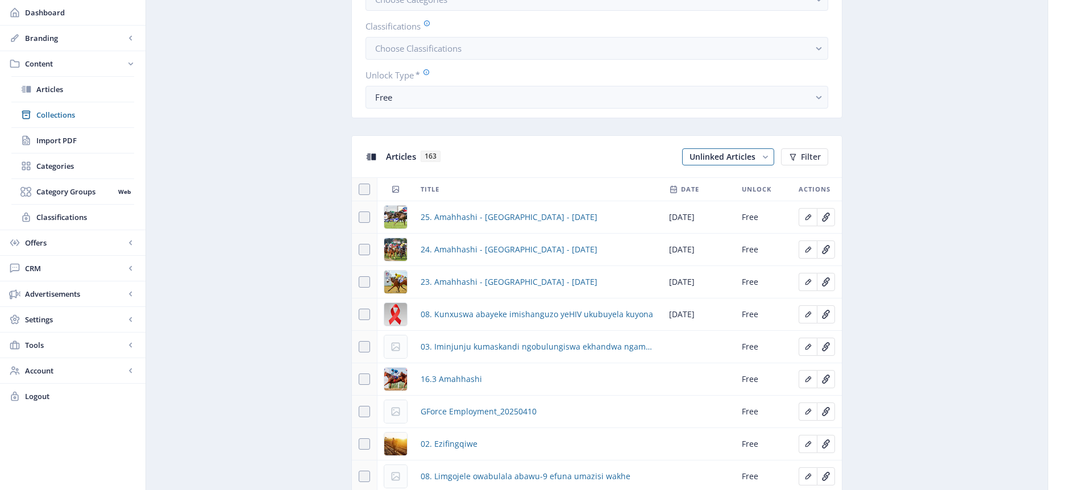
scroll to position [437, 0]
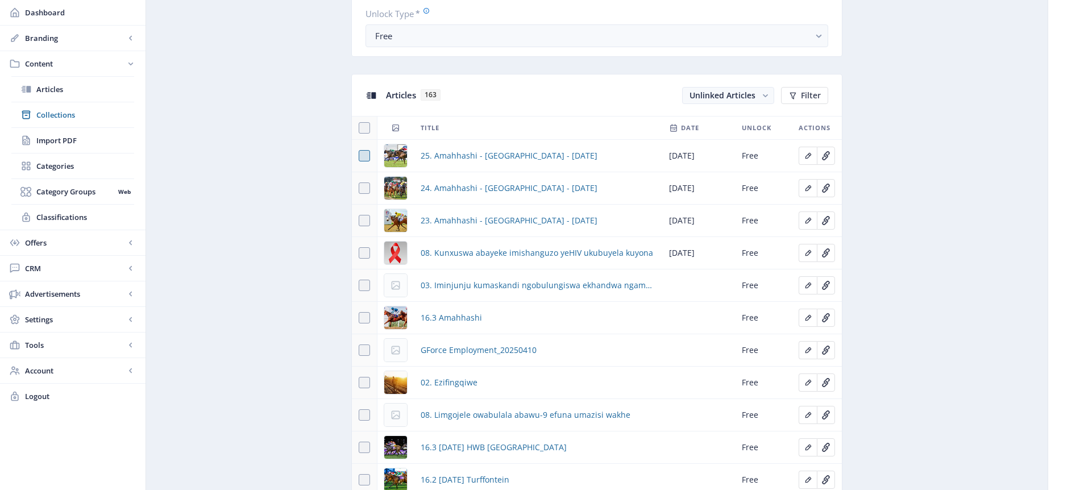
click at [367, 155] on span at bounding box center [364, 155] width 11 height 11
click at [359, 156] on input "checkbox" at bounding box center [359, 156] width 1 height 1
checkbox input "true"
click at [366, 191] on span at bounding box center [364, 187] width 11 height 11
click at [359, 189] on input "checkbox" at bounding box center [359, 188] width 1 height 1
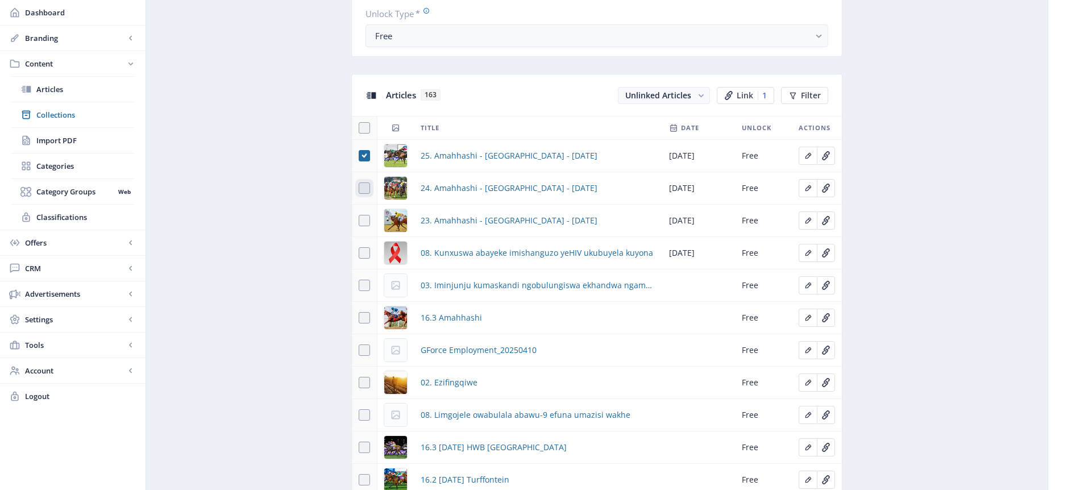
checkbox input "true"
click at [362, 221] on span at bounding box center [364, 220] width 11 height 11
click at [359, 221] on input "checkbox" at bounding box center [359, 221] width 1 height 1
checkbox input "true"
click at [752, 91] on span "Link" at bounding box center [745, 95] width 16 height 9
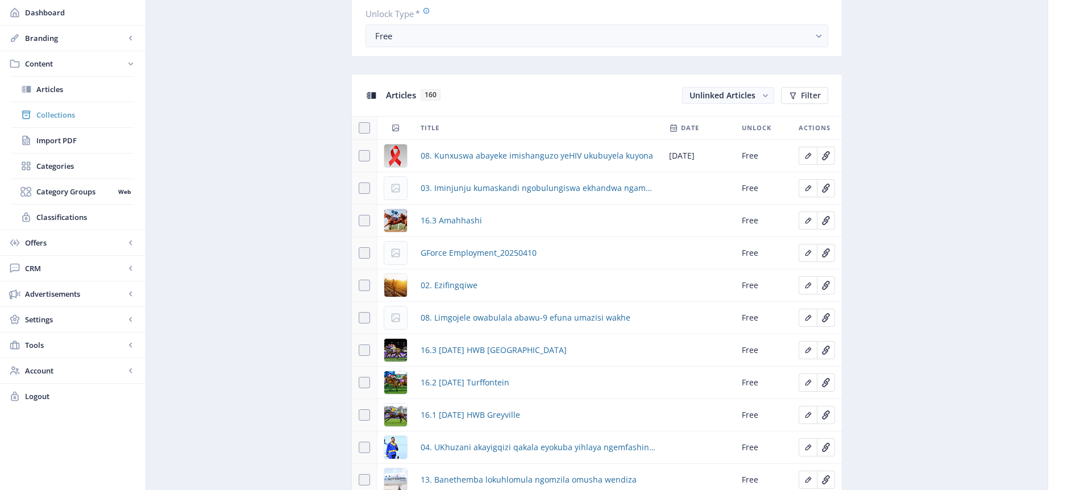
click at [63, 117] on span "Collections" at bounding box center [85, 114] width 98 height 11
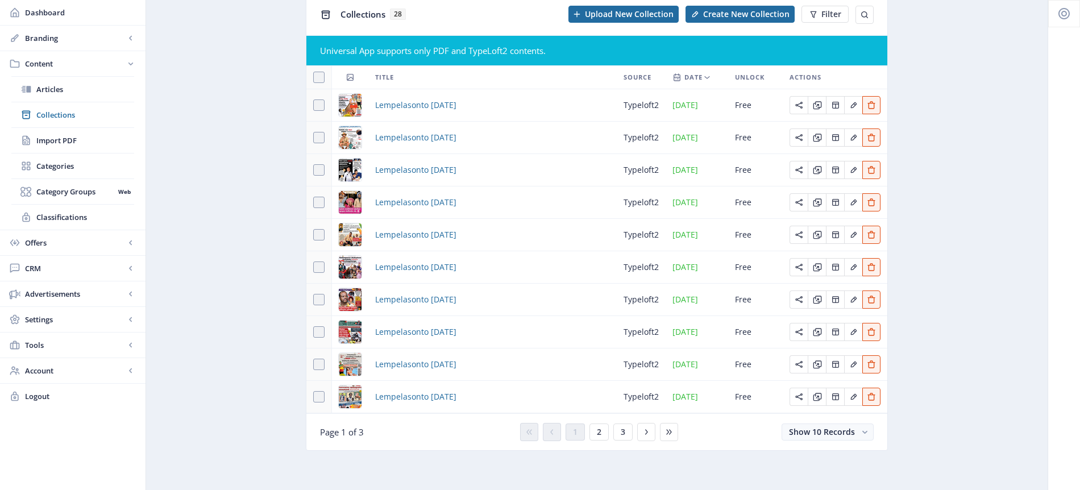
scroll to position [64, 0]
click at [624, 433] on span "3" at bounding box center [623, 431] width 5 height 9
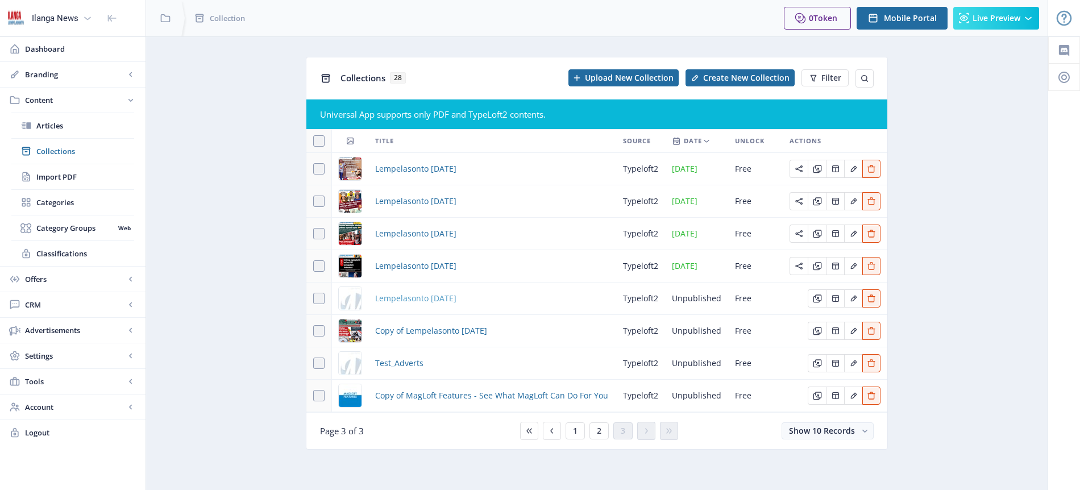
click at [447, 300] on span "Lempelasonto [DATE]" at bounding box center [415, 299] width 81 height 14
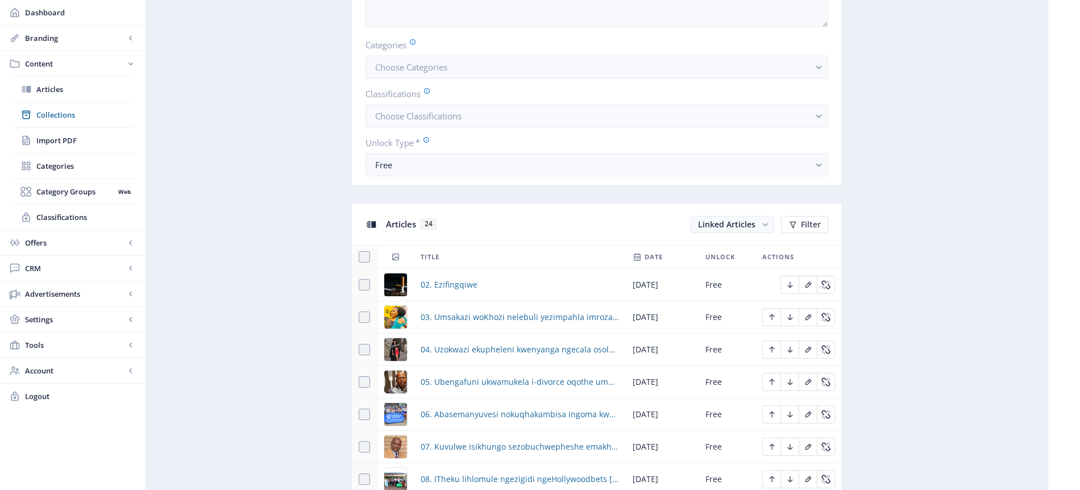
scroll to position [650, 0]
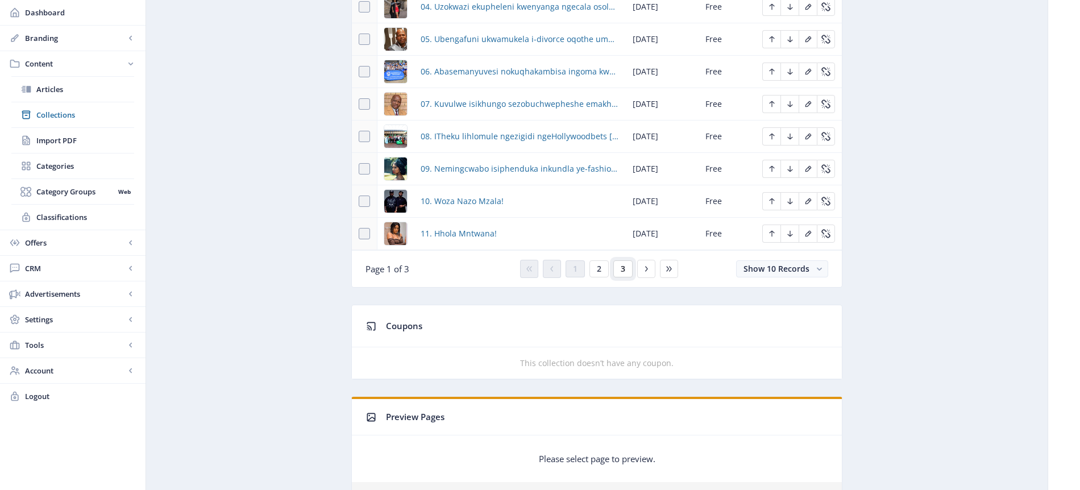
click at [626, 269] on button "3" at bounding box center [622, 268] width 19 height 17
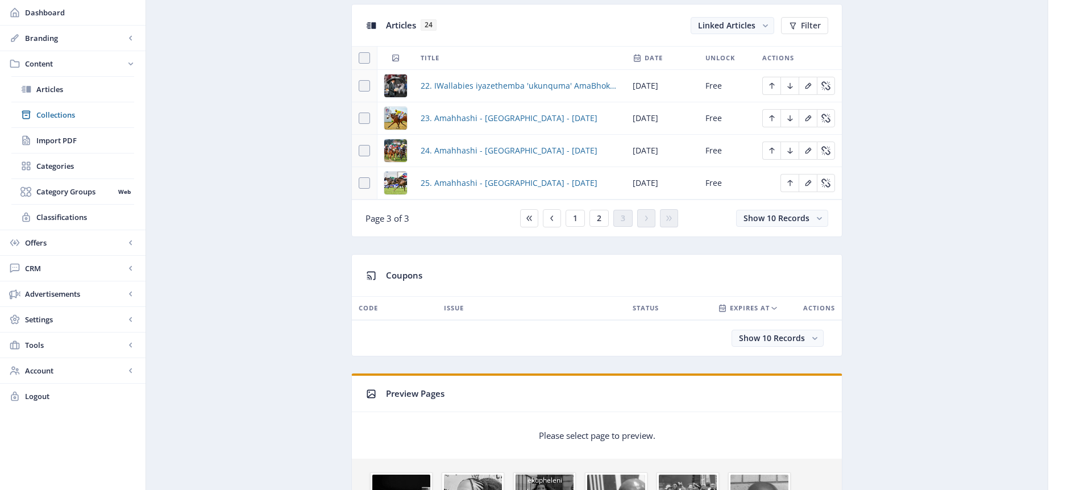
scroll to position [406, 0]
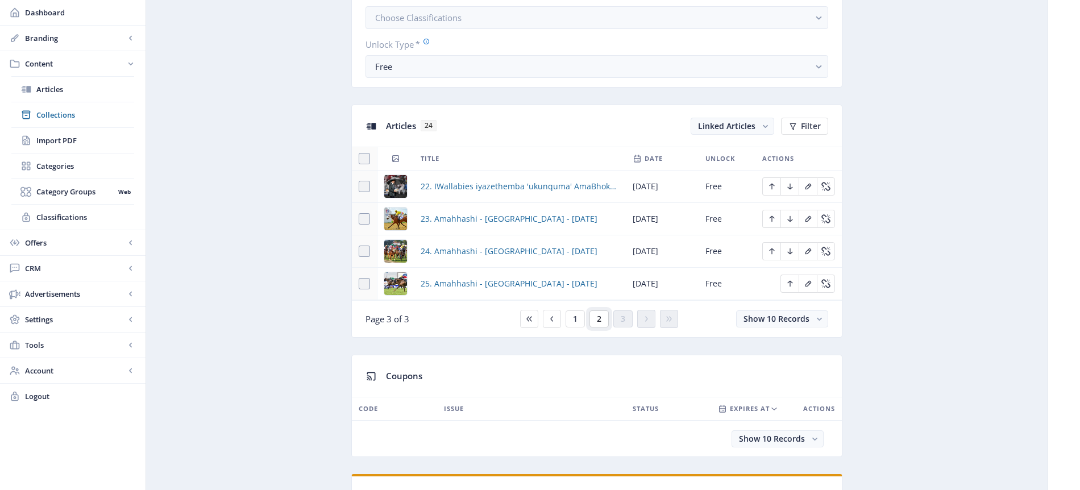
click at [599, 320] on span "2" at bounding box center [599, 318] width 5 height 9
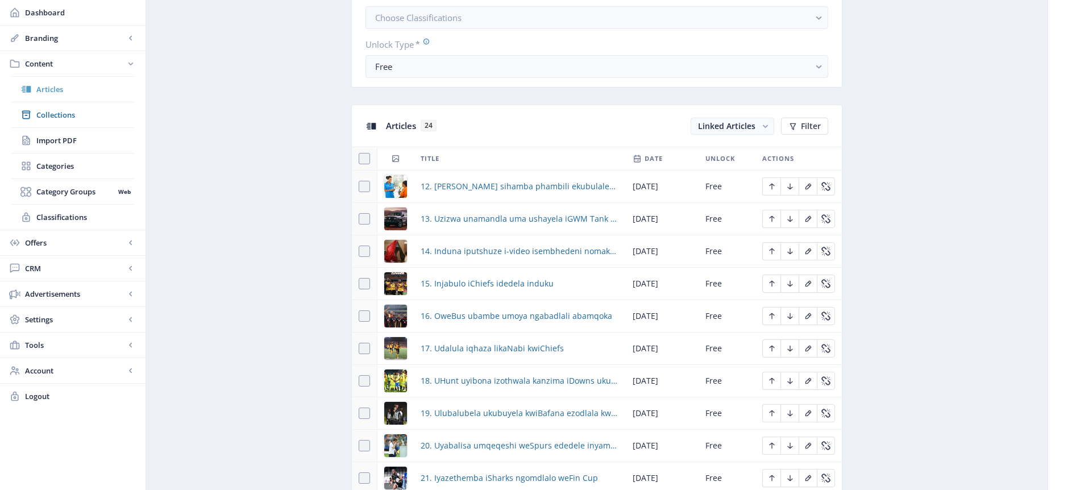
click at [62, 94] on span "Articles" at bounding box center [85, 89] width 98 height 11
